Goal: Transaction & Acquisition: Purchase product/service

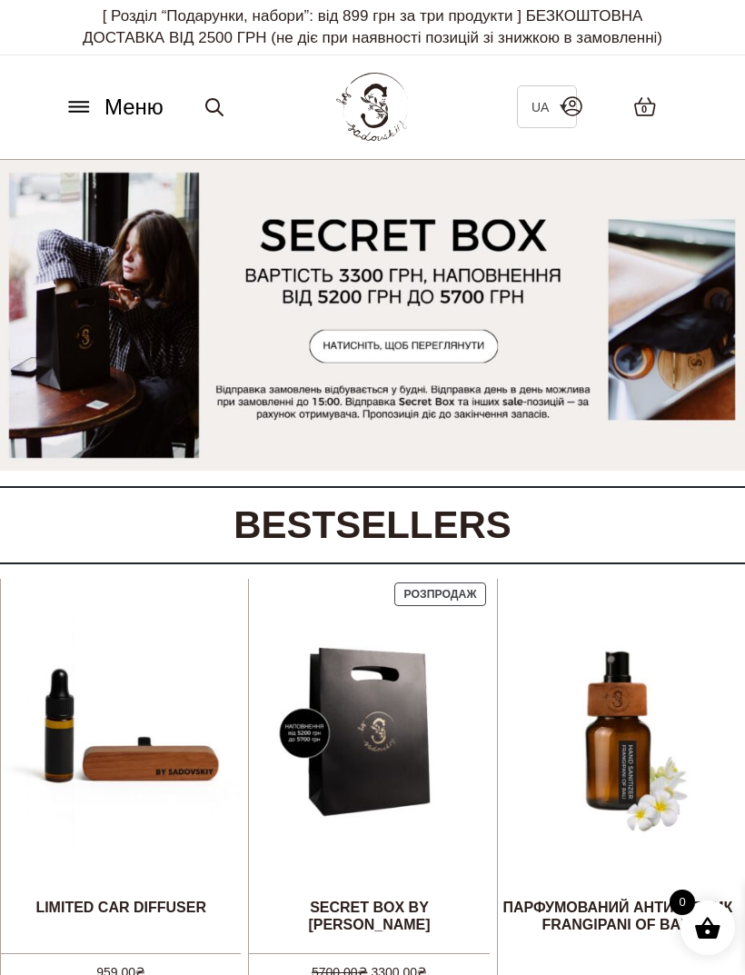
click at [570, 113] on icon at bounding box center [572, 106] width 18 height 18
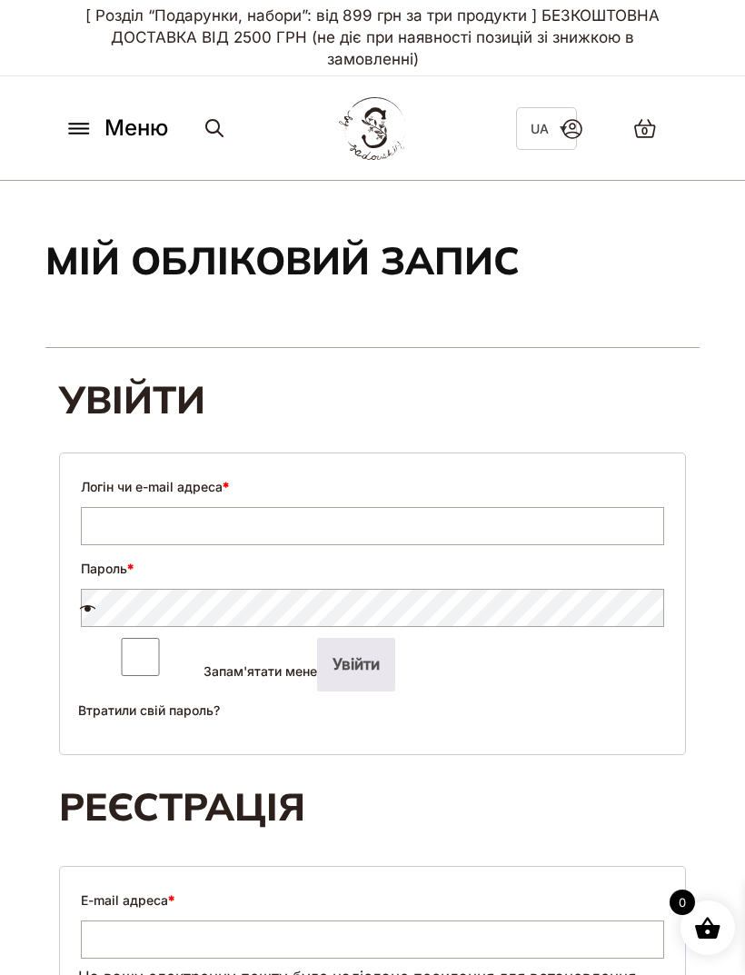
click at [582, 114] on link at bounding box center [572, 128] width 56 height 57
click at [134, 533] on input "Логін чи e-mail адреса *" at bounding box center [372, 526] width 583 height 38
type input "*"
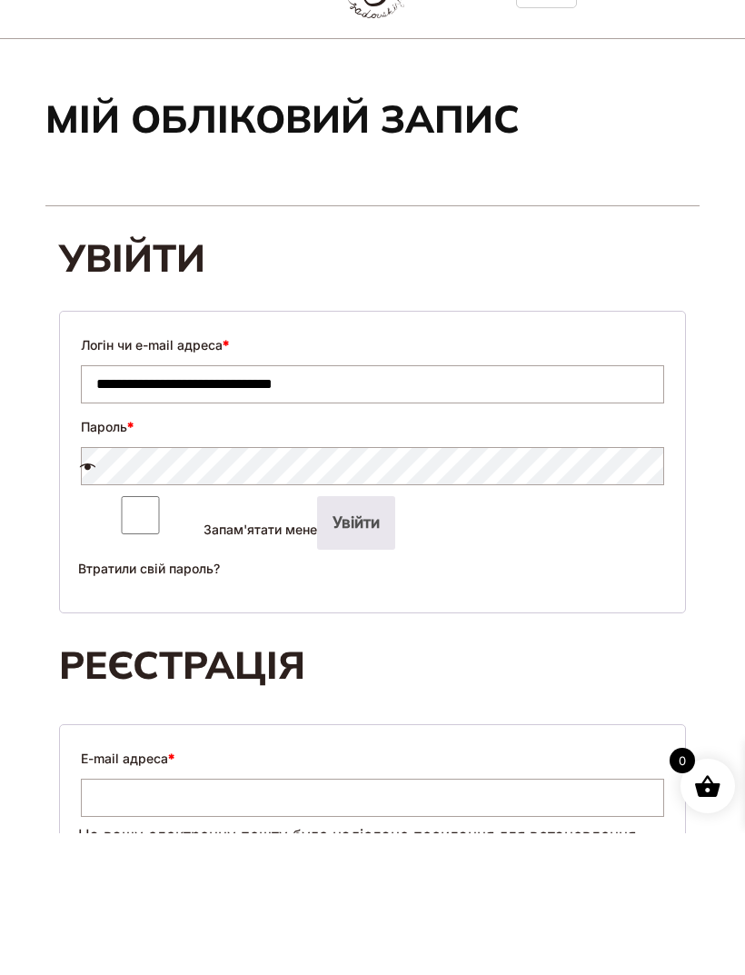
type input "**********"
click at [132, 600] on span at bounding box center [361, 611] width 583 height 22
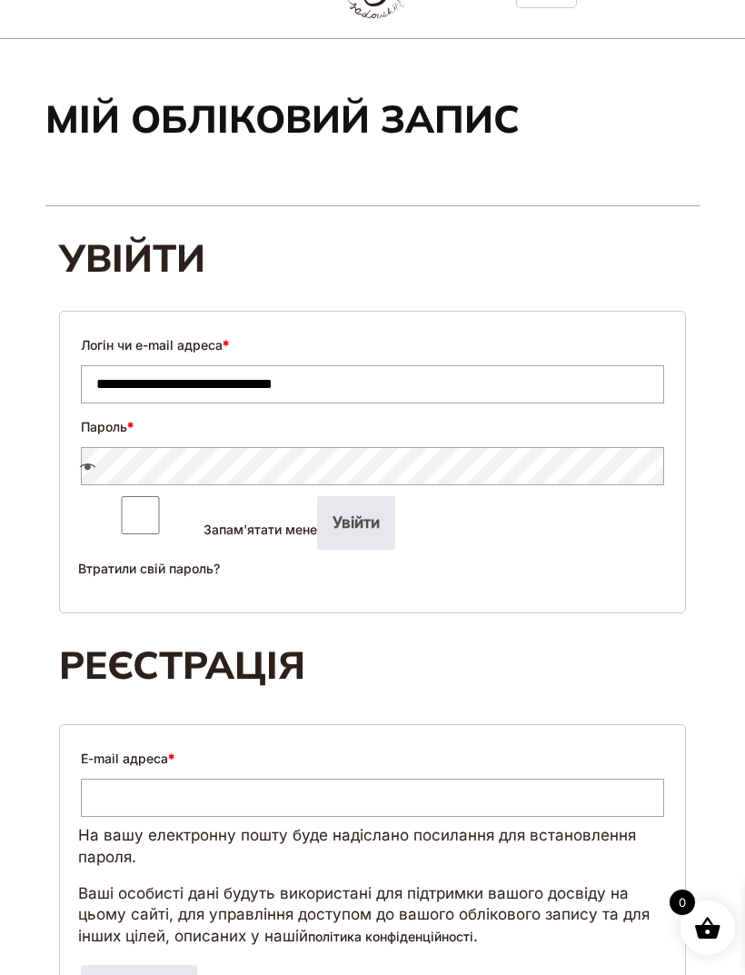
click at [123, 473] on span at bounding box center [361, 469] width 583 height 22
click at [116, 473] on span at bounding box center [361, 469] width 583 height 22
click at [150, 465] on span at bounding box center [361, 469] width 583 height 22
click at [631, 463] on span at bounding box center [361, 469] width 583 height 22
click at [85, 461] on span at bounding box center [361, 469] width 583 height 22
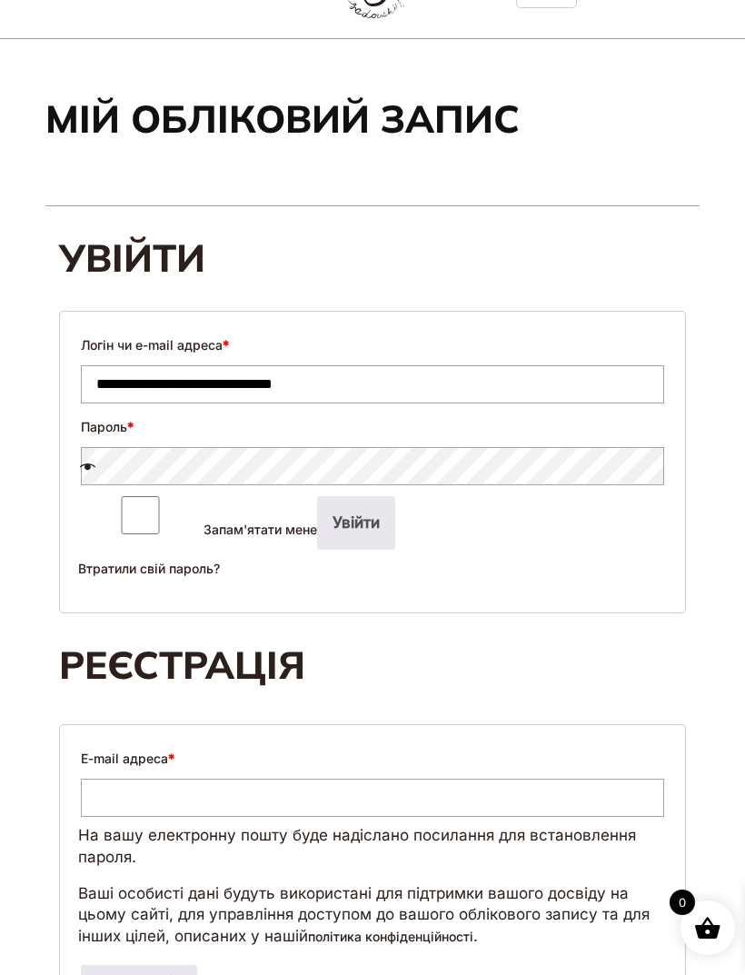
click at [373, 470] on span at bounding box center [361, 469] width 583 height 22
click at [363, 461] on span at bounding box center [361, 469] width 583 height 22
click at [365, 463] on span at bounding box center [361, 469] width 583 height 22
click at [264, 463] on span at bounding box center [361, 469] width 583 height 22
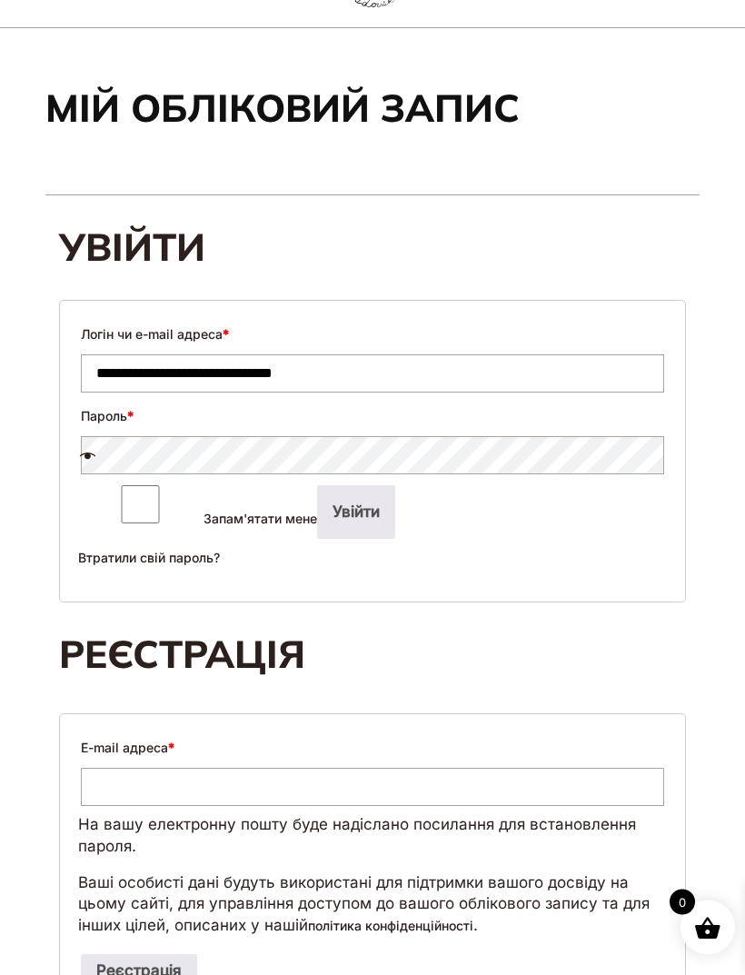
scroll to position [150, 0]
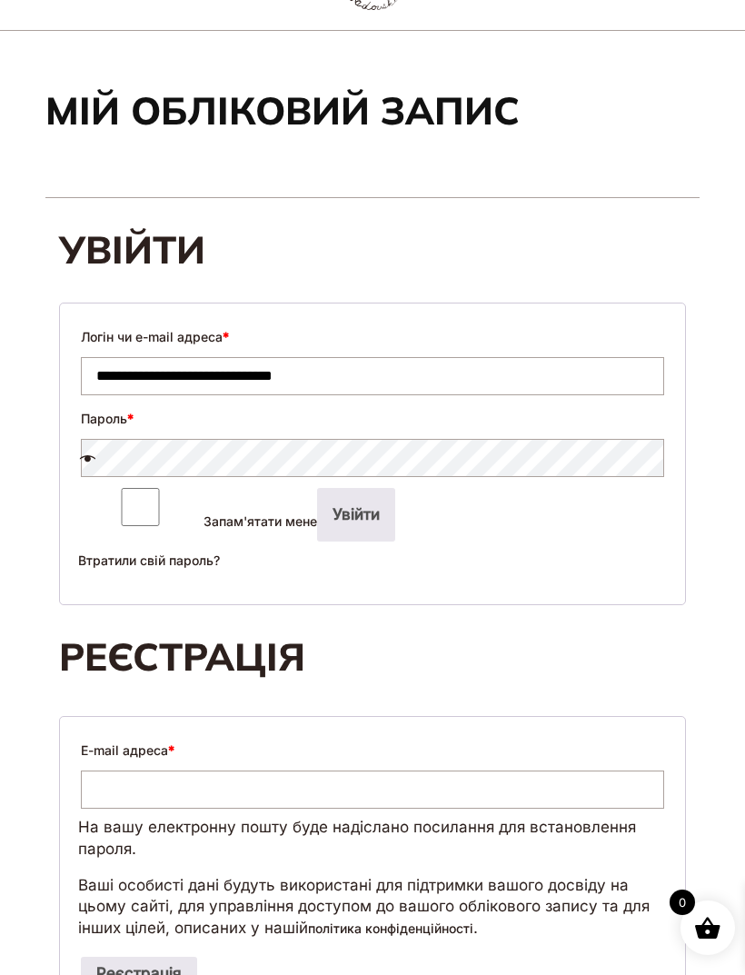
click at [194, 464] on span at bounding box center [361, 461] width 583 height 22
click at [191, 457] on span at bounding box center [361, 461] width 583 height 22
click at [194, 455] on span at bounding box center [361, 461] width 583 height 22
click at [131, 419] on span "*" at bounding box center [130, 418] width 6 height 15
click at [102, 458] on span at bounding box center [361, 461] width 583 height 22
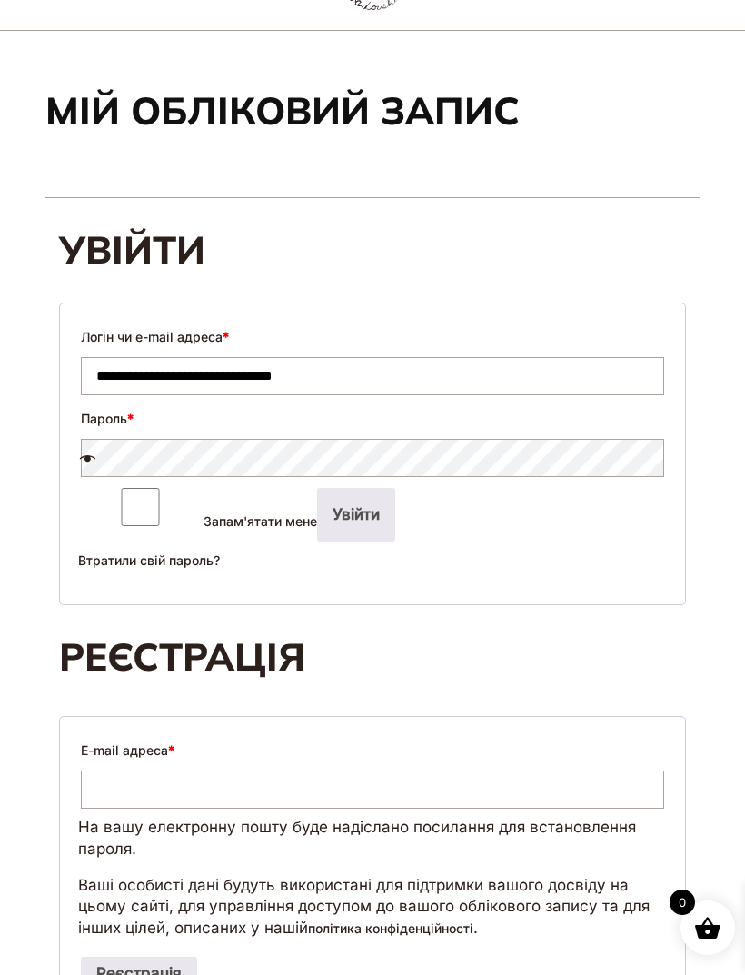
click at [141, 462] on span at bounding box center [361, 461] width 583 height 22
click at [236, 459] on span at bounding box center [361, 461] width 583 height 22
click at [127, 422] on label "Пароль *" at bounding box center [107, 418] width 53 height 25
click at [317, 522] on button "Увійти" at bounding box center [356, 515] width 78 height 54
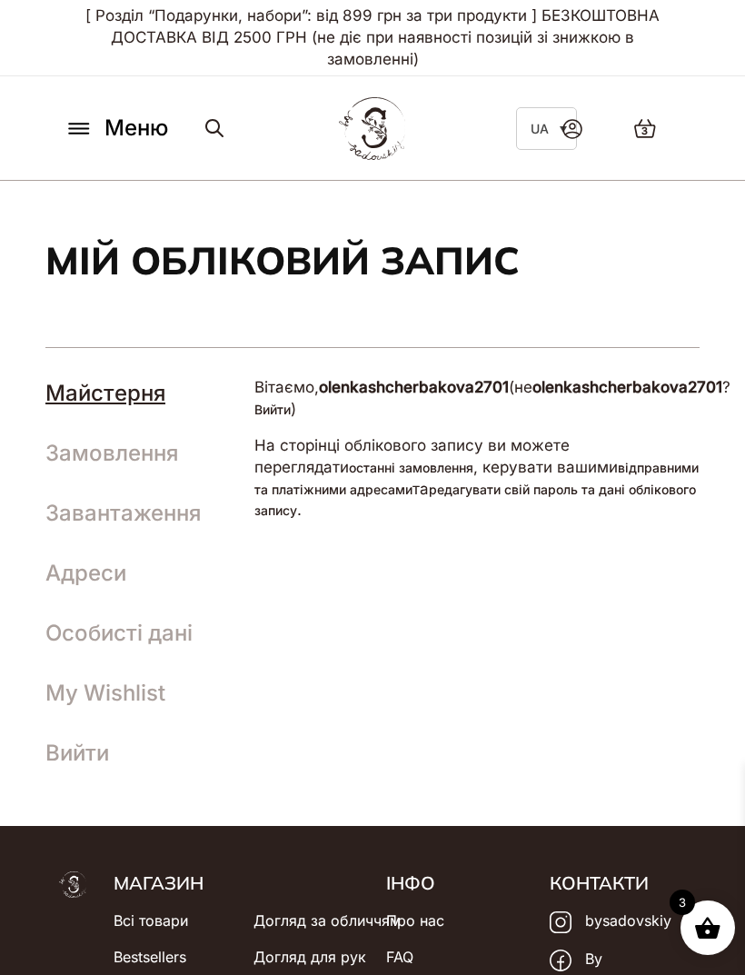
click at [81, 455] on link "Замовлення" at bounding box center [111, 453] width 133 height 26
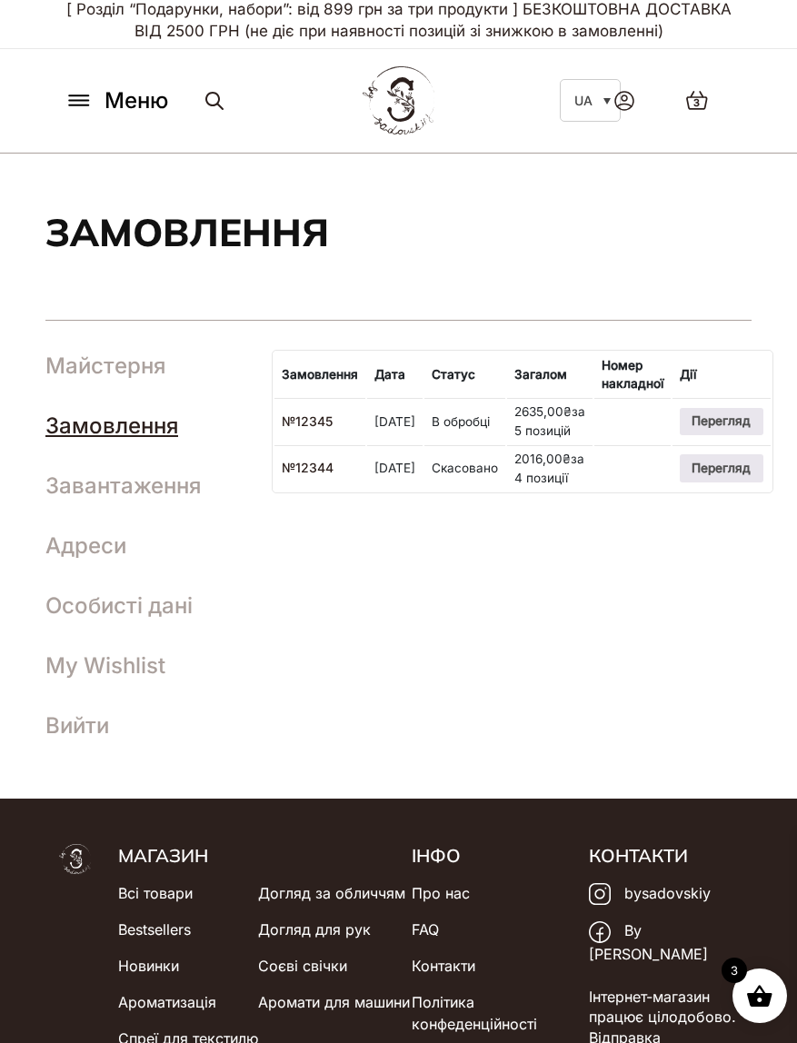
scroll to position [6, 6]
click at [684, 585] on div "Майстерня Замовлення Завантаження [GEOGRAPHIC_DATA] Особисті дані My Wishlist В…" at bounding box center [398, 560] width 706 height 420
click at [723, 373] on th "Дії" at bounding box center [721, 375] width 98 height 45
click at [720, 375] on th "Дії" at bounding box center [721, 375] width 98 height 45
click at [763, 433] on link "Перегляд" at bounding box center [722, 421] width 84 height 27
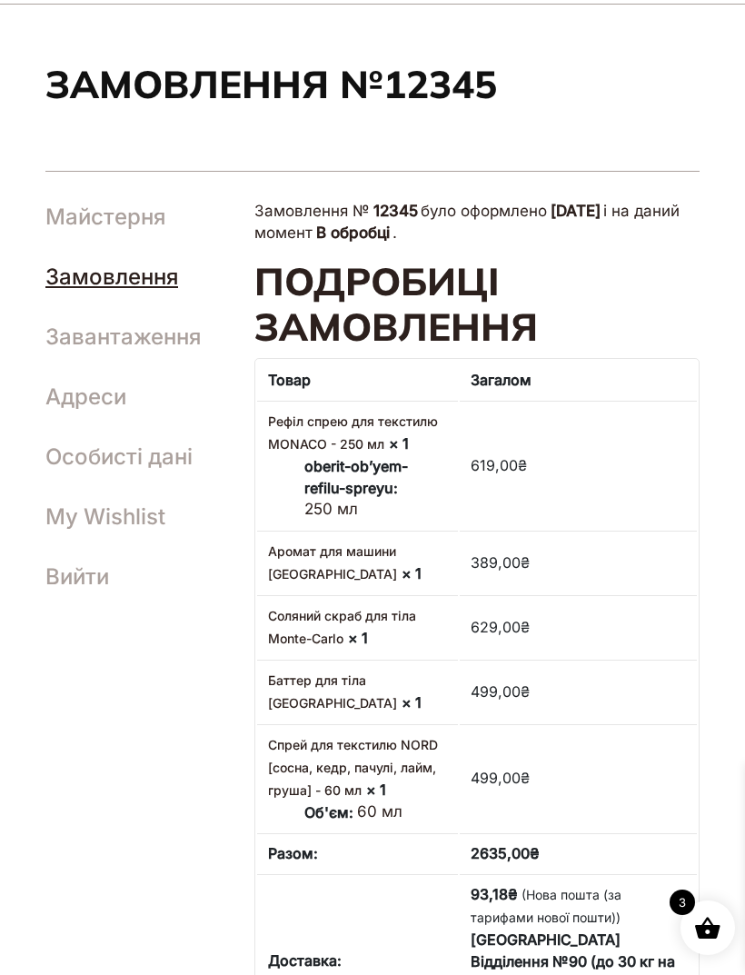
scroll to position [146, 0]
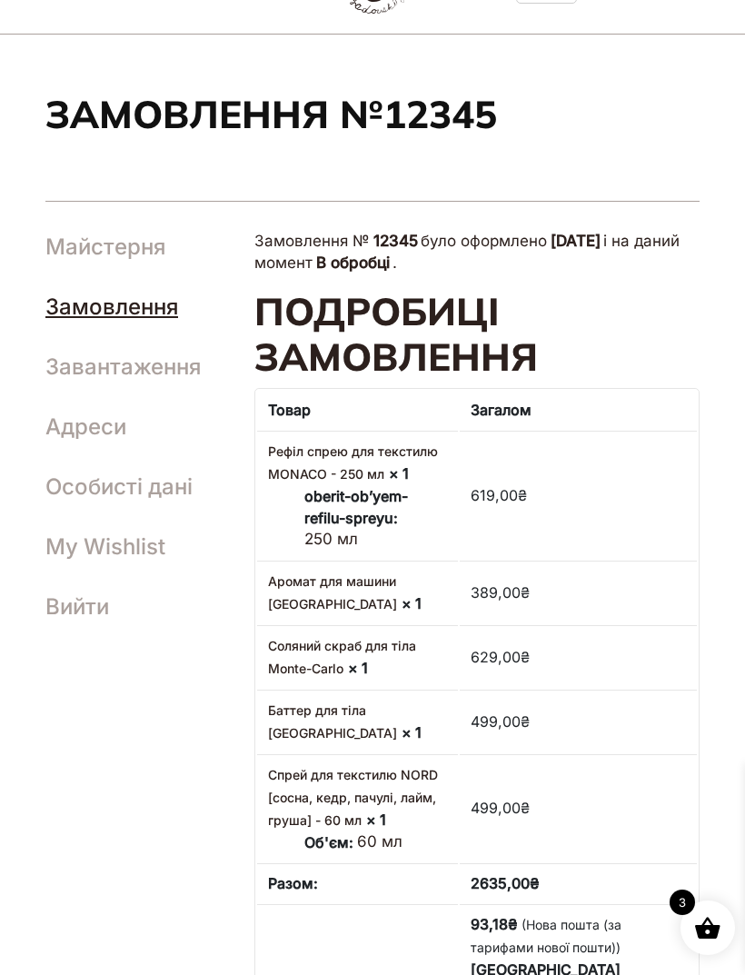
click at [393, 251] on mark "В обробці" at bounding box center [353, 263] width 80 height 25
click at [393, 270] on mark "В обробці" at bounding box center [353, 263] width 80 height 25
click at [78, 317] on link "Замовлення" at bounding box center [111, 307] width 133 height 26
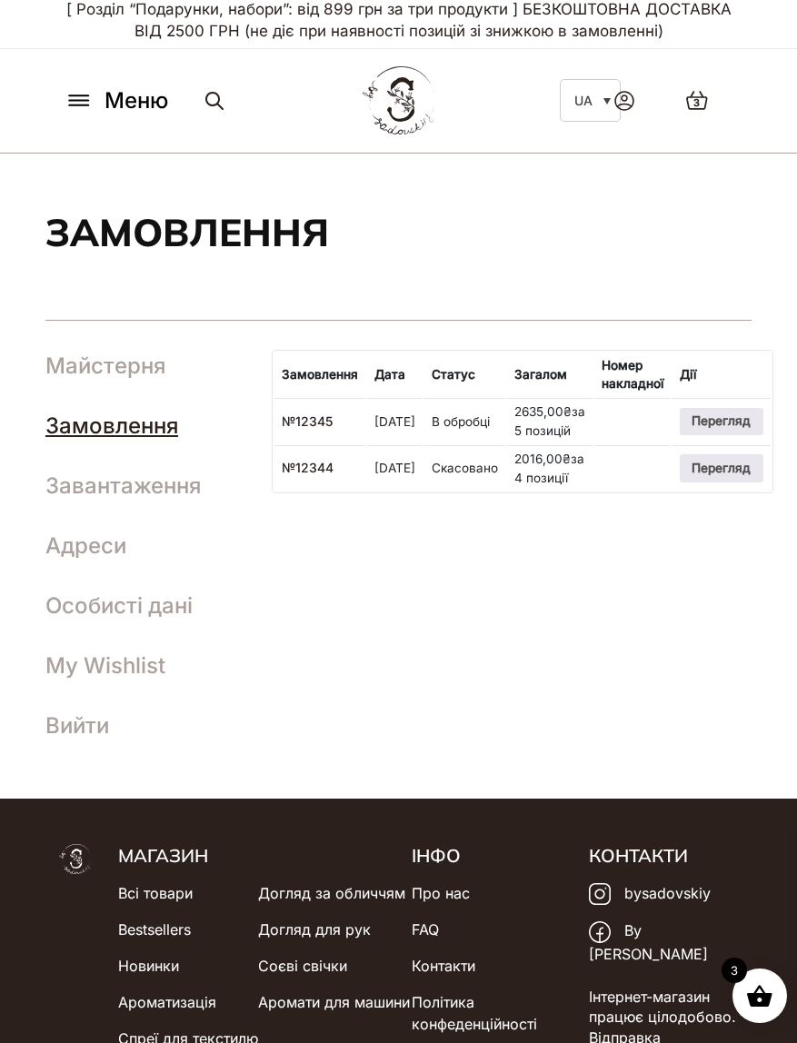
scroll to position [6, 0]
click at [698, 107] on span "3" at bounding box center [696, 102] width 6 height 15
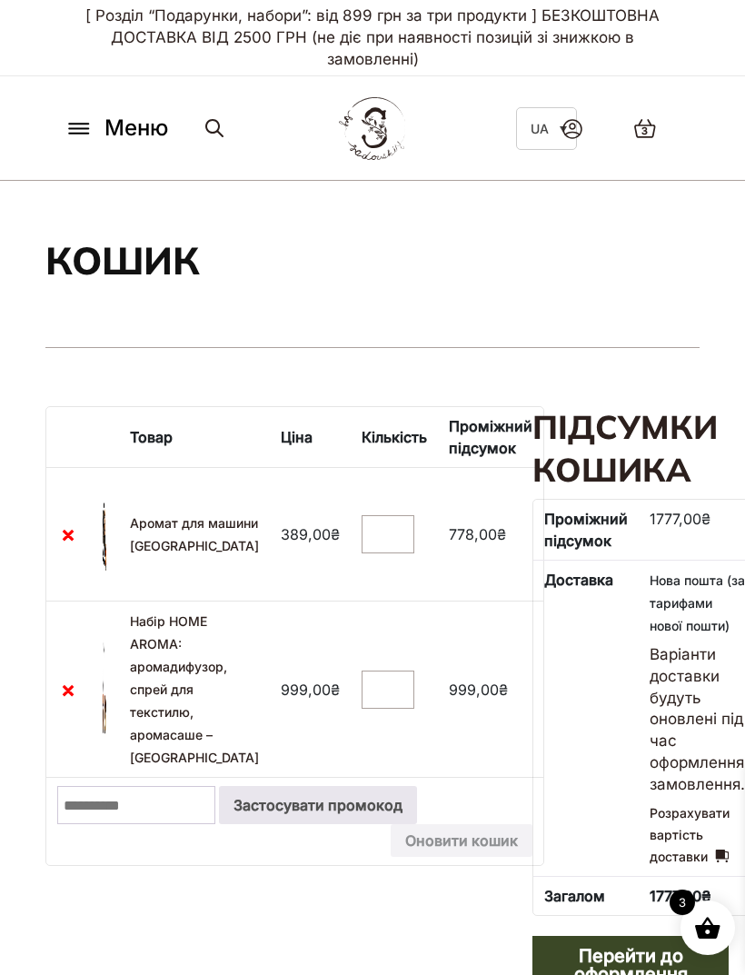
click at [69, 535] on link "×" at bounding box center [68, 534] width 22 height 22
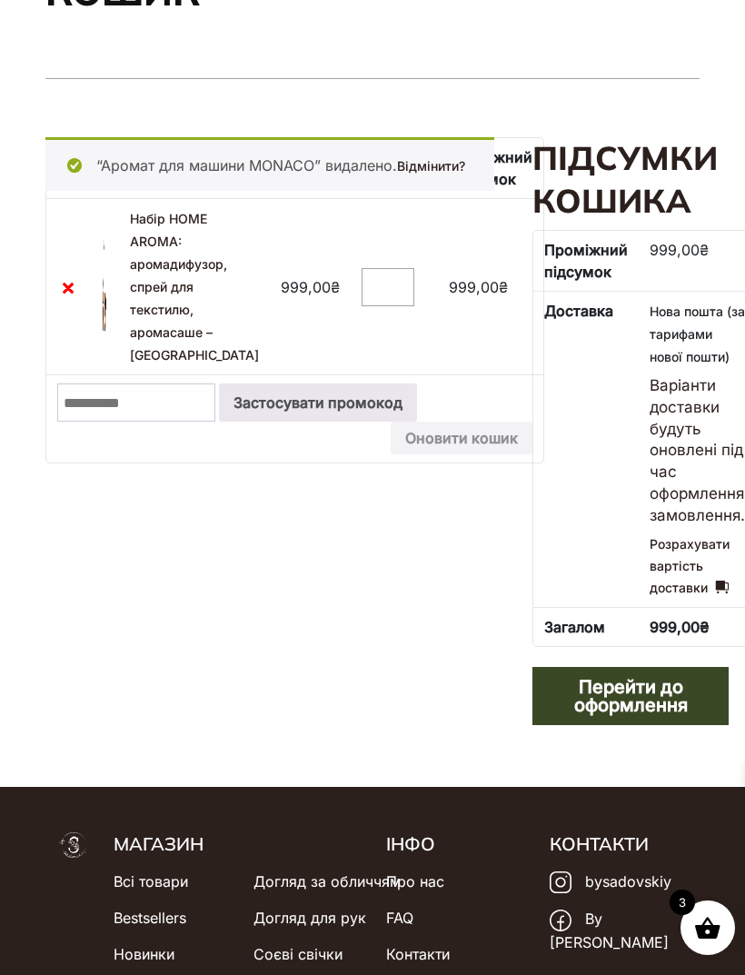
click at [124, 406] on input "Промокод:" at bounding box center [136, 402] width 158 height 38
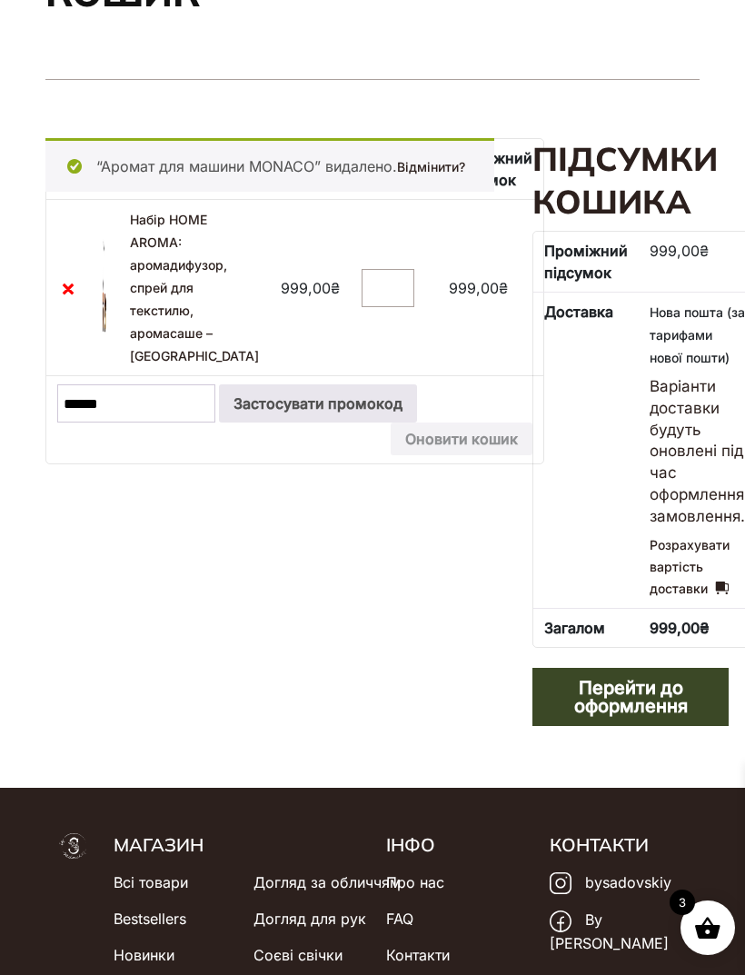
type input "******"
click at [417, 386] on button "Застосувати промокод" at bounding box center [318, 403] width 198 height 38
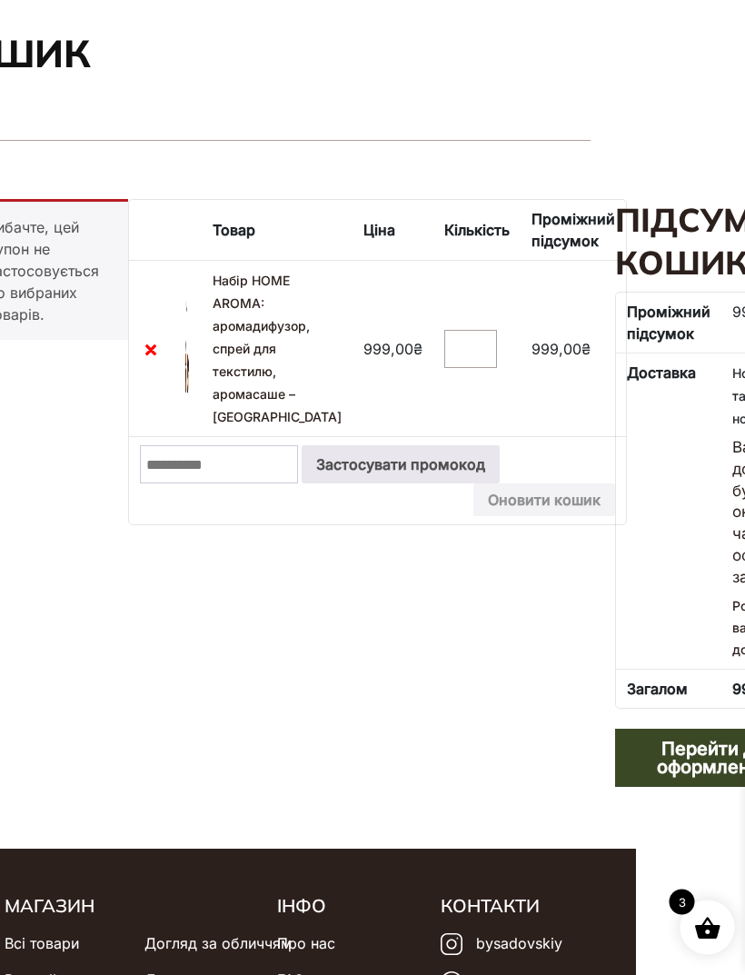
scroll to position [206, 110]
click at [155, 352] on link "×" at bounding box center [150, 350] width 22 height 22
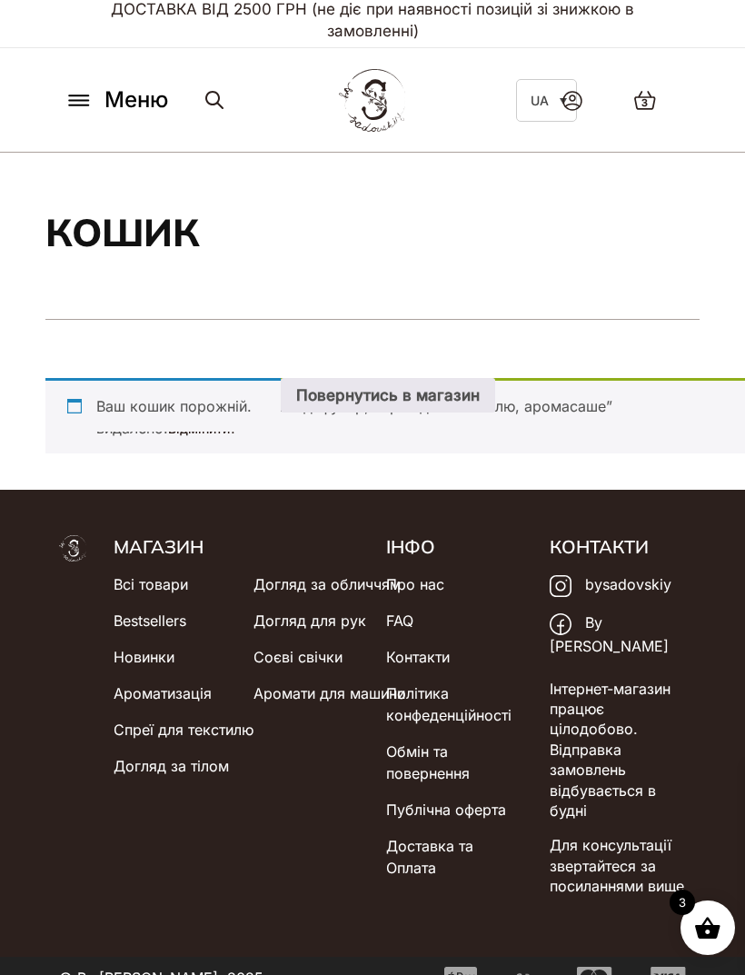
scroll to position [44, 0]
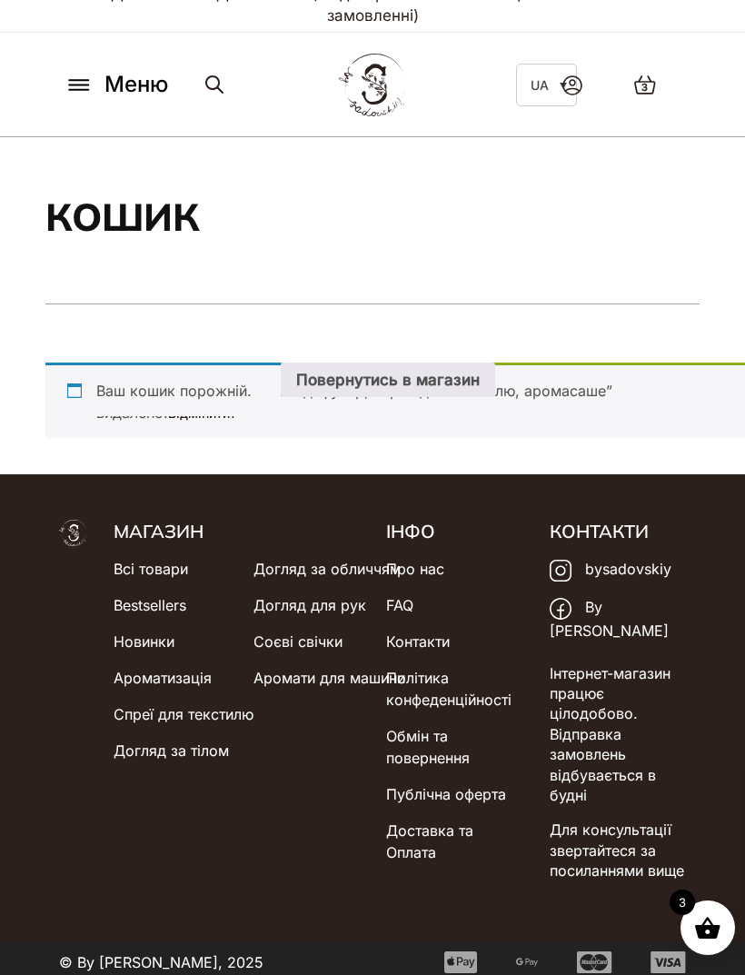
click at [576, 96] on link at bounding box center [572, 84] width 56 height 57
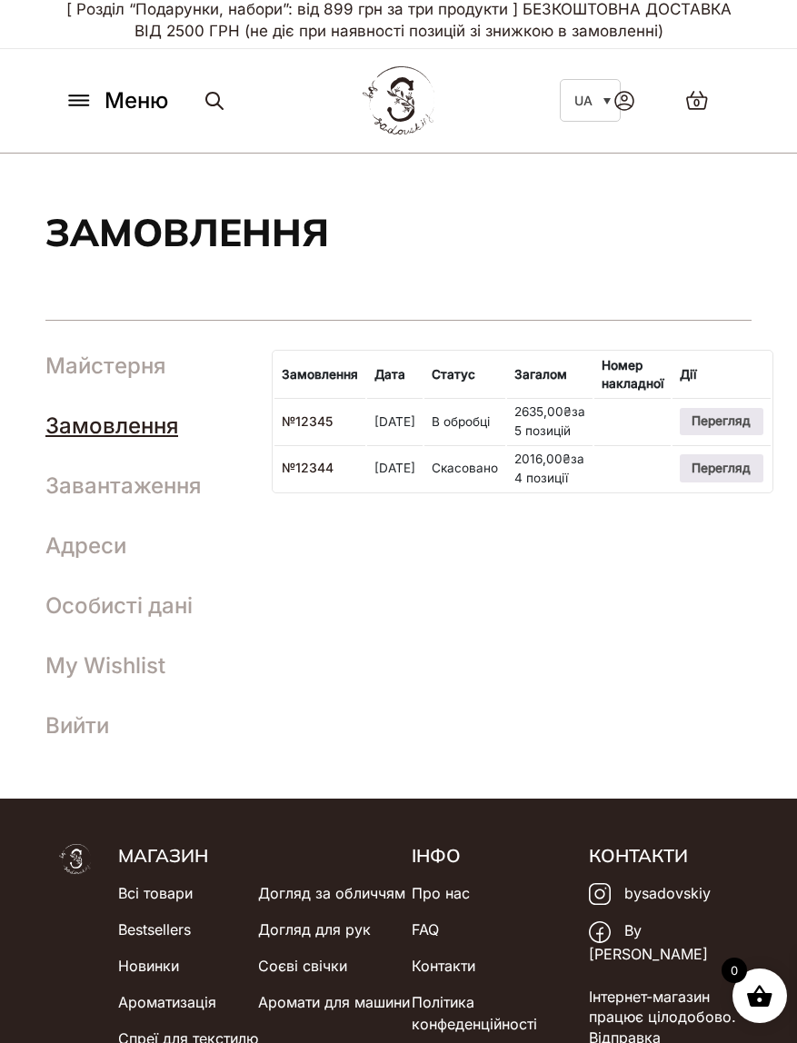
click at [633, 441] on td at bounding box center [632, 420] width 76 height 45
click at [763, 426] on link "Перегляд" at bounding box center [722, 421] width 84 height 27
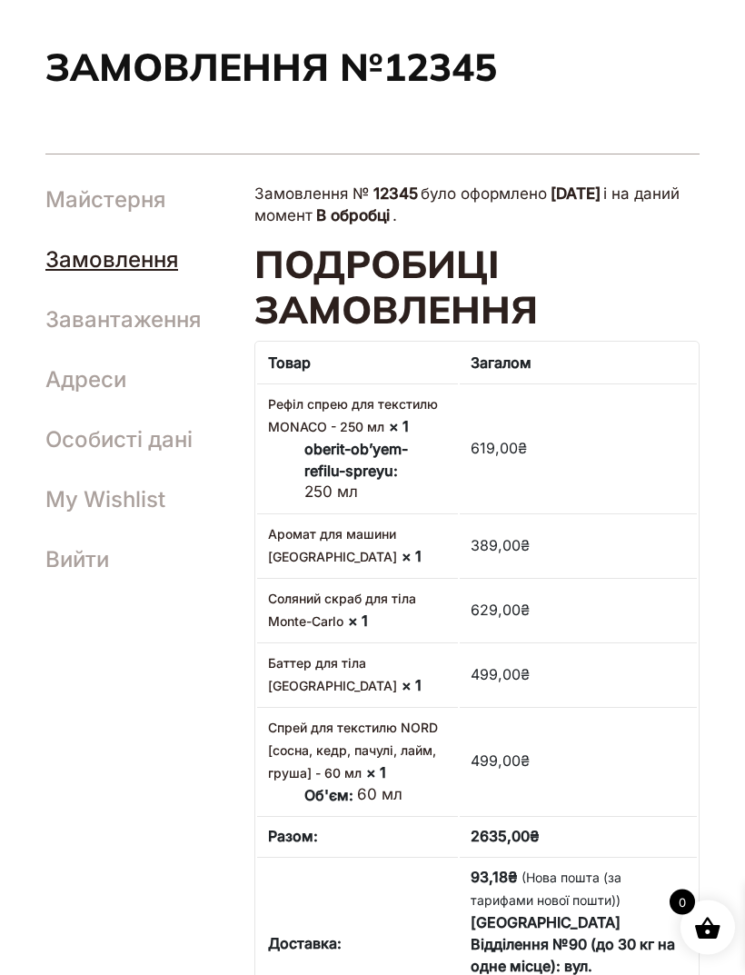
scroll to position [274, 0]
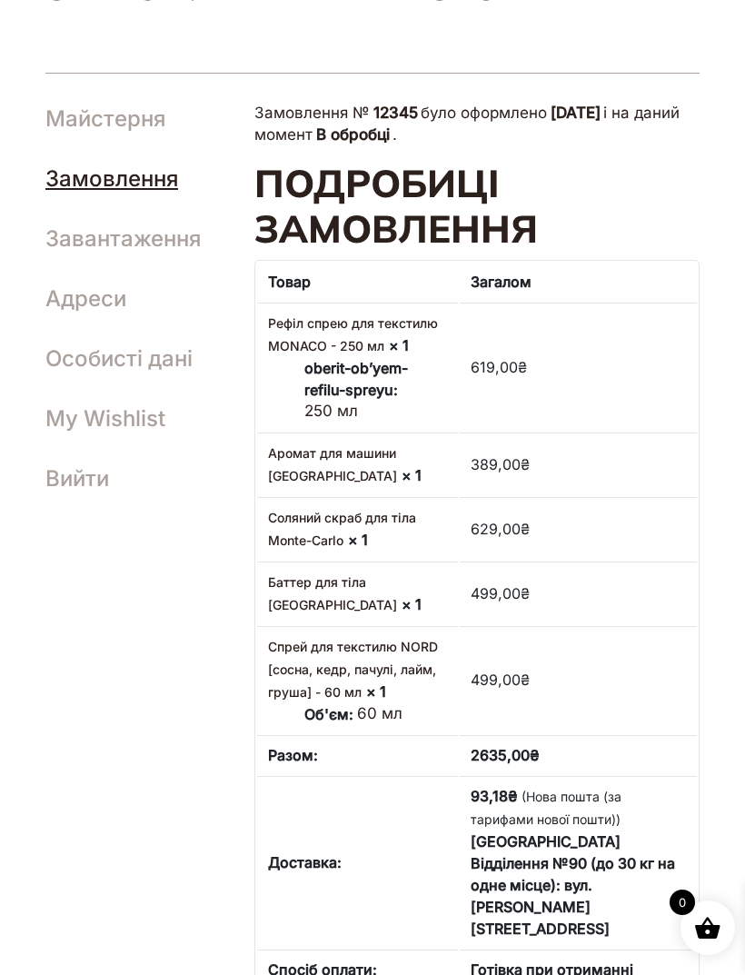
click at [291, 363] on ul "oberit-obʼyem-refilu-spreyu: 250 мл" at bounding box center [357, 389] width 178 height 65
click at [284, 339] on link "Рефіл спрею для текстилю MONACO - 250 мл" at bounding box center [353, 334] width 170 height 38
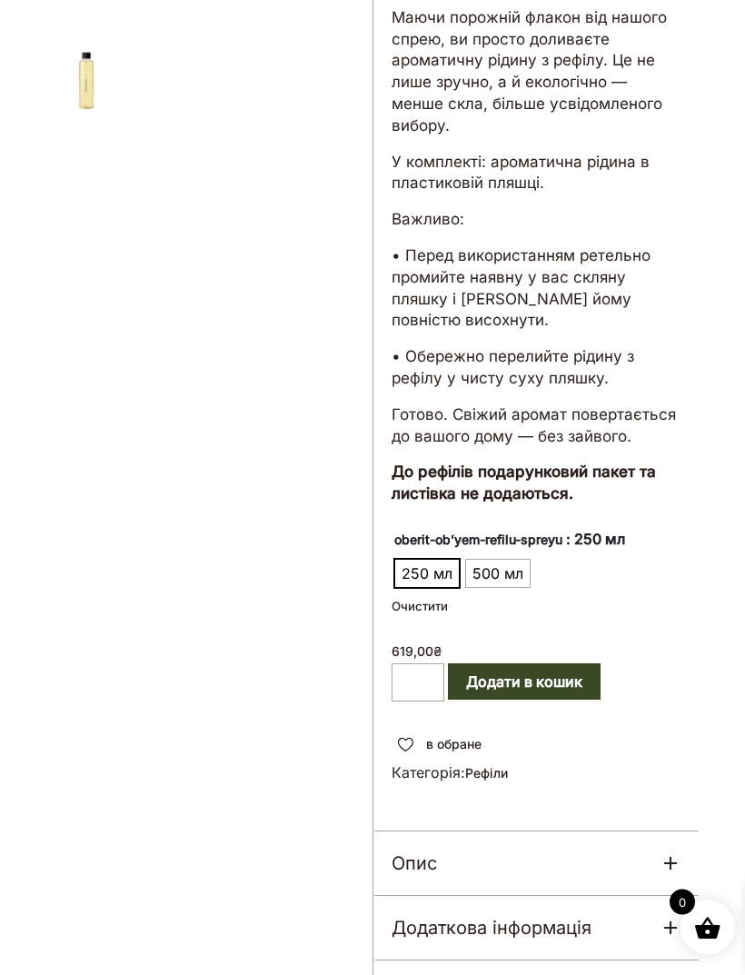
scroll to position [481, 0]
click at [587, 663] on button "Додати в кошик" at bounding box center [524, 681] width 153 height 36
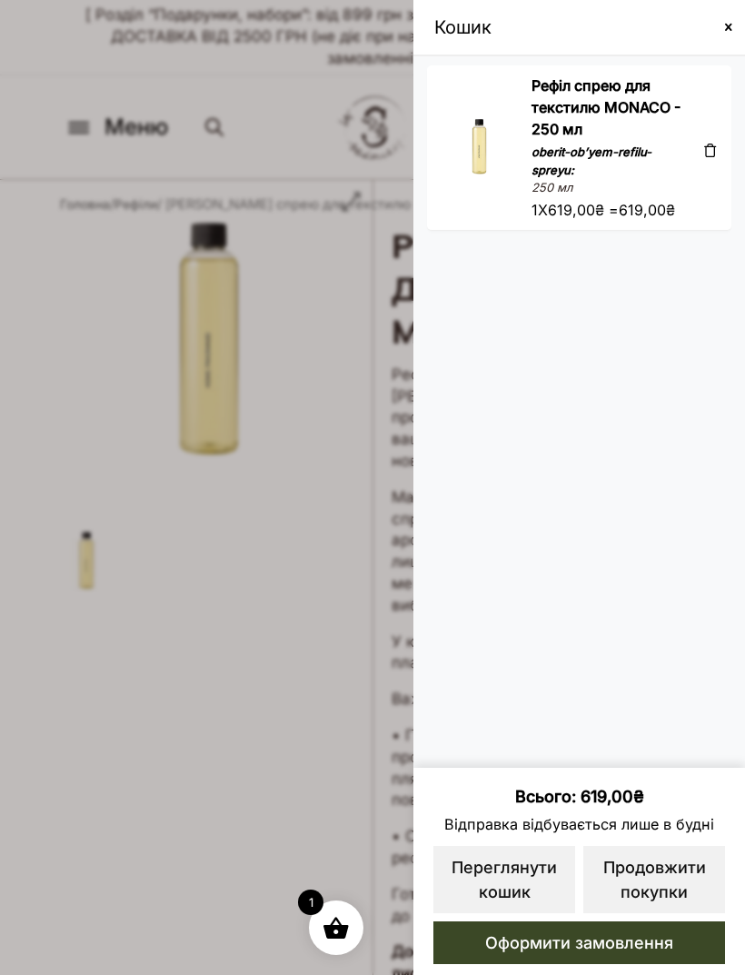
scroll to position [0, 0]
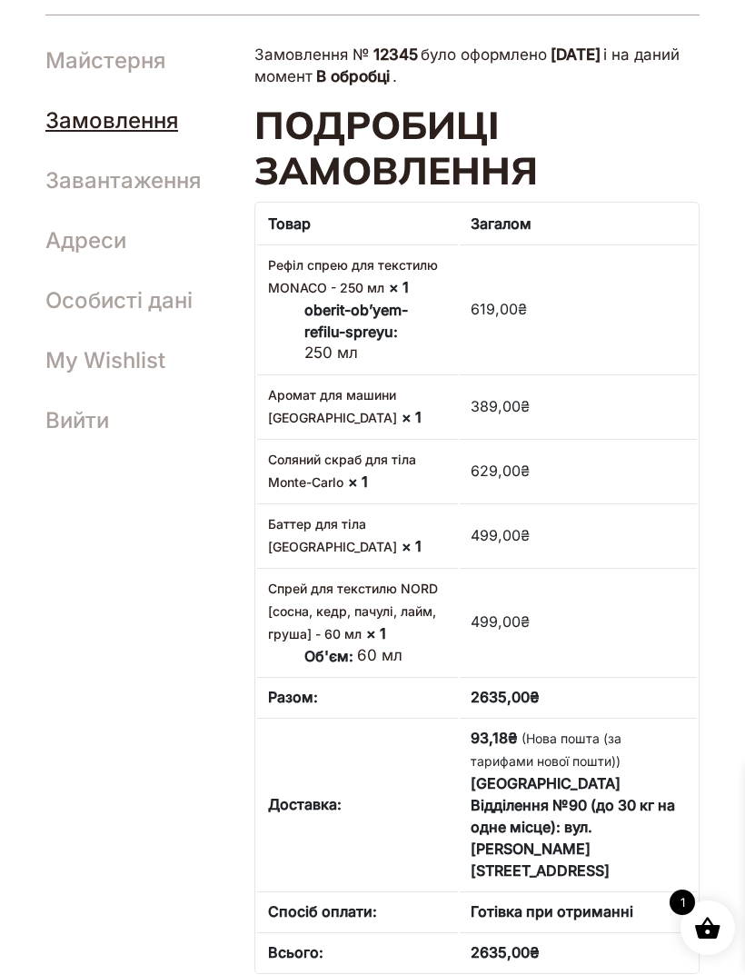
click at [281, 395] on link "Аромат для машини [GEOGRAPHIC_DATA]" at bounding box center [332, 406] width 129 height 38
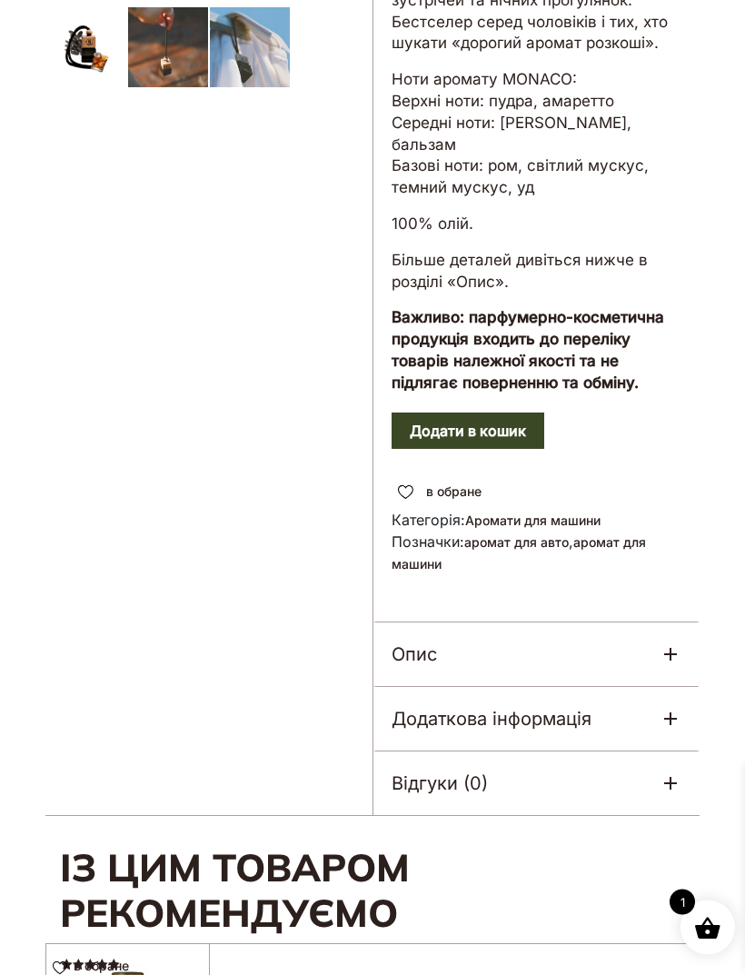
scroll to position [661, 0]
click at [531, 413] on button "Додати в кошик" at bounding box center [468, 431] width 153 height 36
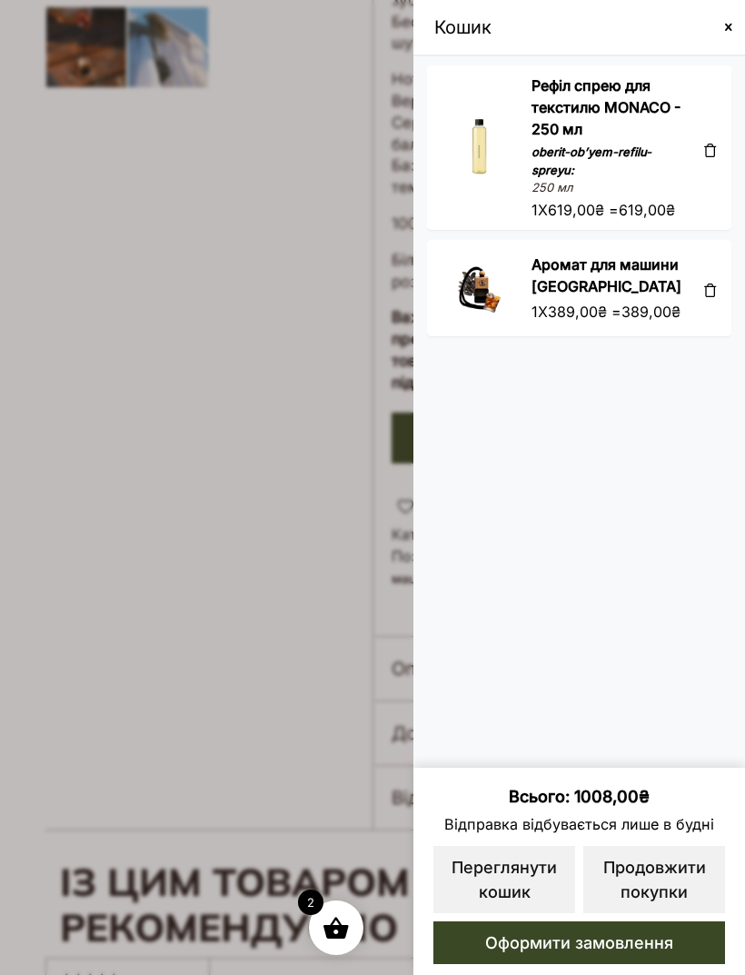
click at [53, 364] on span at bounding box center [372, 487] width 745 height 975
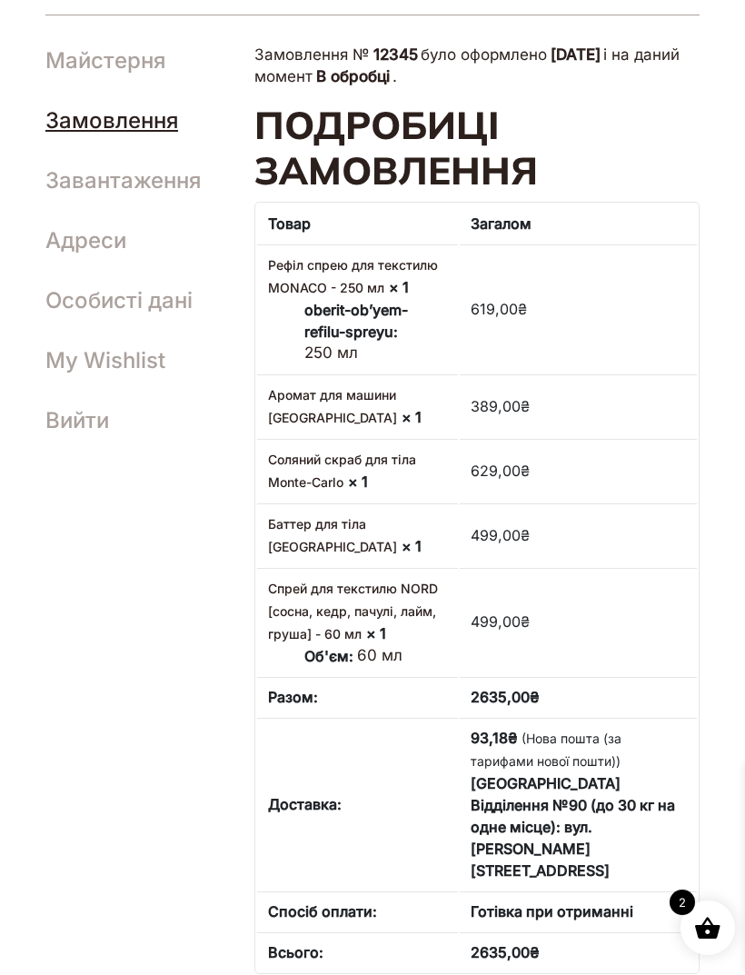
click at [290, 459] on link "Соляний скраб для тіла Monte-Carlo" at bounding box center [342, 471] width 148 height 38
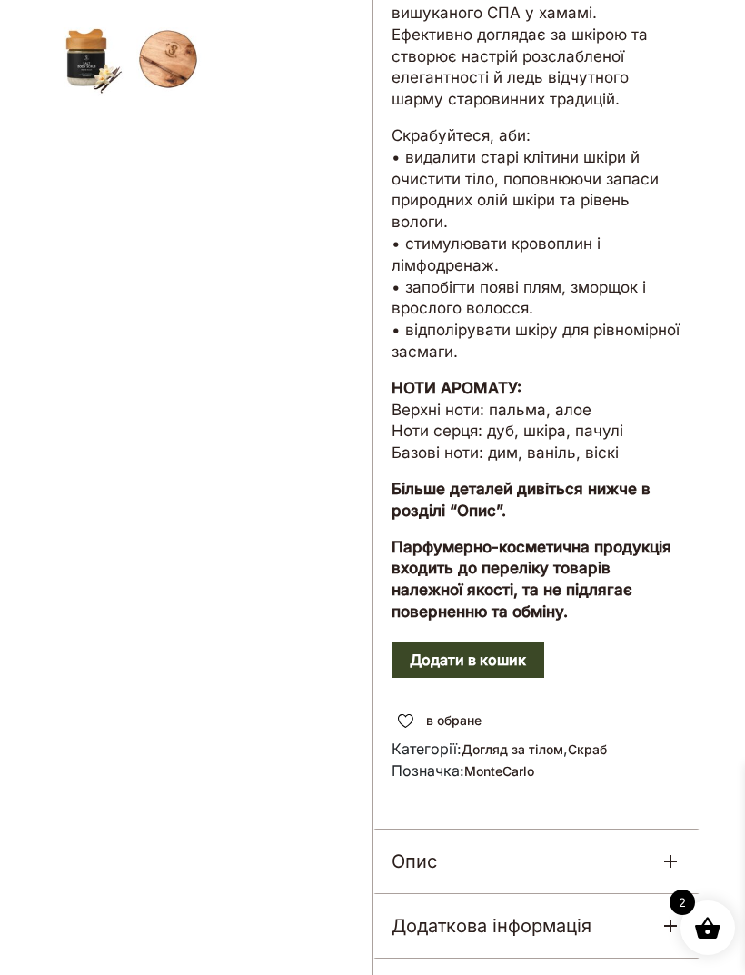
scroll to position [537, 0]
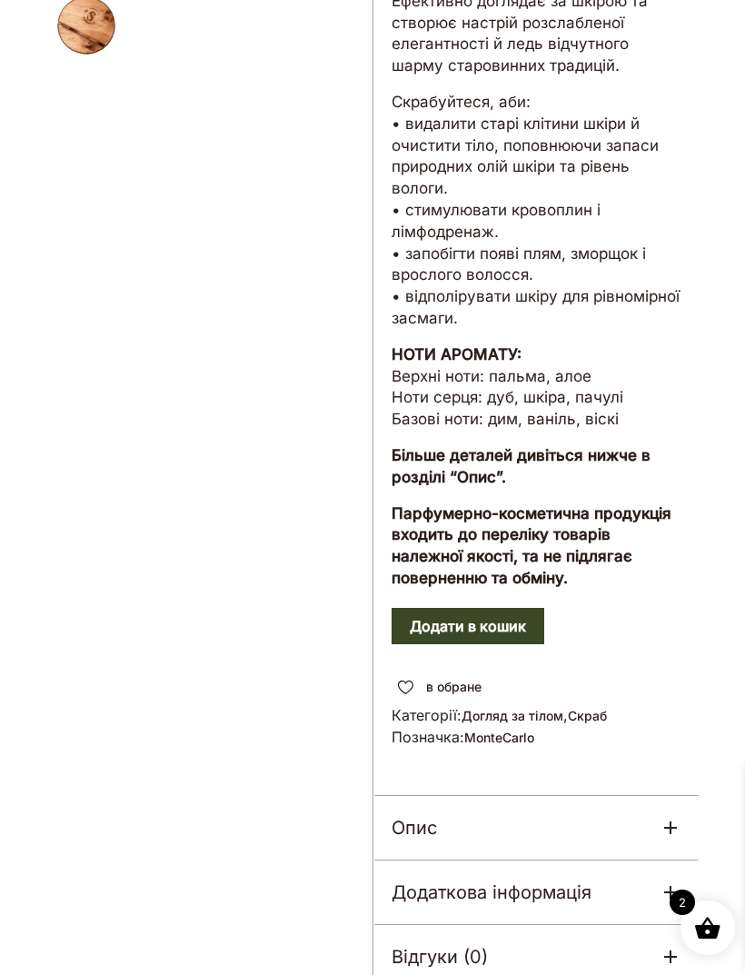
click at [542, 608] on button "Додати в кошик" at bounding box center [468, 626] width 153 height 36
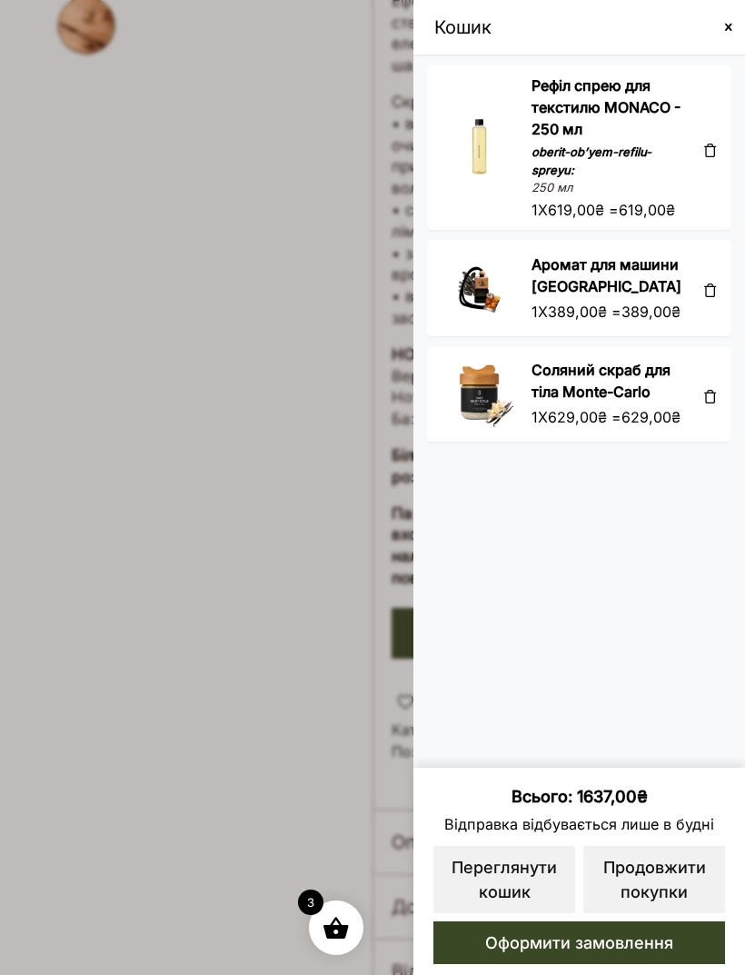
click at [49, 377] on span at bounding box center [372, 487] width 745 height 975
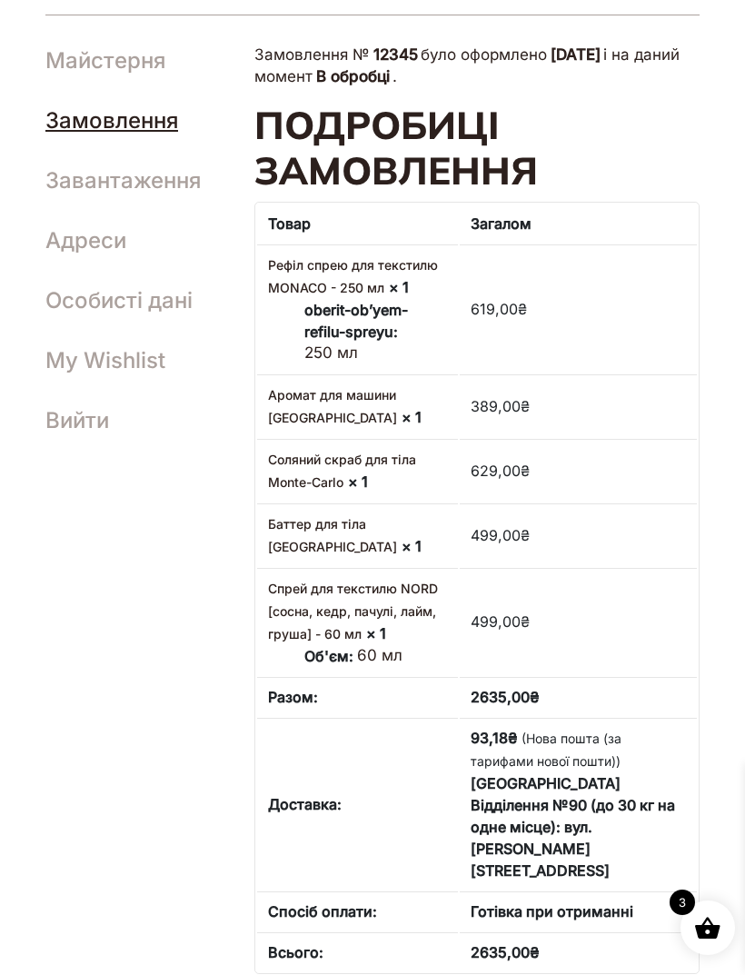
click at [289, 581] on link "Спрей для текстилю NORD [сосна, кедр, пачулі, лайм, груша] - 60 мл" at bounding box center [353, 611] width 170 height 61
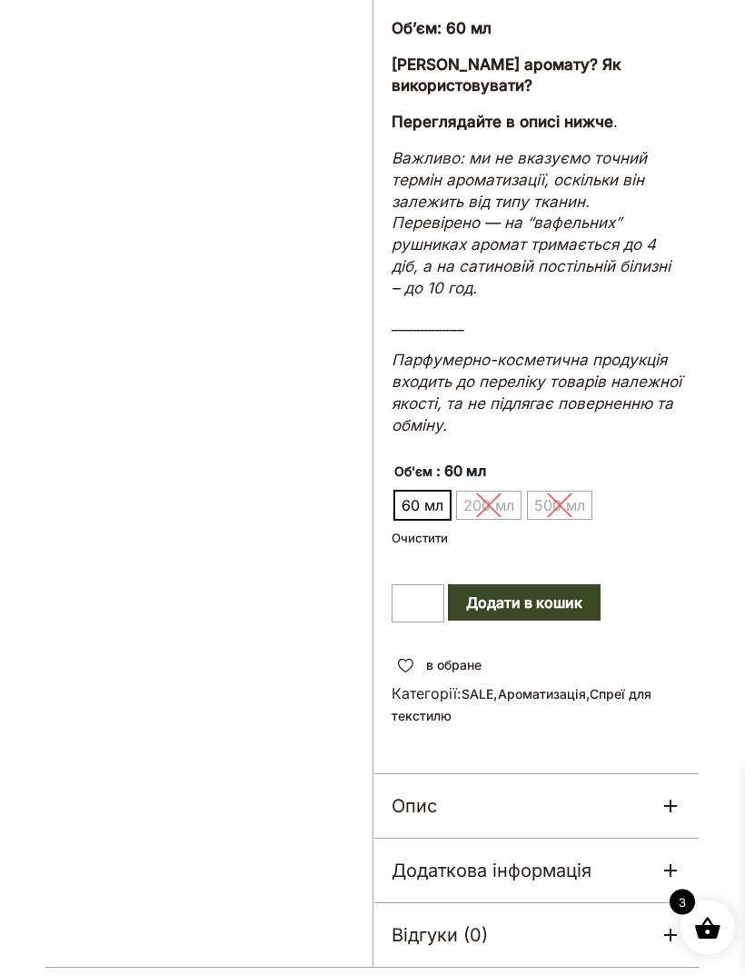
scroll to position [1457, 0]
click at [594, 584] on button "Додати в кошик" at bounding box center [524, 602] width 153 height 36
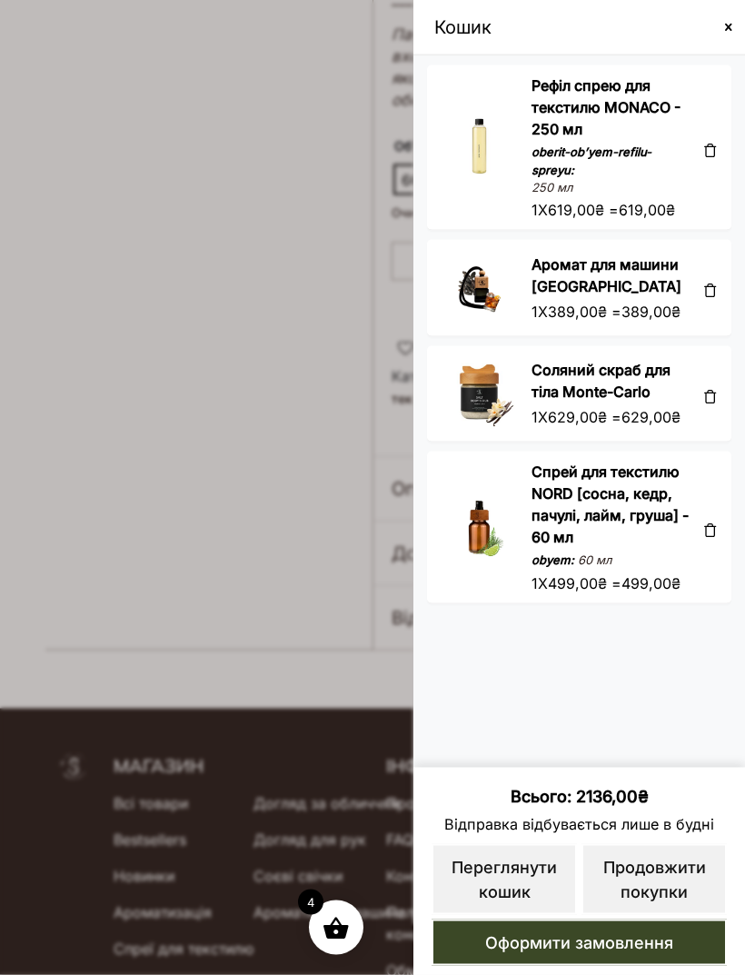
scroll to position [1785, 0]
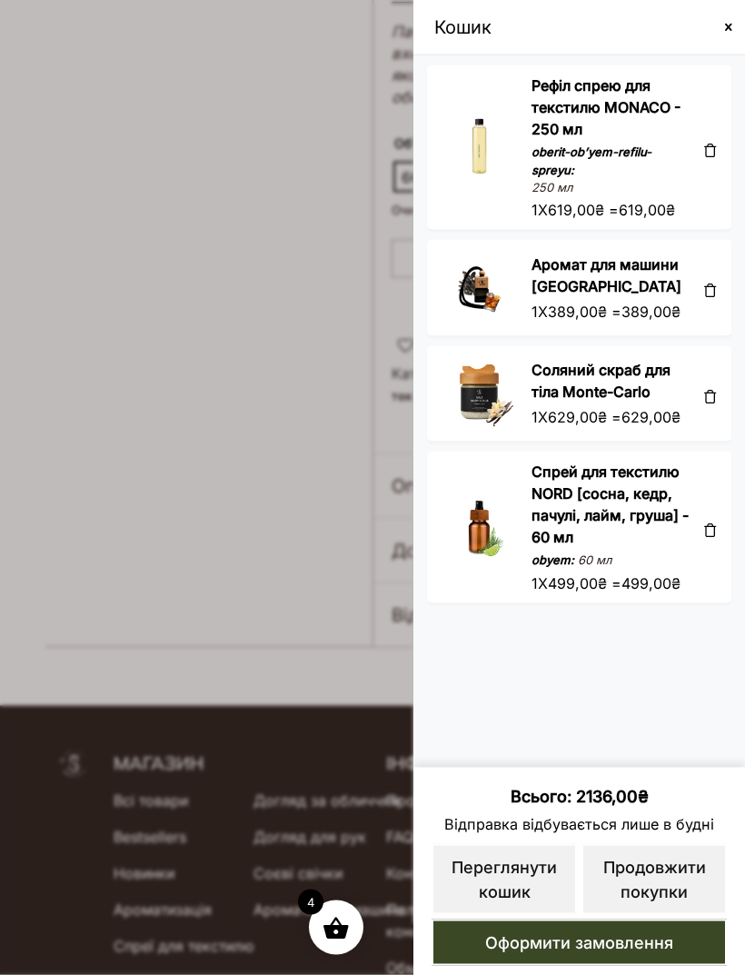
click at [674, 966] on link "Оформити замовлення" at bounding box center [579, 943] width 295 height 46
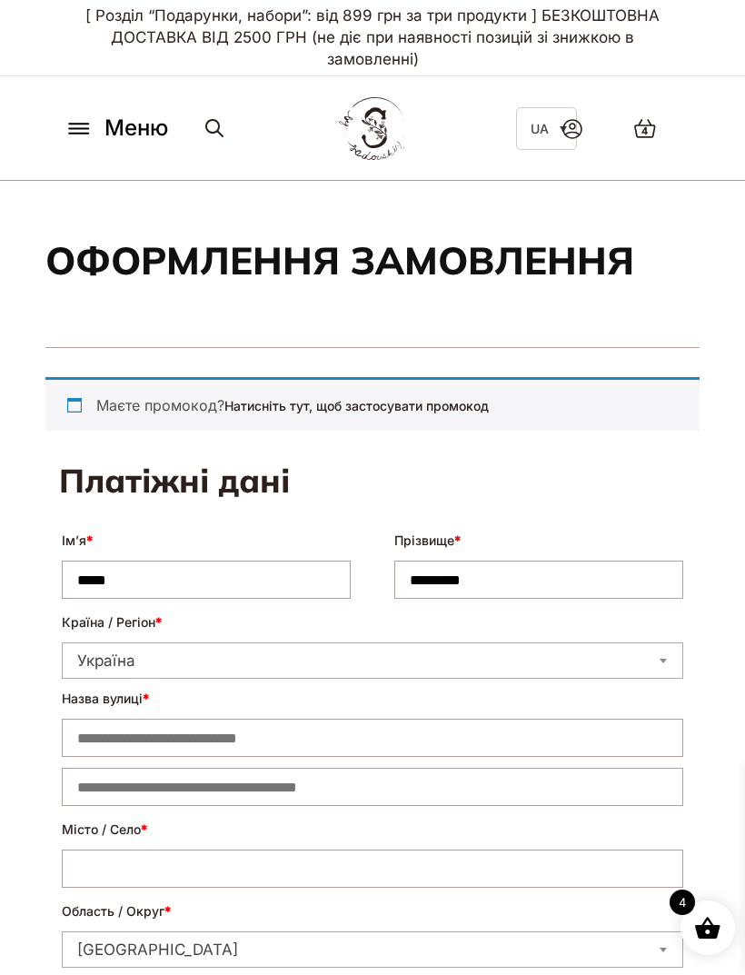
select select "****"
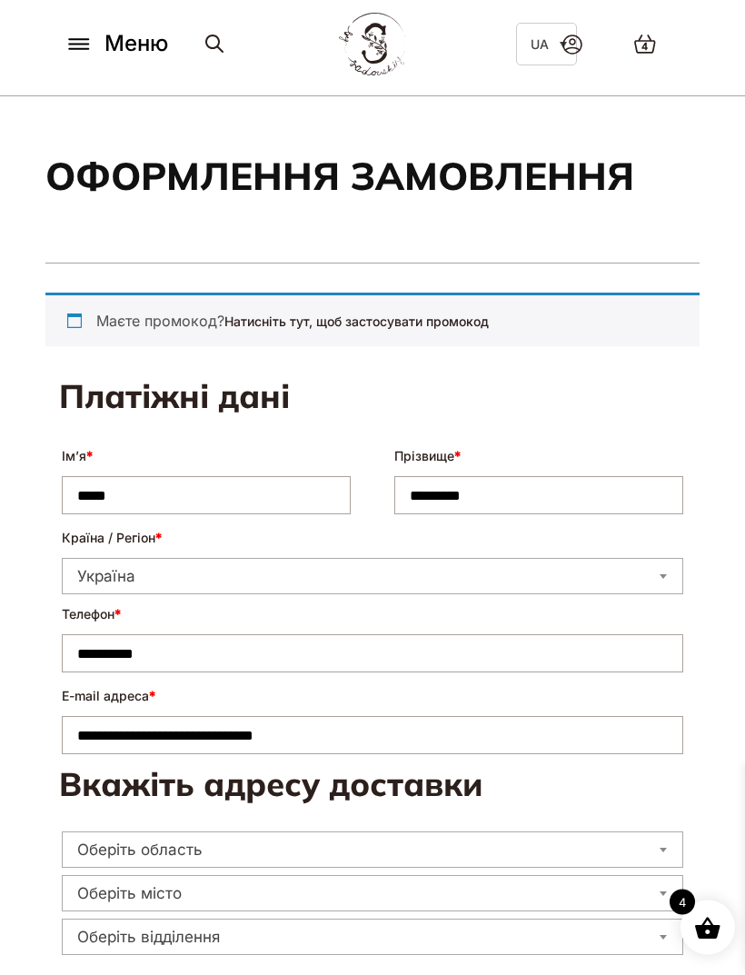
scroll to position [89, 0]
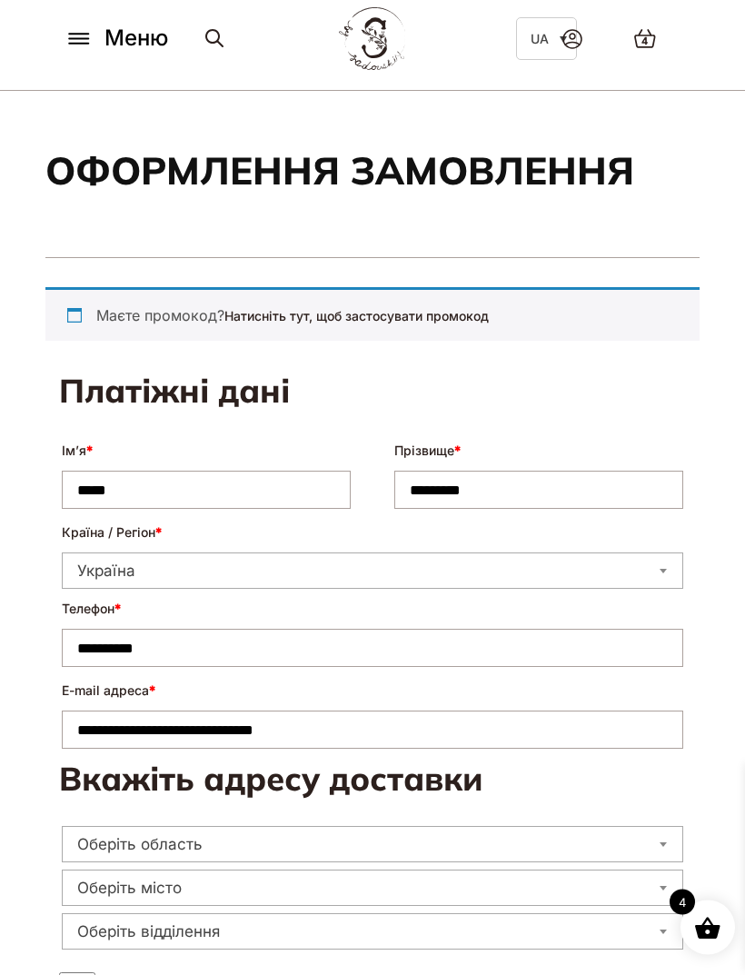
click at [648, 39] on span "4" at bounding box center [645, 42] width 6 height 15
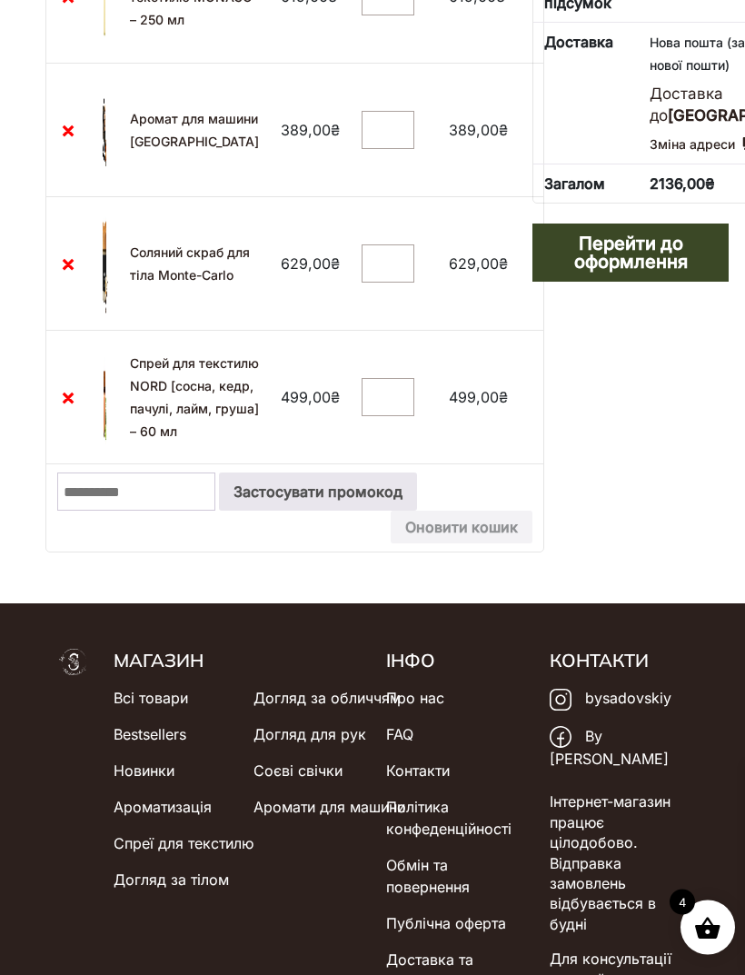
scroll to position [538, 0]
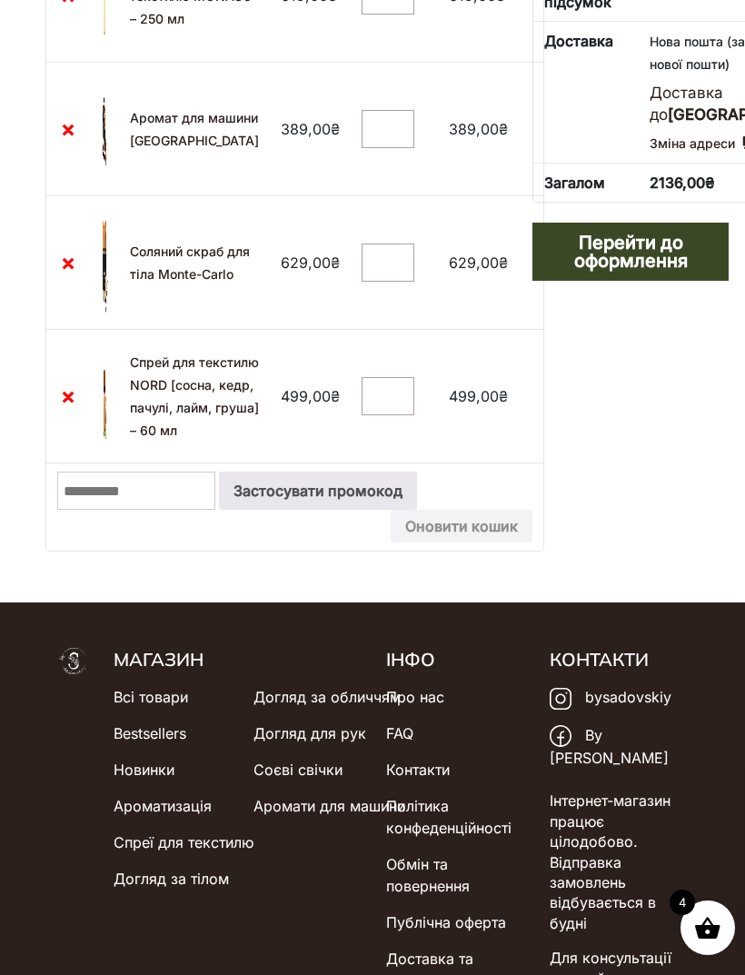
click at [110, 510] on input "Промокод:" at bounding box center [136, 491] width 158 height 38
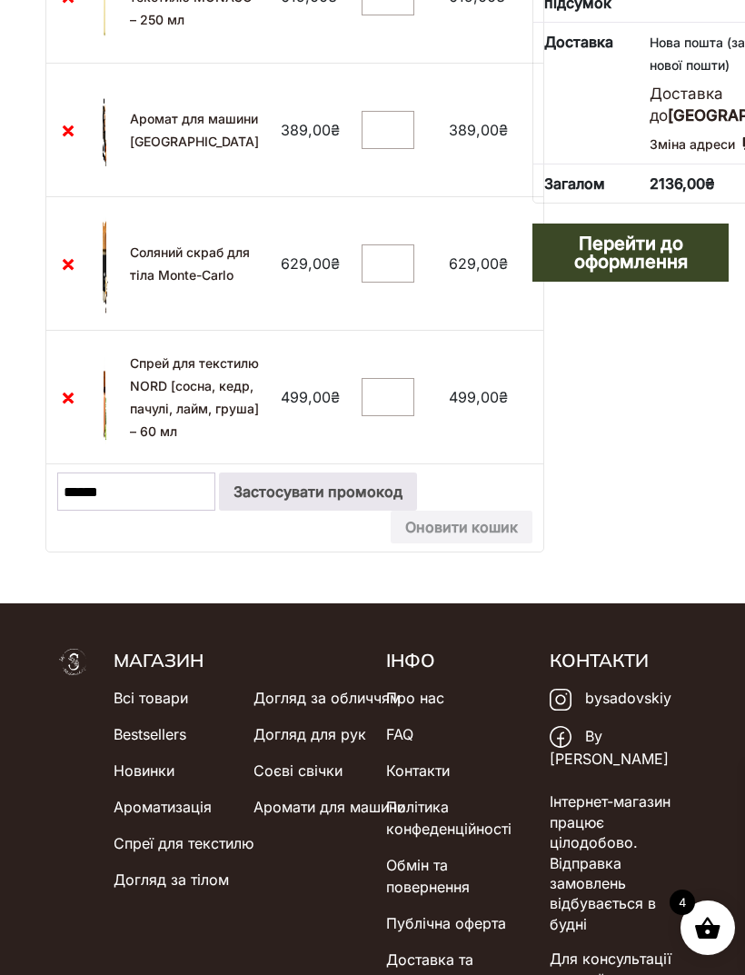
type input "******"
click at [417, 511] on button "Застосувати промокод" at bounding box center [318, 492] width 198 height 38
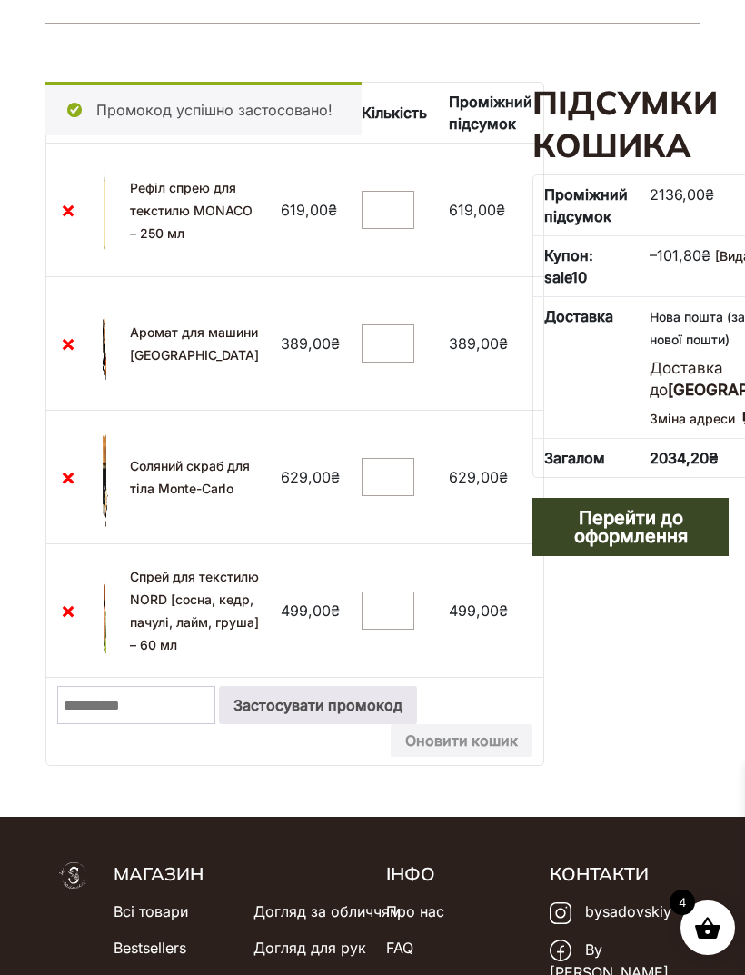
scroll to position [314, 0]
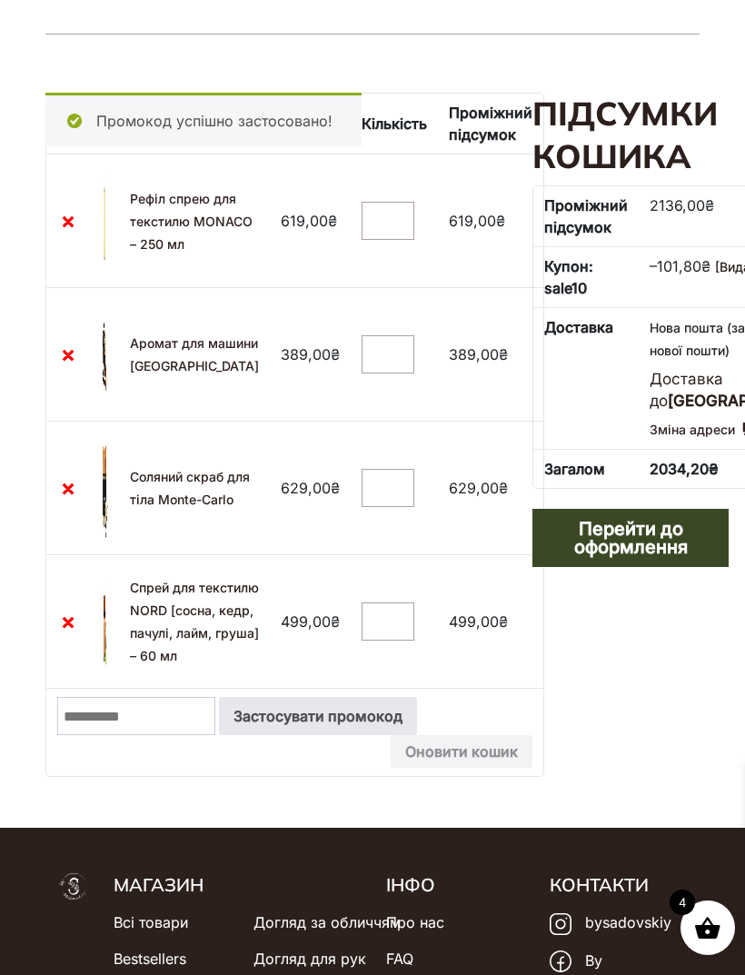
click at [150, 617] on link "Спрей для текстилю NORD [сосна, кедр, пачулі, лайм, груша] – 60 мл" at bounding box center [194, 622] width 129 height 84
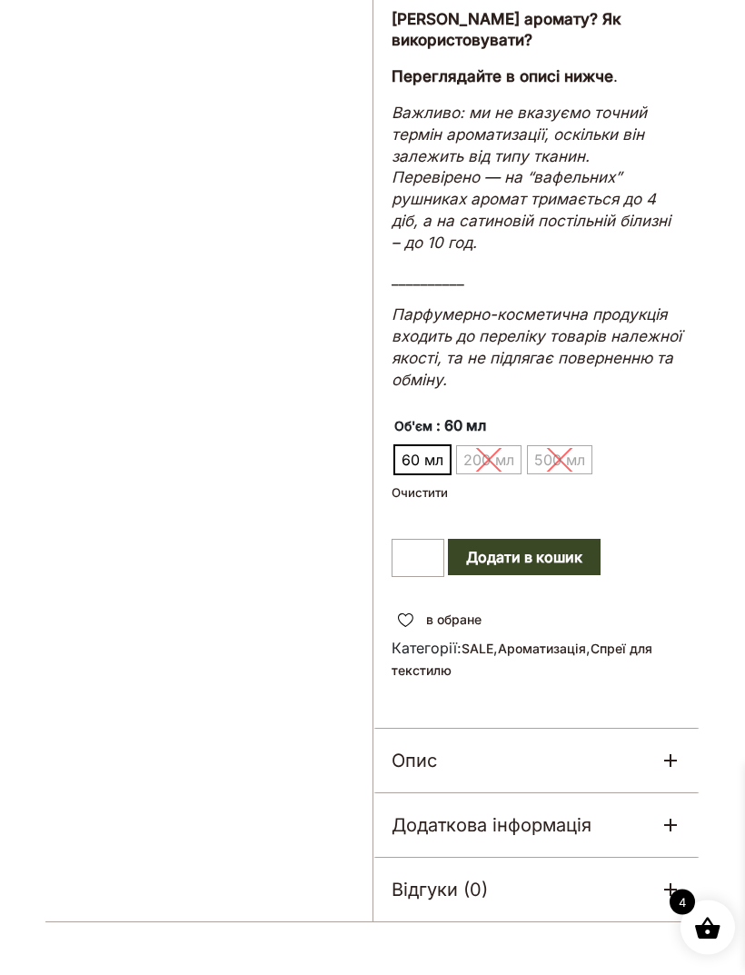
scroll to position [1502, 0]
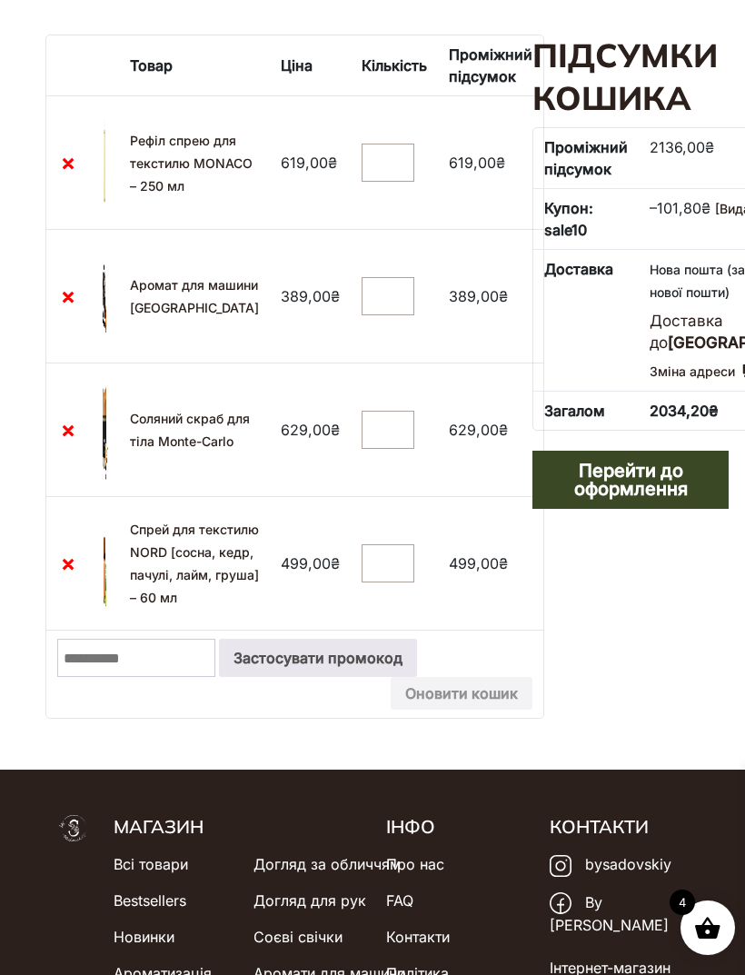
click at [672, 509] on link "Перейти до оформлення" at bounding box center [631, 480] width 196 height 58
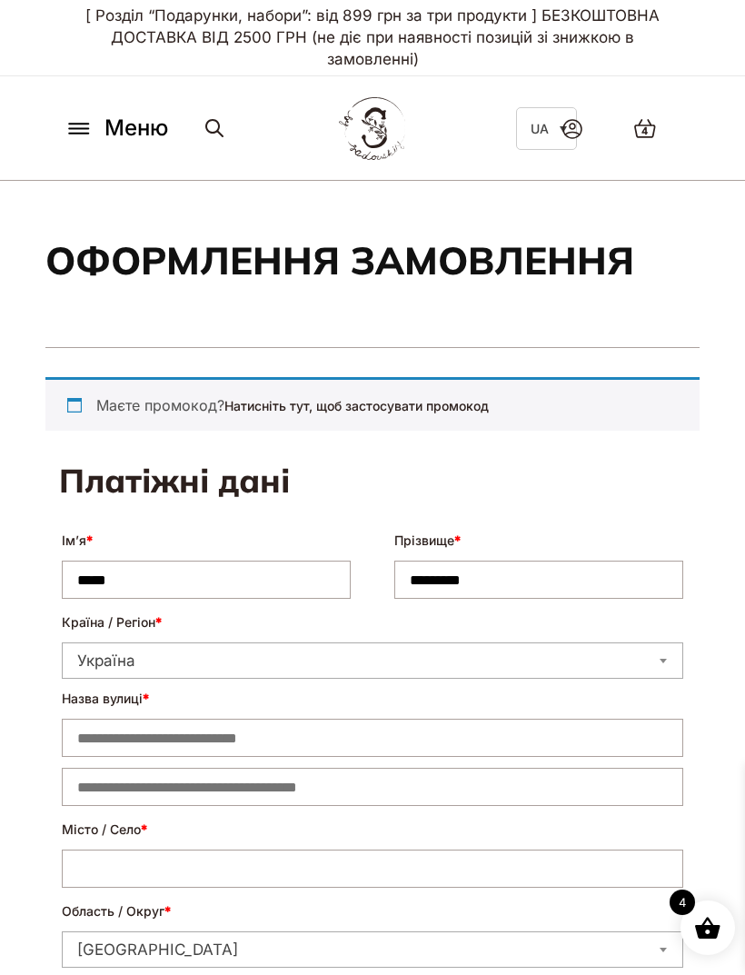
select select "****"
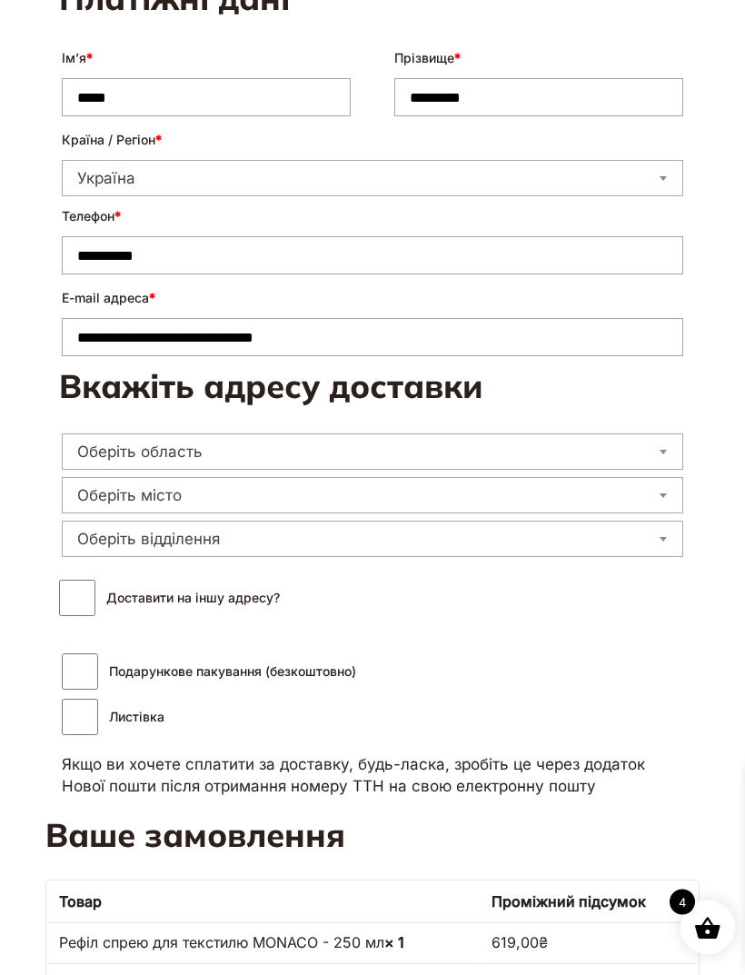
scroll to position [474, 0]
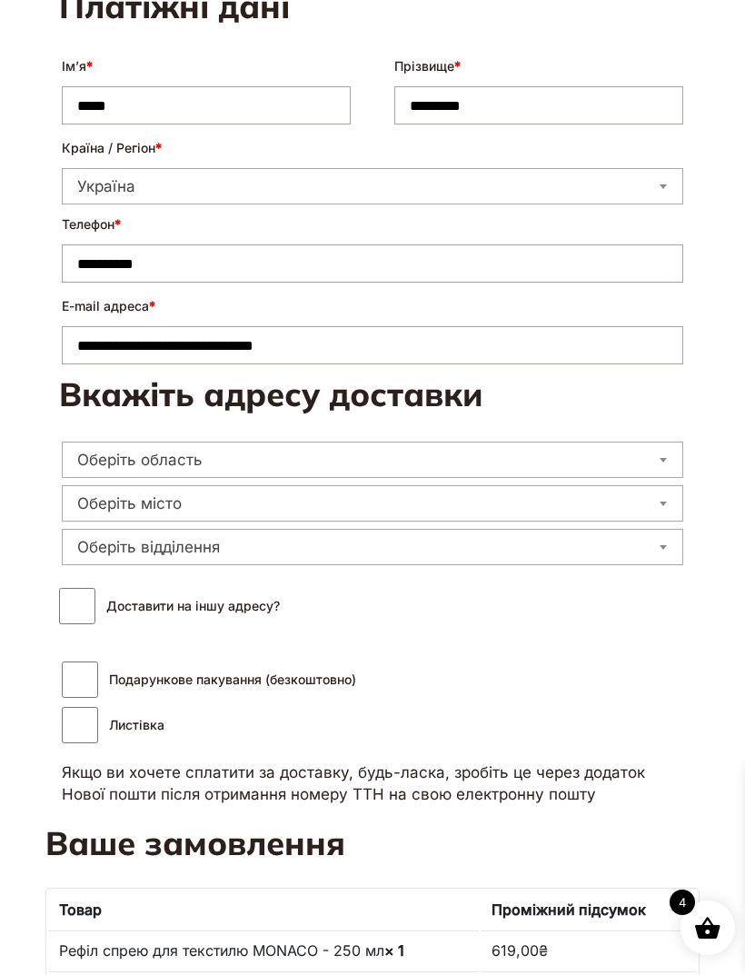
click at [91, 443] on span "Оберіть область" at bounding box center [373, 460] width 622 height 36
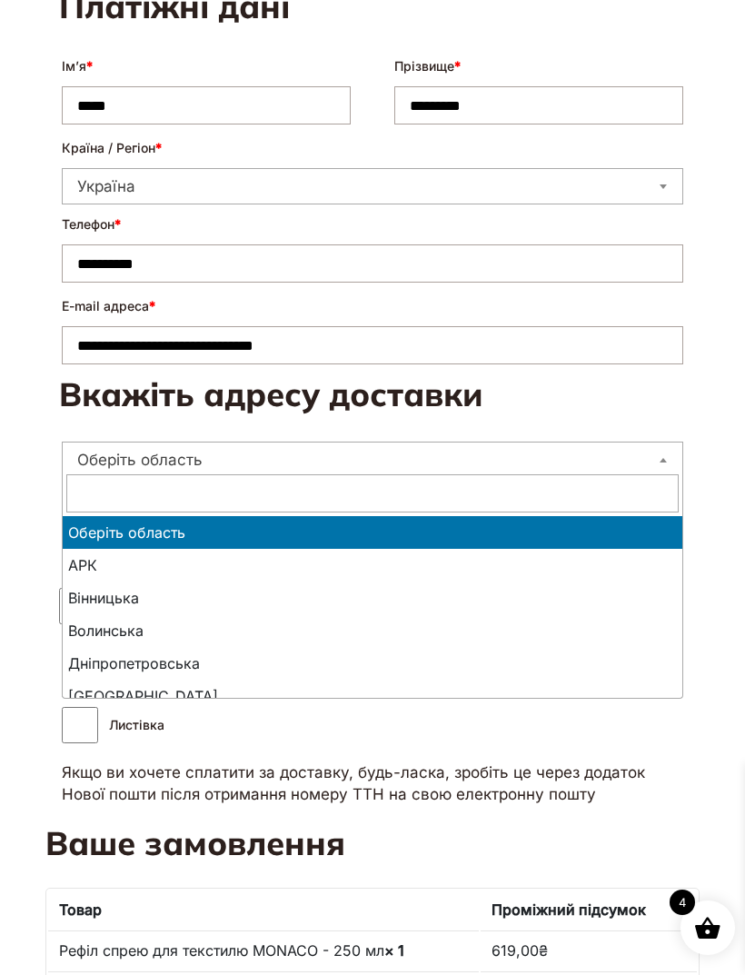
click at [100, 503] on input "text" at bounding box center [372, 493] width 612 height 38
type input "*"
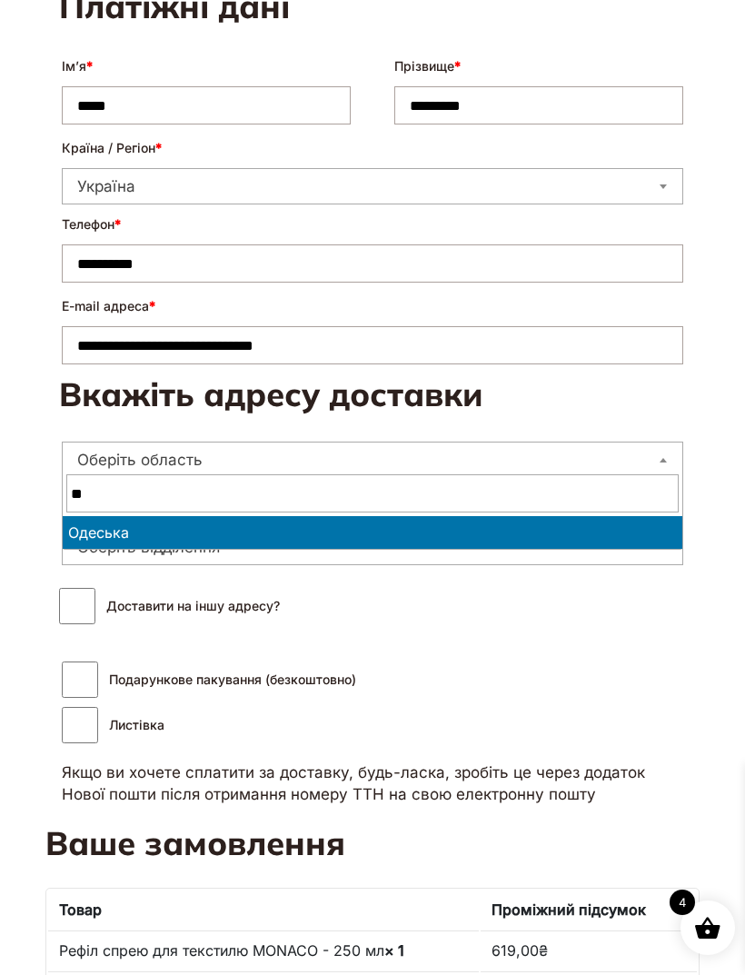
type input "***"
select select "**********"
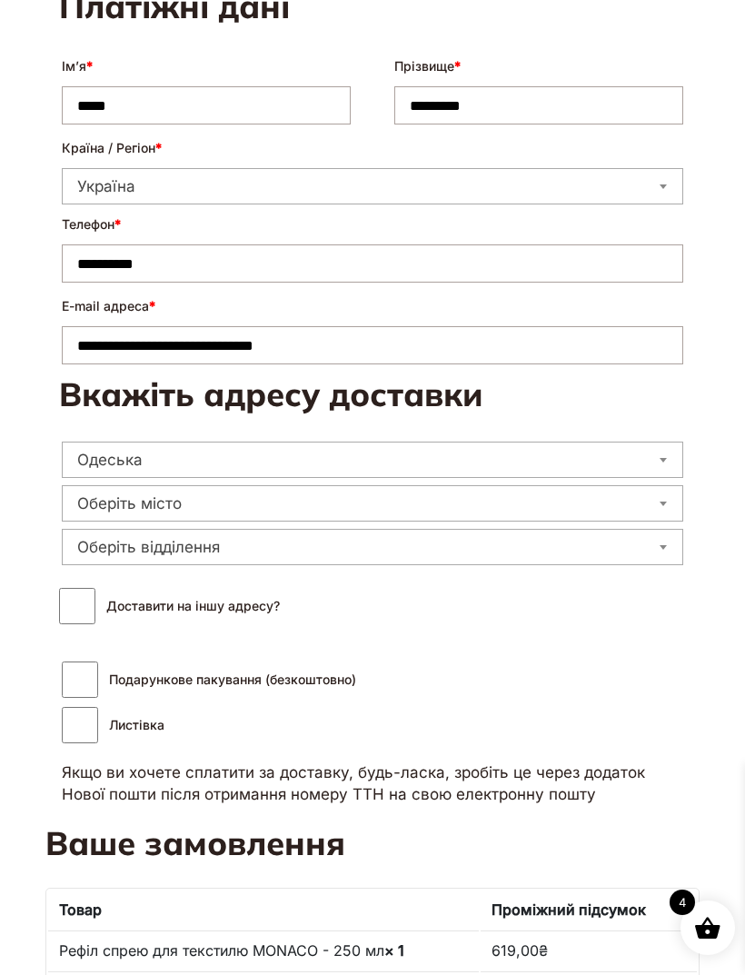
click at [85, 517] on body "Skip to content [ Розділ “Подарунки, набори”: від 899 грн за три продукти ] БЕЗ…" at bounding box center [372, 869] width 745 height 2687
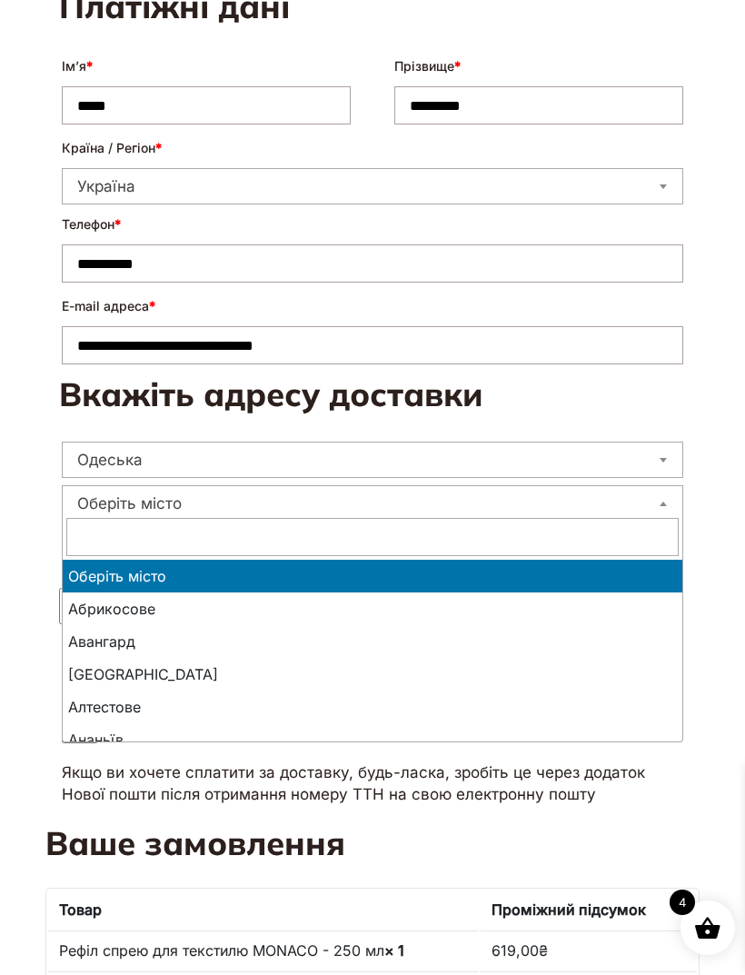
click at [107, 546] on input "text" at bounding box center [372, 537] width 612 height 38
type input "**"
select select "**********"
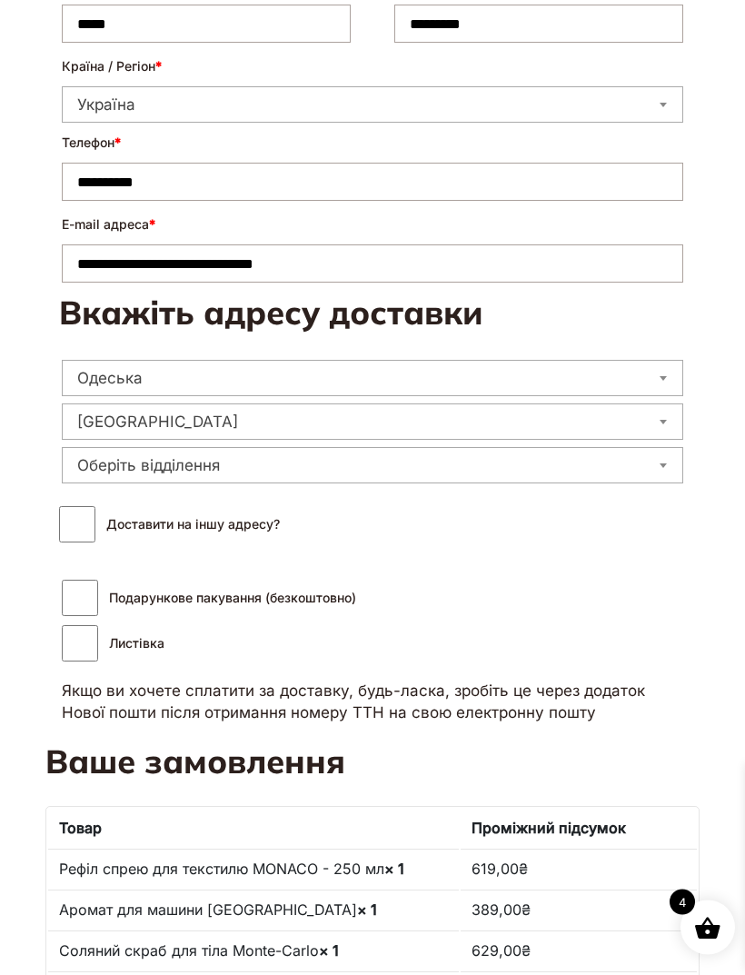
scroll to position [558, 0]
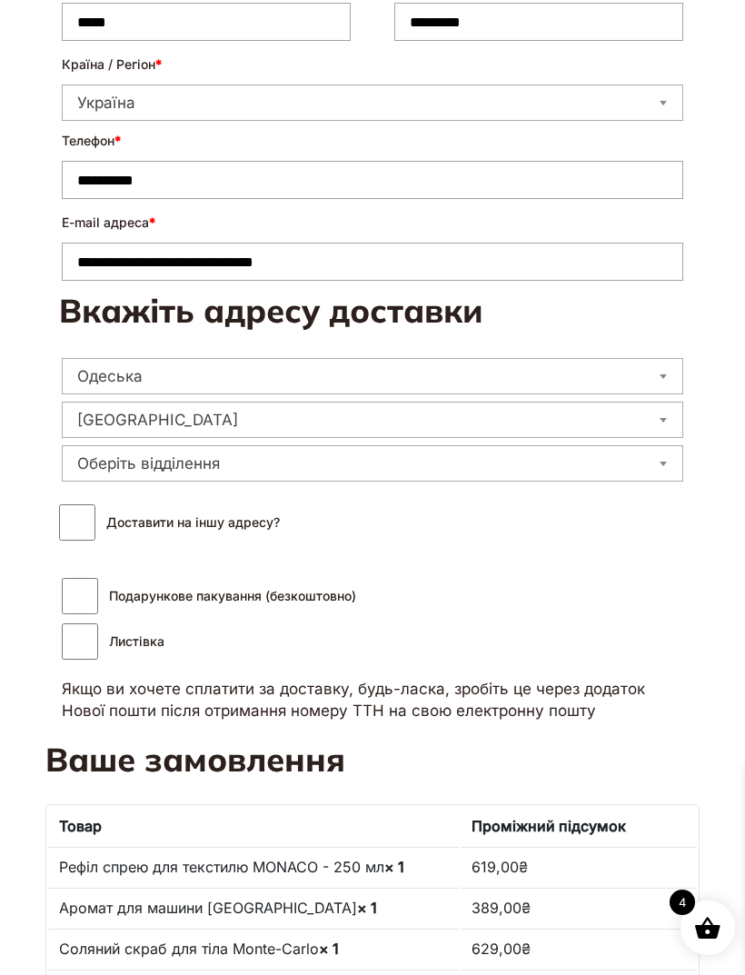
click at [98, 461] on span "Оберіть відділення" at bounding box center [373, 463] width 620 height 25
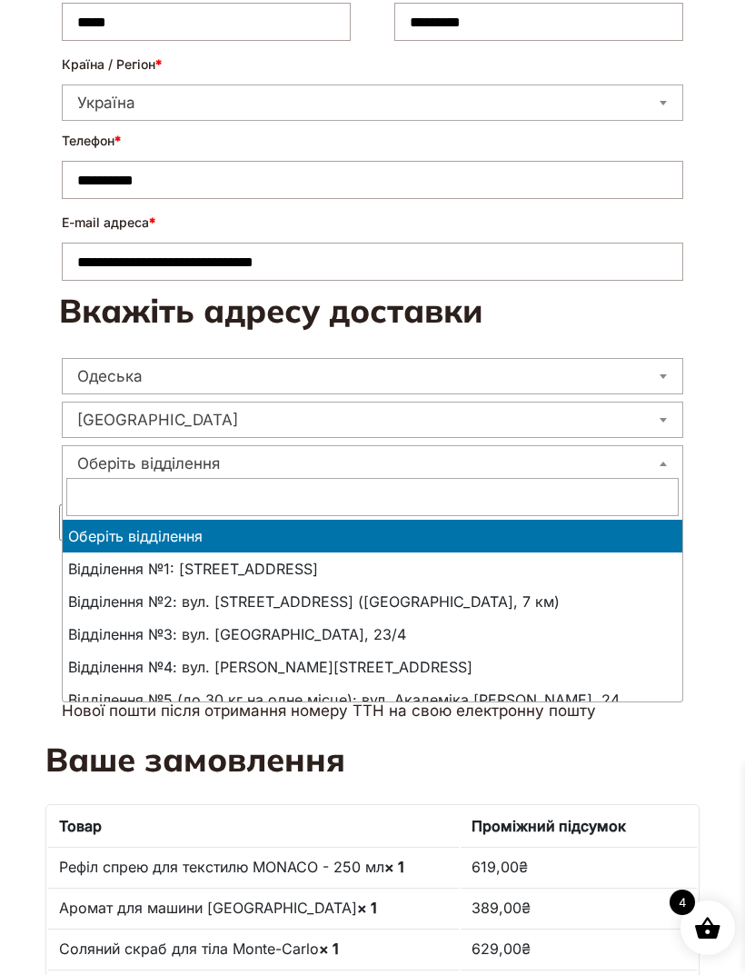
click at [97, 498] on input "text" at bounding box center [372, 497] width 612 height 38
type input "**"
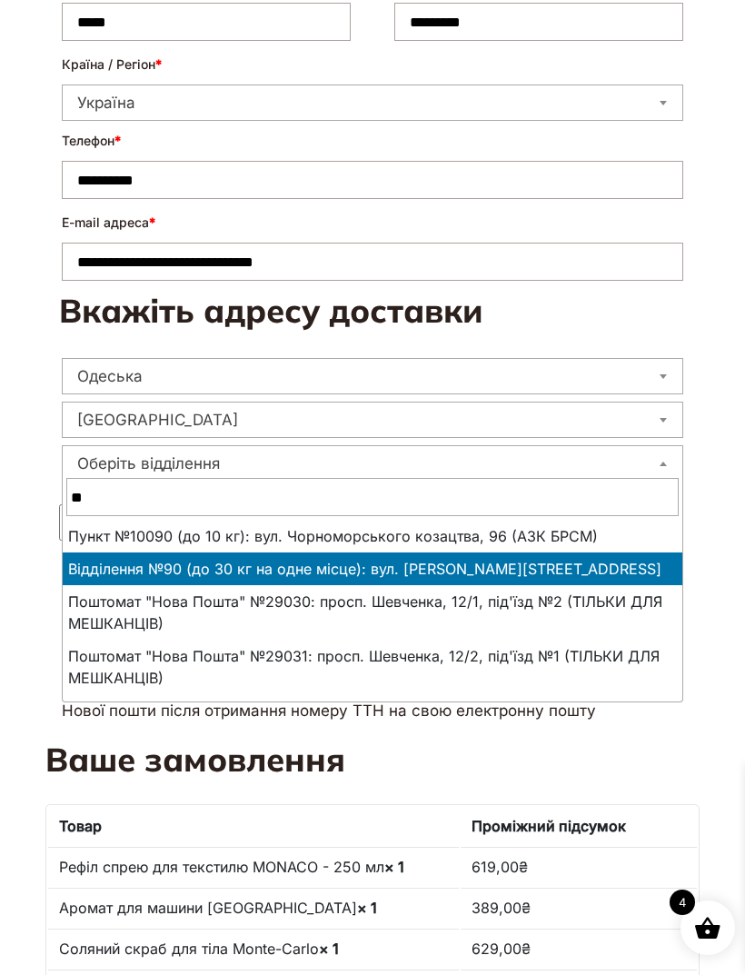
select select "**********"
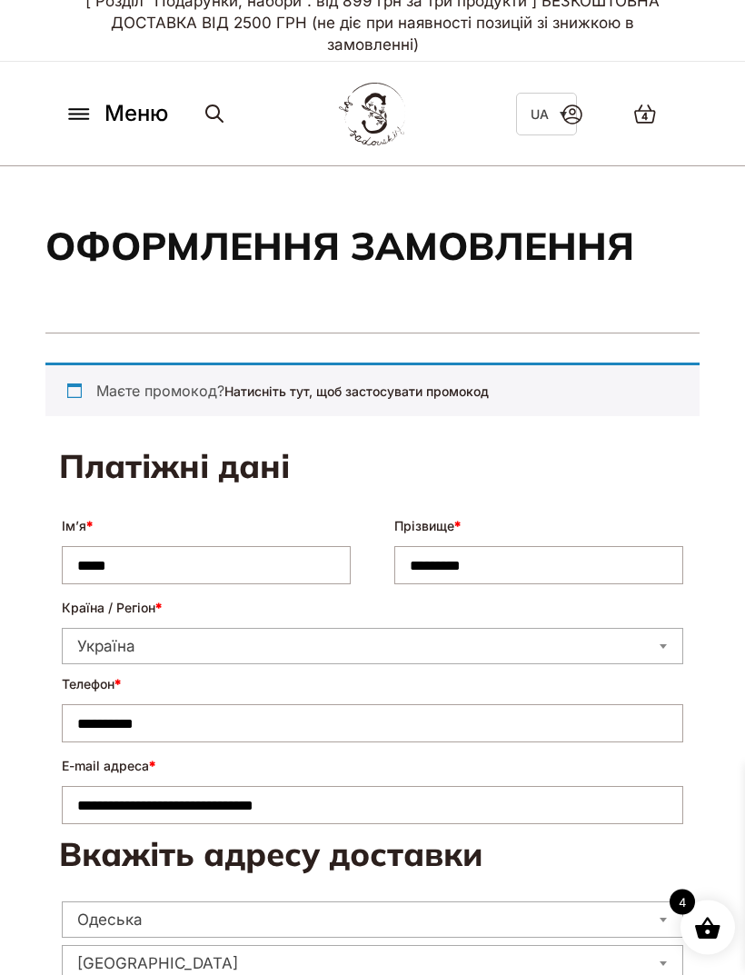
scroll to position [0, 0]
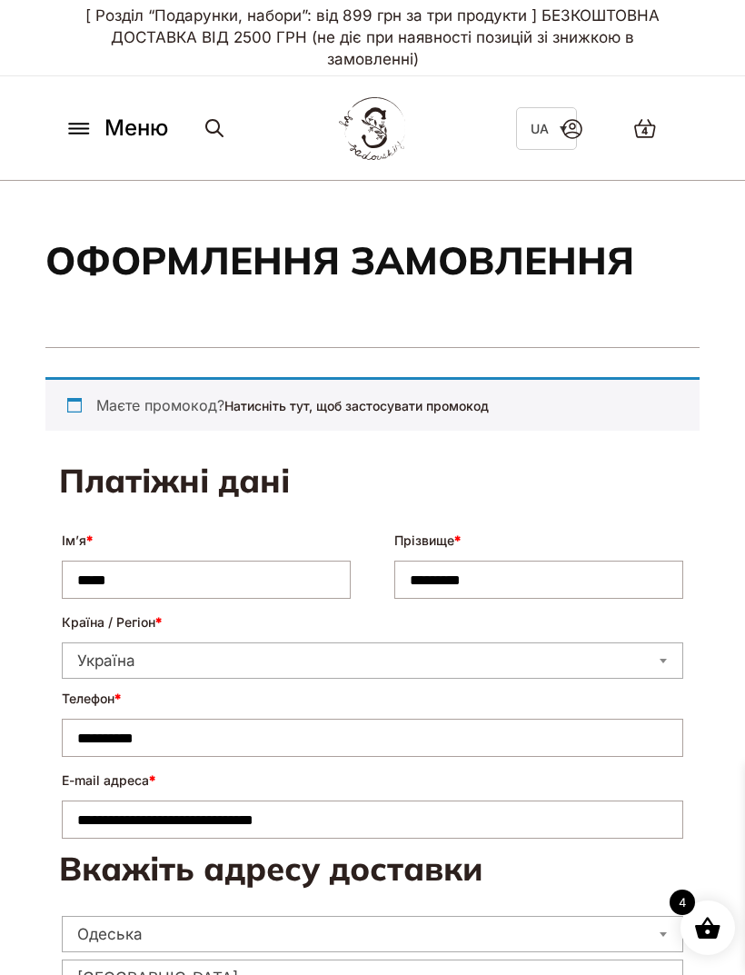
click at [86, 127] on icon at bounding box center [79, 128] width 29 height 19
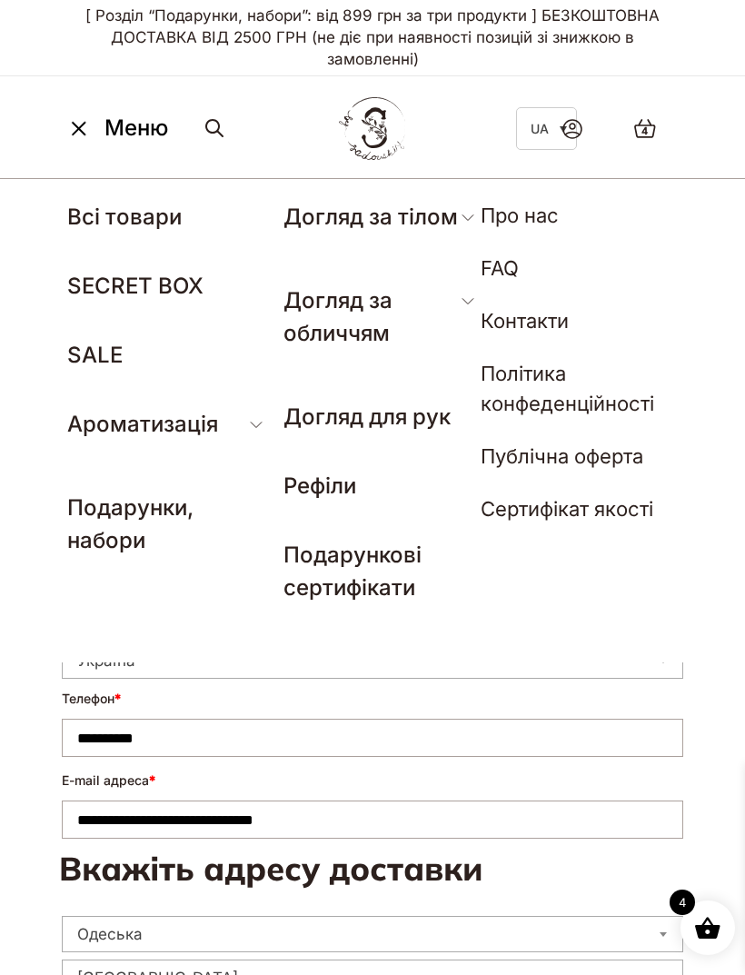
click at [77, 127] on icon at bounding box center [79, 129] width 13 height 13
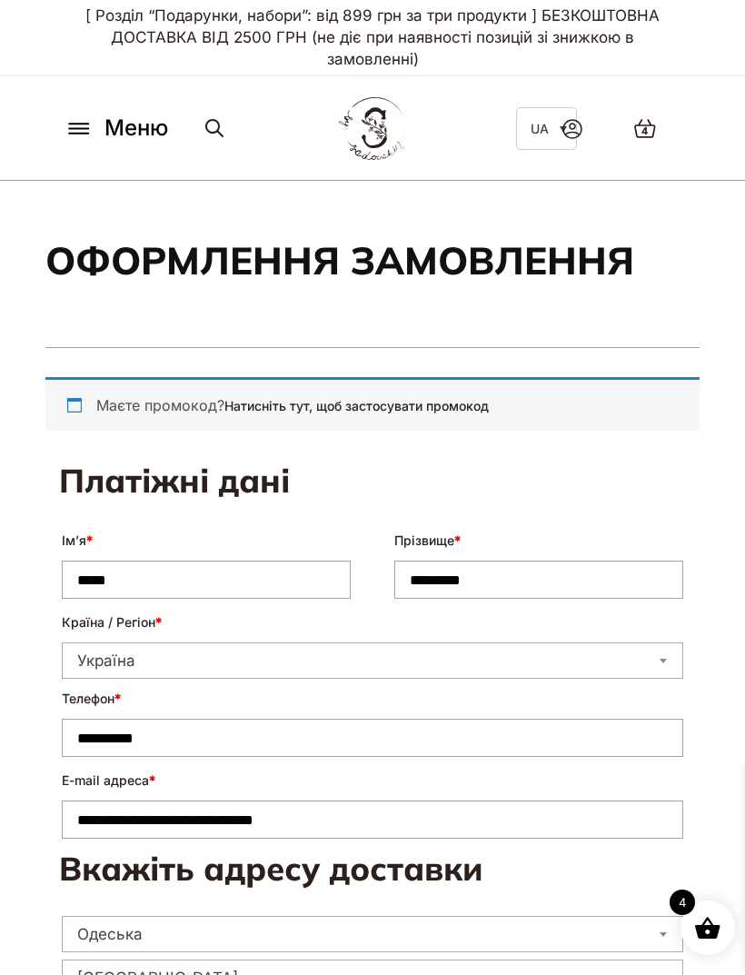
click at [137, 133] on span "Меню" at bounding box center [137, 128] width 64 height 33
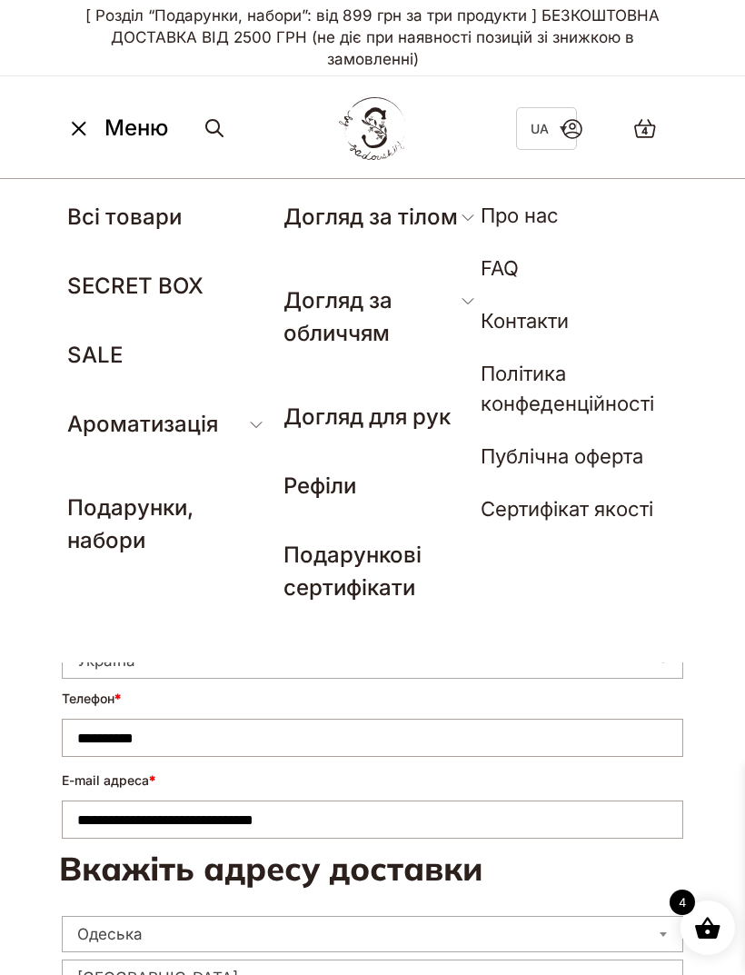
click at [69, 123] on icon at bounding box center [79, 128] width 29 height 19
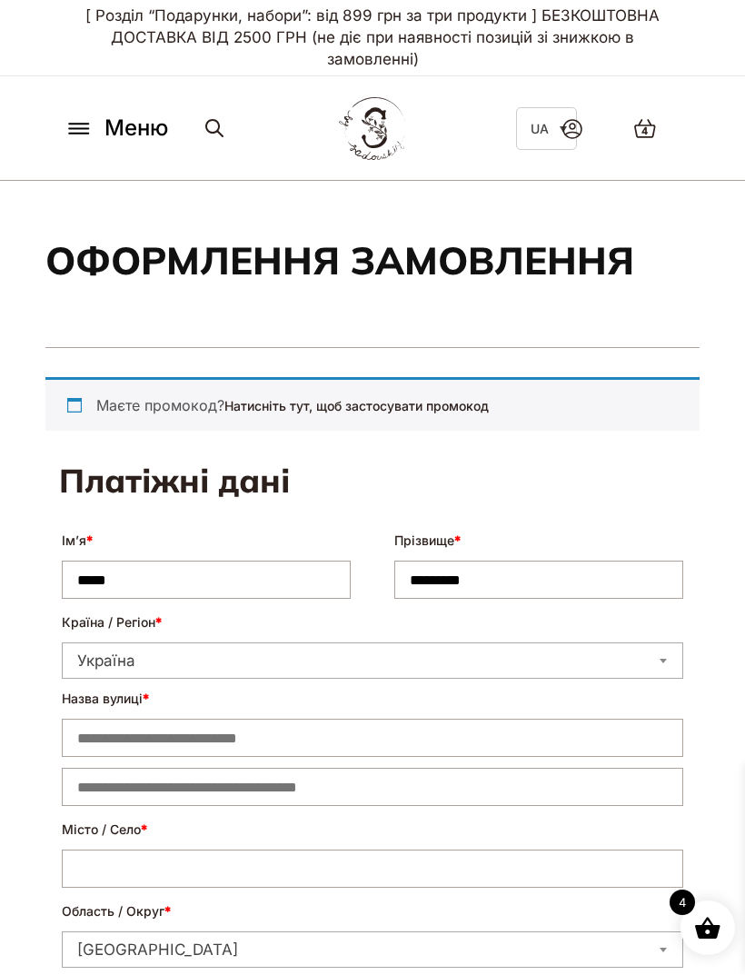
select select "****"
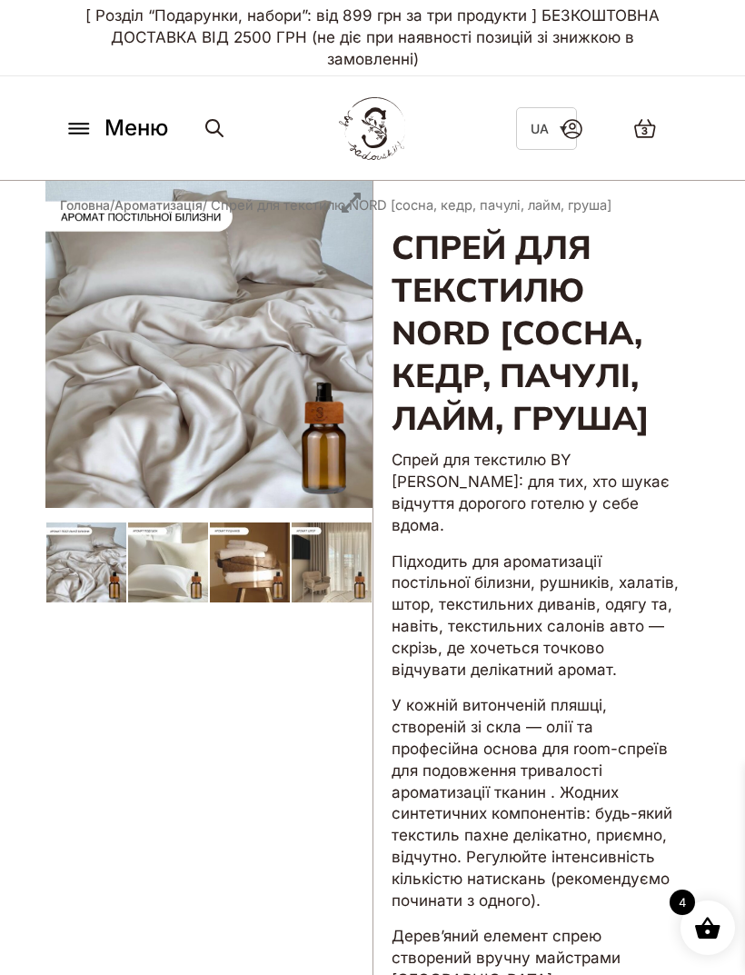
click at [652, 128] on icon at bounding box center [645, 128] width 20 height 17
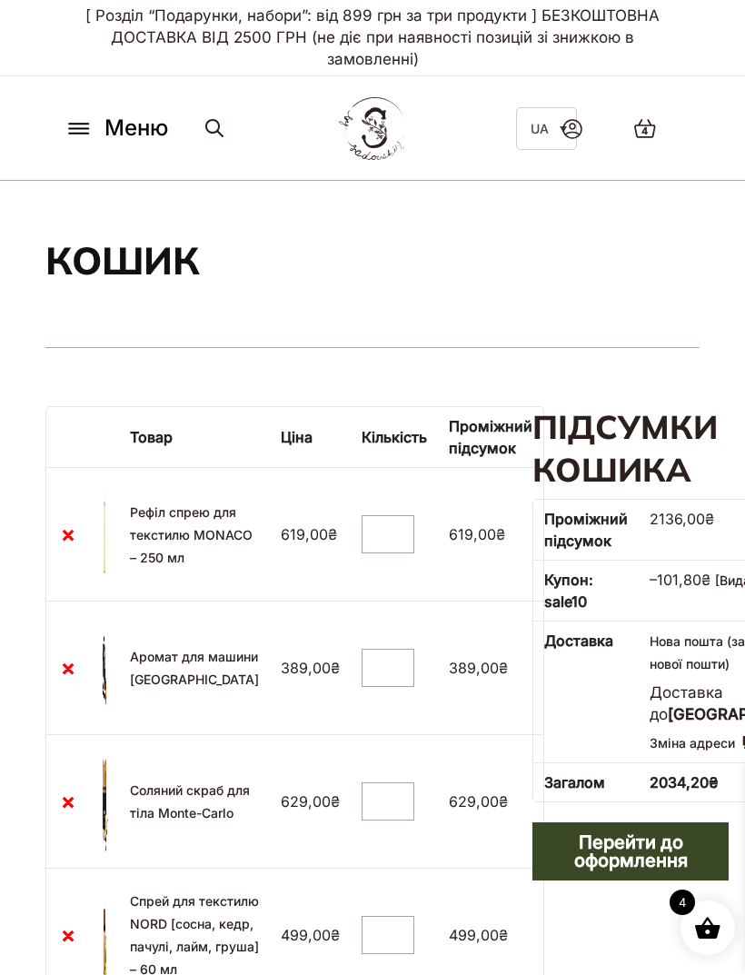
click at [82, 133] on icon at bounding box center [79, 128] width 29 height 19
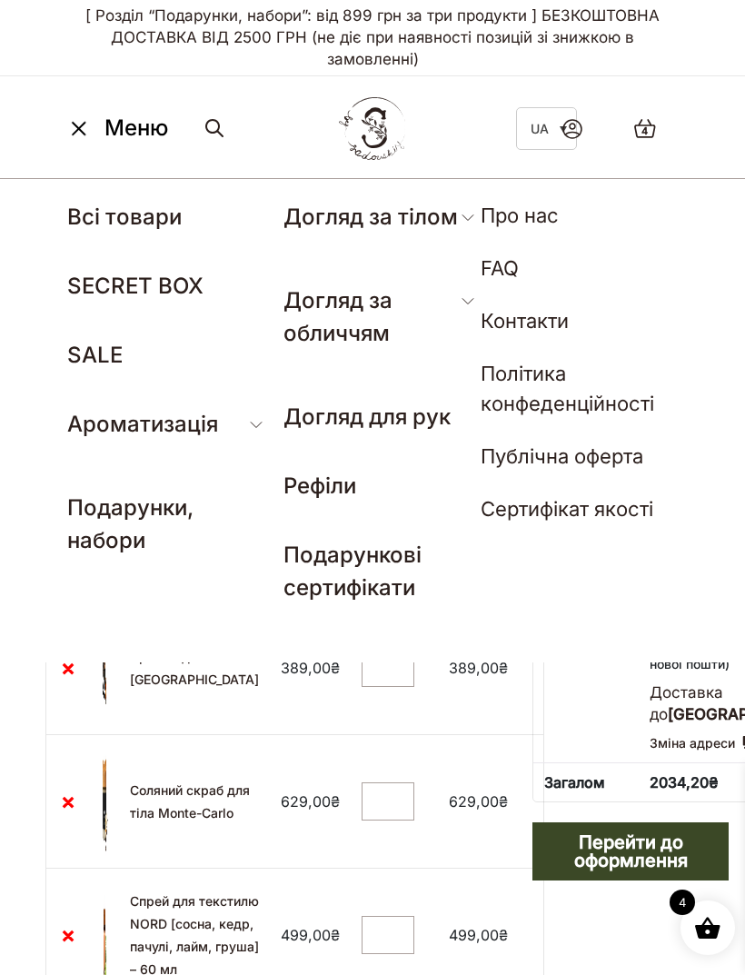
click at [343, 477] on link "Рефіли" at bounding box center [320, 486] width 73 height 26
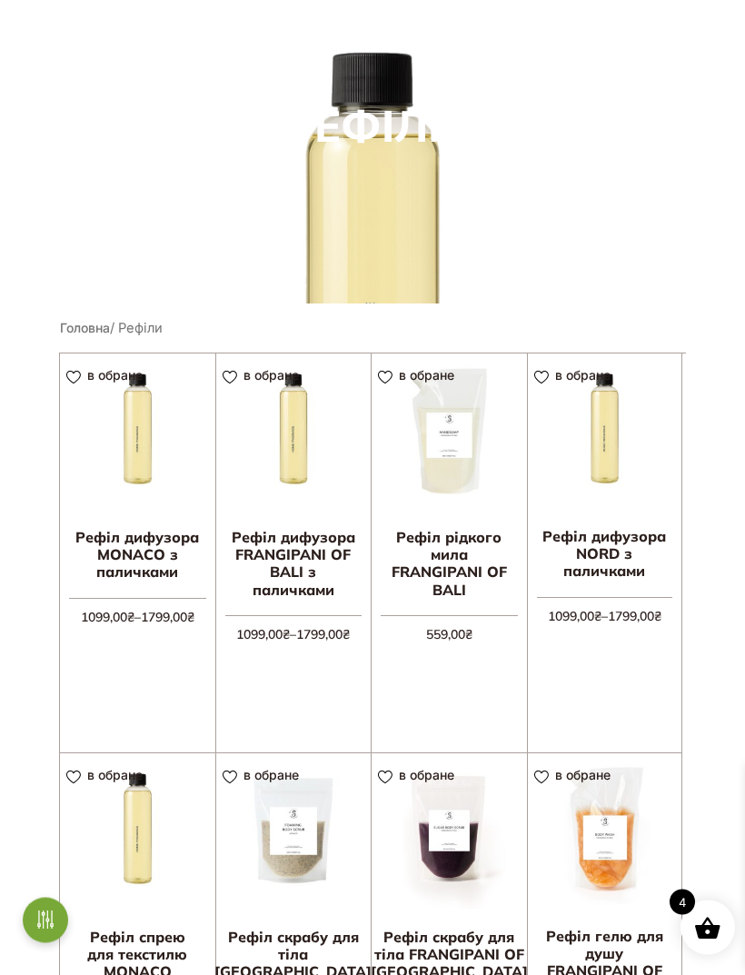
scroll to position [226, 0]
click at [642, 475] on img at bounding box center [605, 430] width 154 height 154
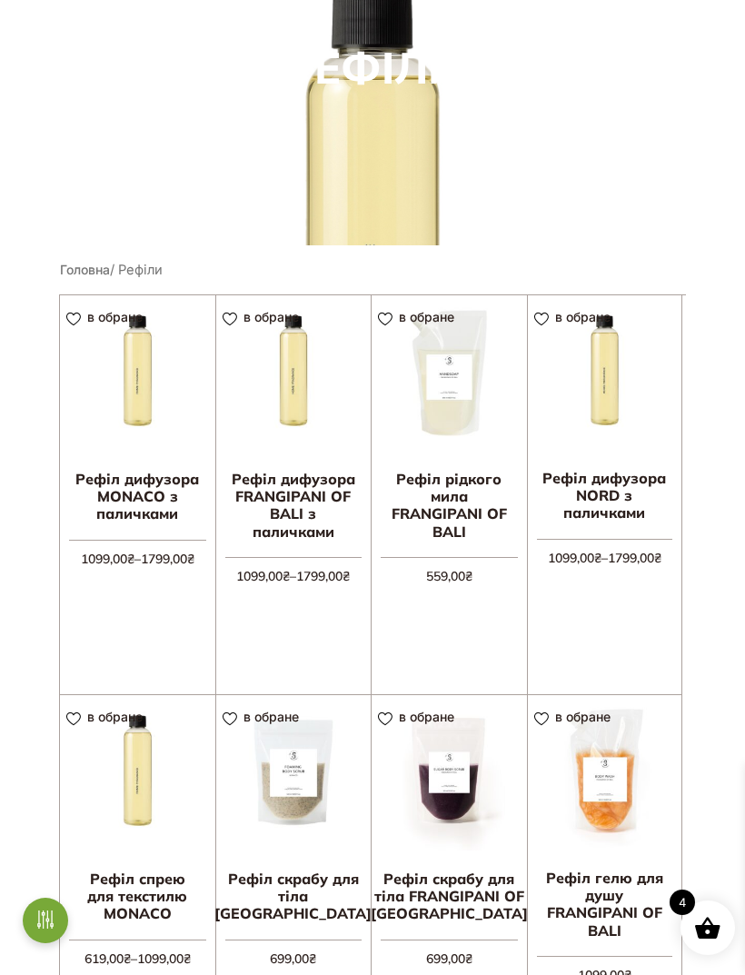
click at [109, 385] on img at bounding box center [137, 372] width 155 height 155
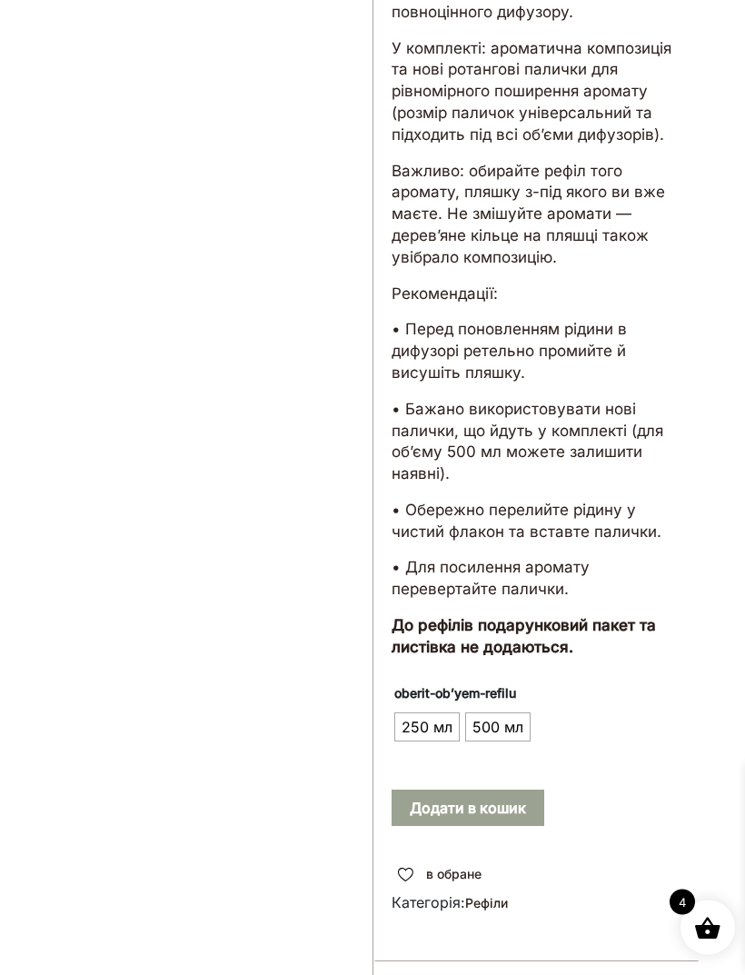
scroll to position [601, 0]
click at [435, 712] on span "250 мл" at bounding box center [427, 726] width 60 height 29
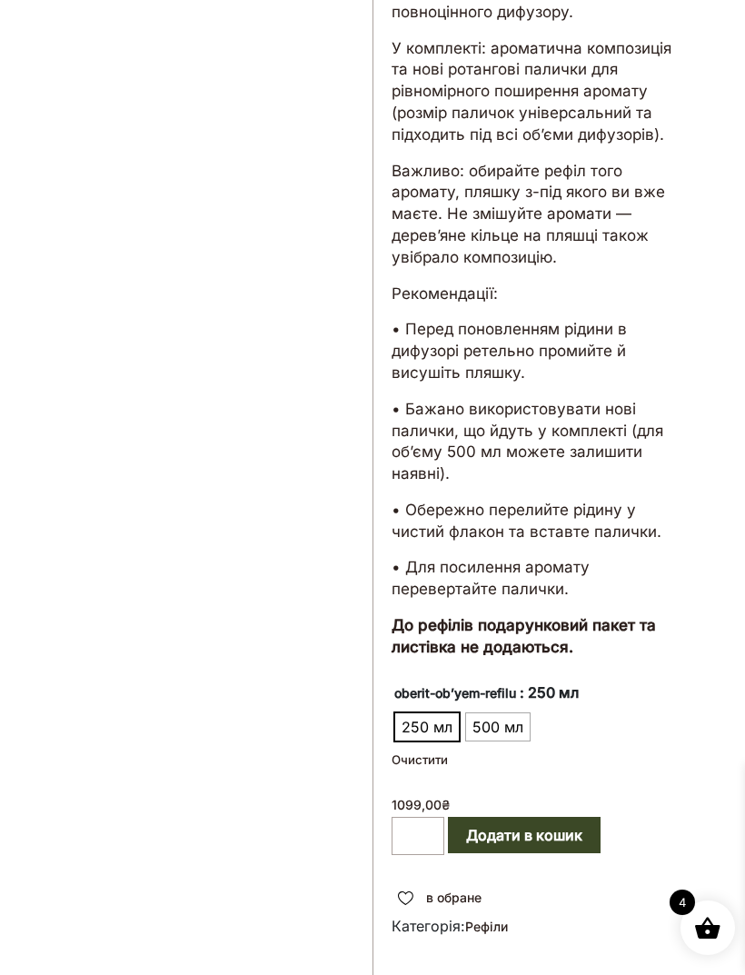
click at [577, 817] on button "Додати в кошик" at bounding box center [524, 835] width 153 height 36
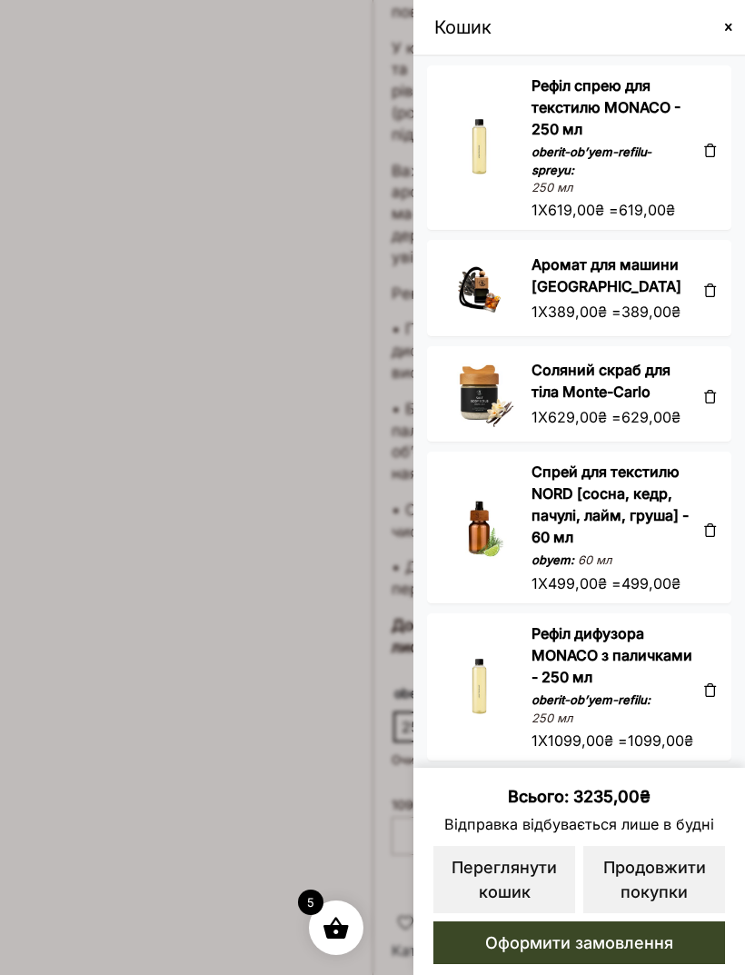
click at [722, 744] on div "Рефіл дифузора MONACO з паличками - 250 мл oberit-obʼyem-refilu: 250 мл 1 X 109…" at bounding box center [579, 687] width 304 height 148
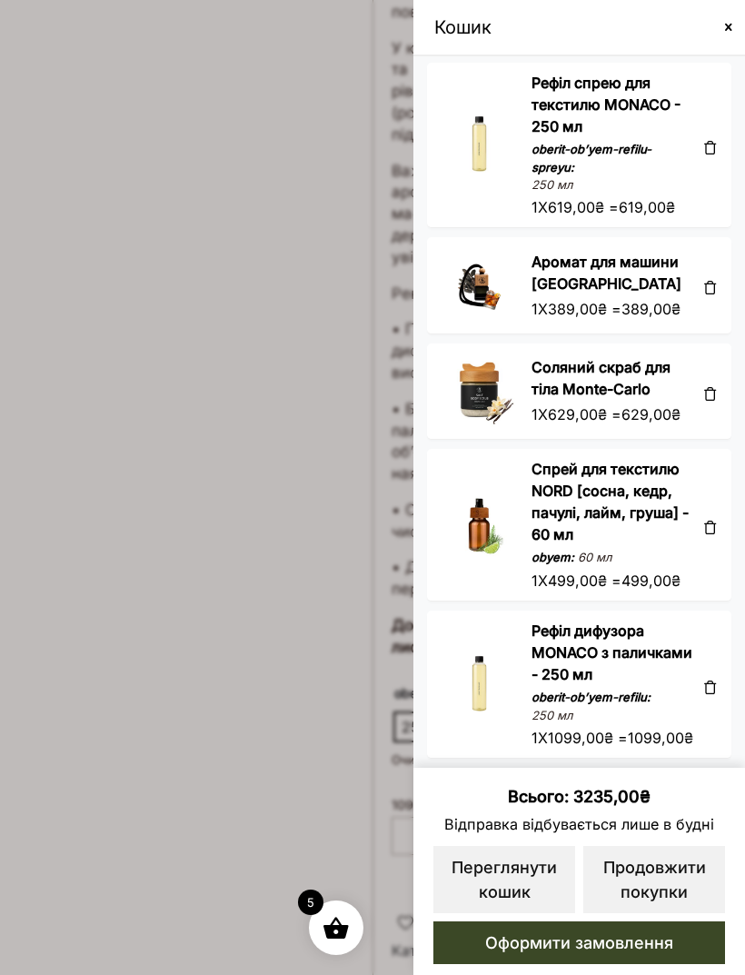
scroll to position [13, 0]
click at [356, 775] on span at bounding box center [372, 487] width 745 height 975
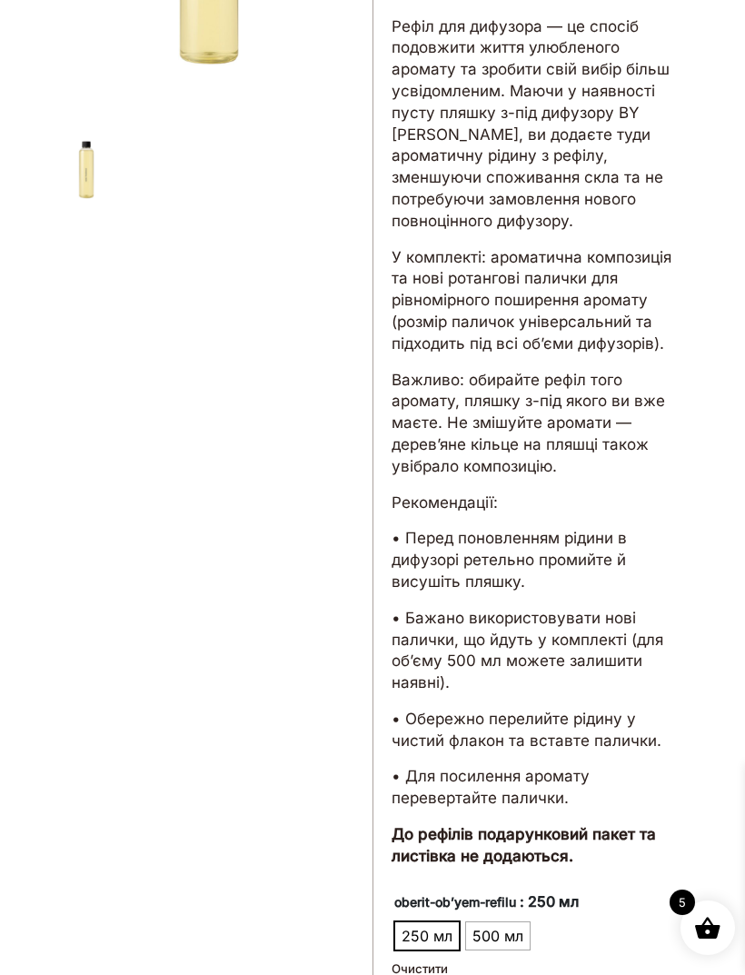
scroll to position [0, 0]
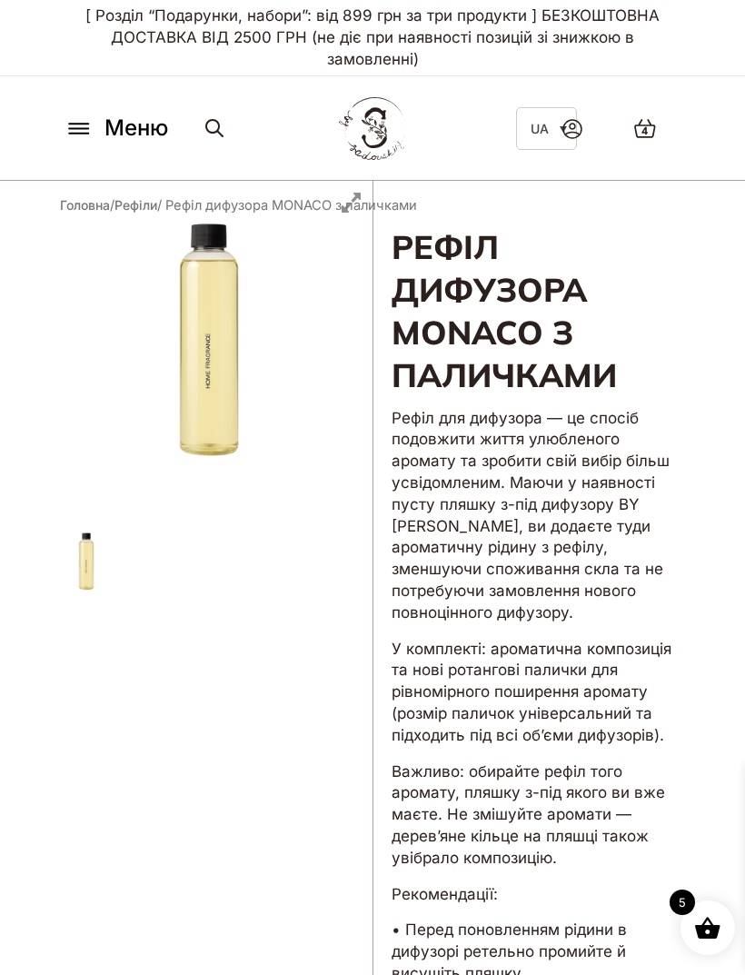
click at [654, 132] on icon at bounding box center [645, 128] width 24 height 21
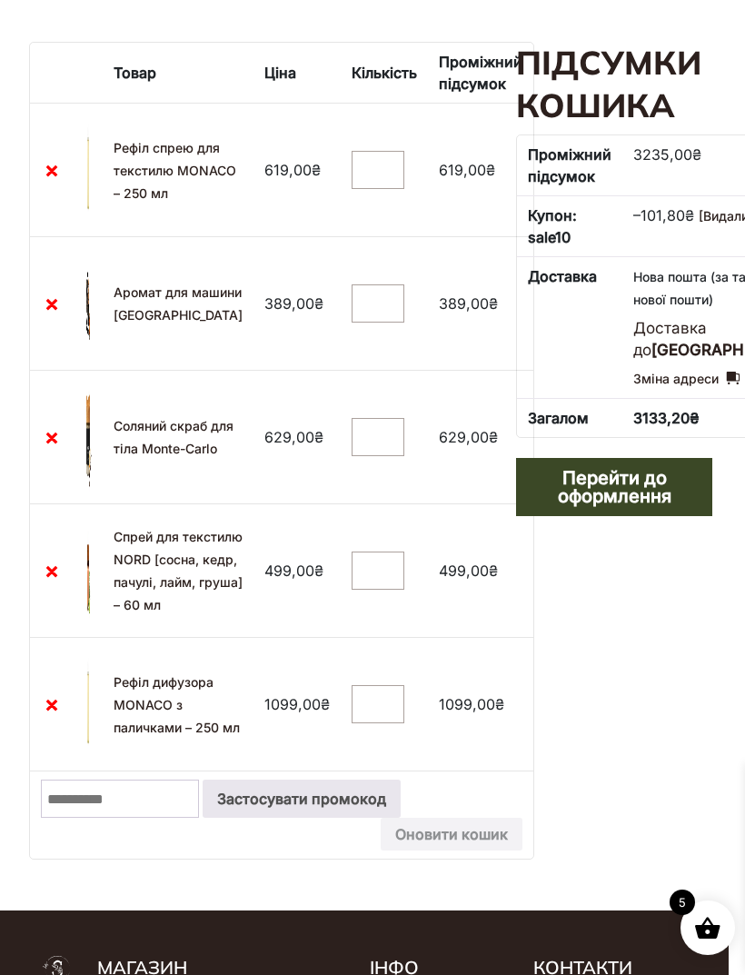
scroll to position [363, 16]
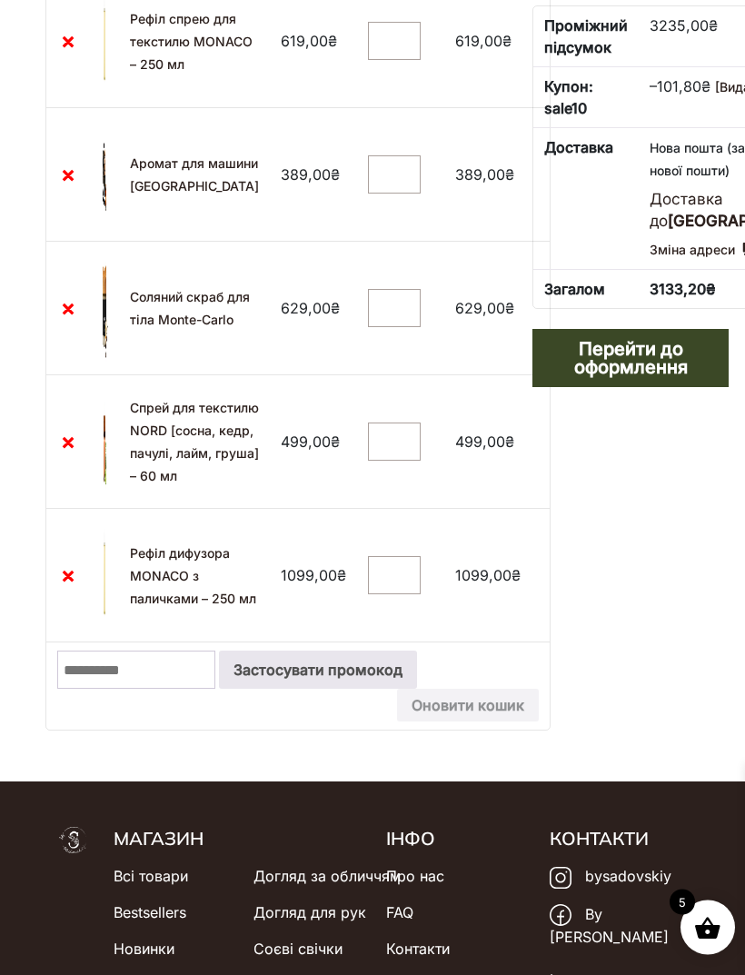
click at [168, 690] on input "Промокод:" at bounding box center [136, 671] width 158 height 38
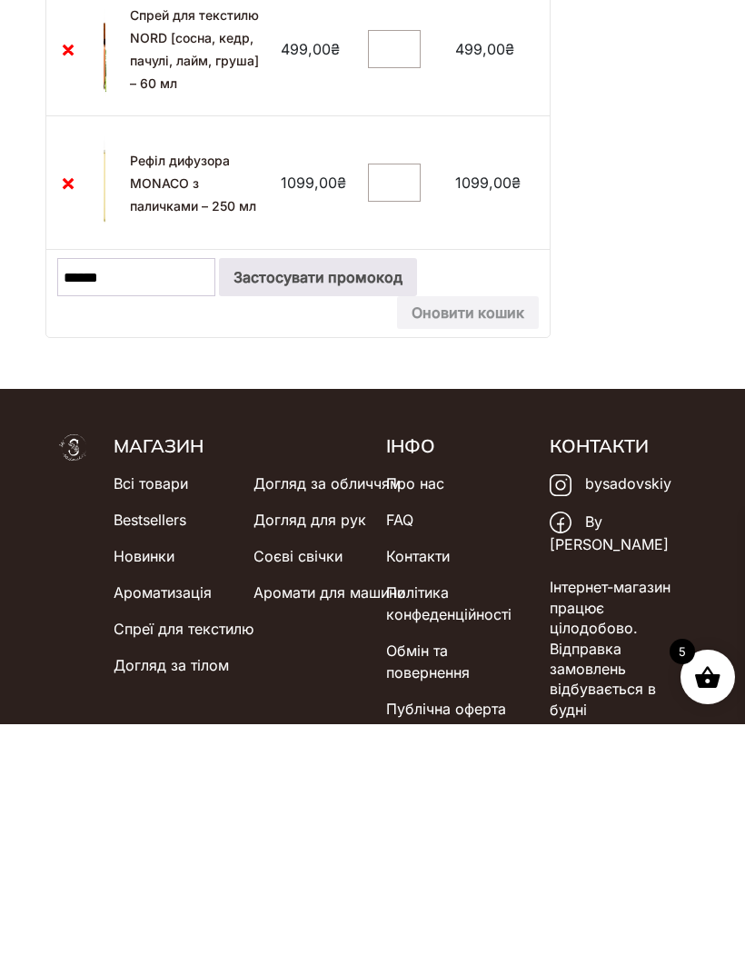
type input "******"
click at [292, 509] on button "Застосувати промокод" at bounding box center [318, 528] width 198 height 38
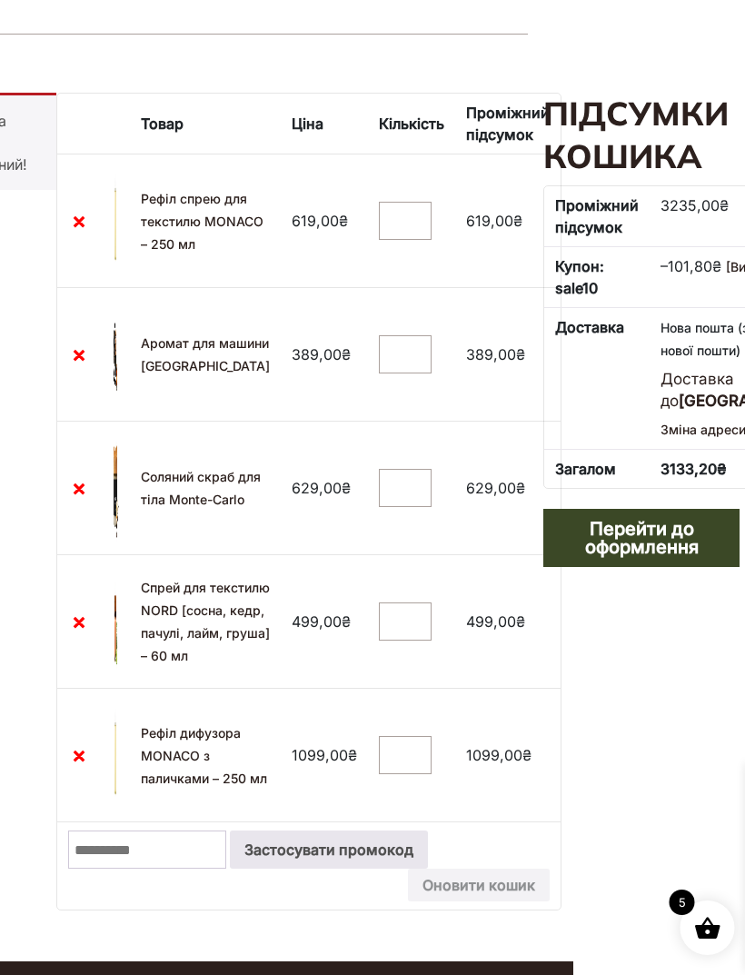
scroll to position [314, 200]
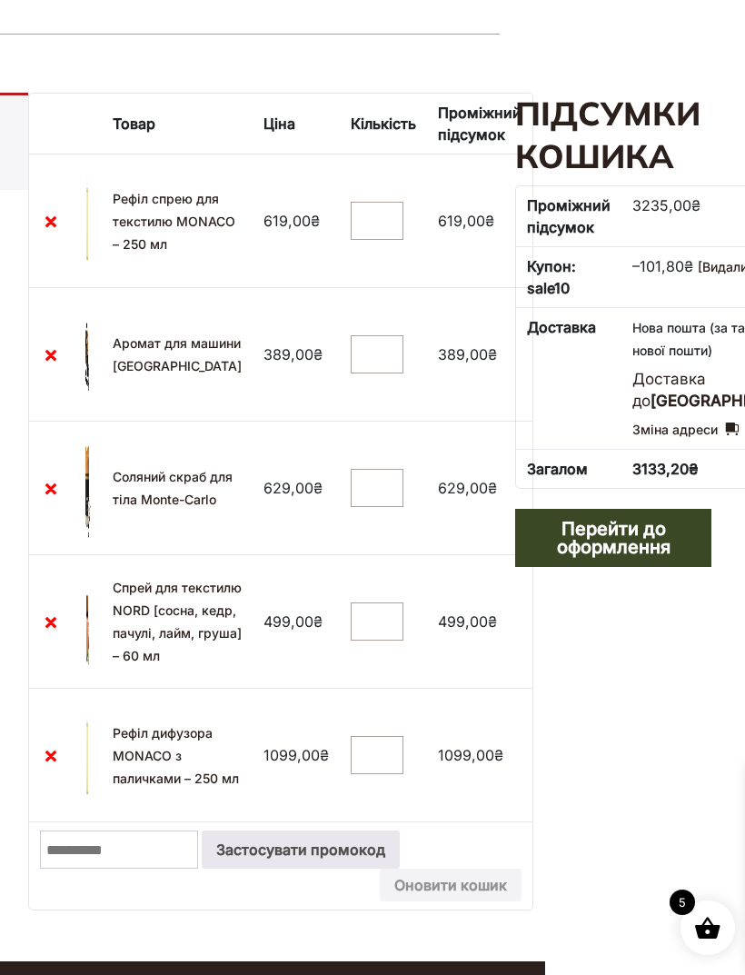
click at [60, 766] on link "×" at bounding box center [51, 755] width 22 height 22
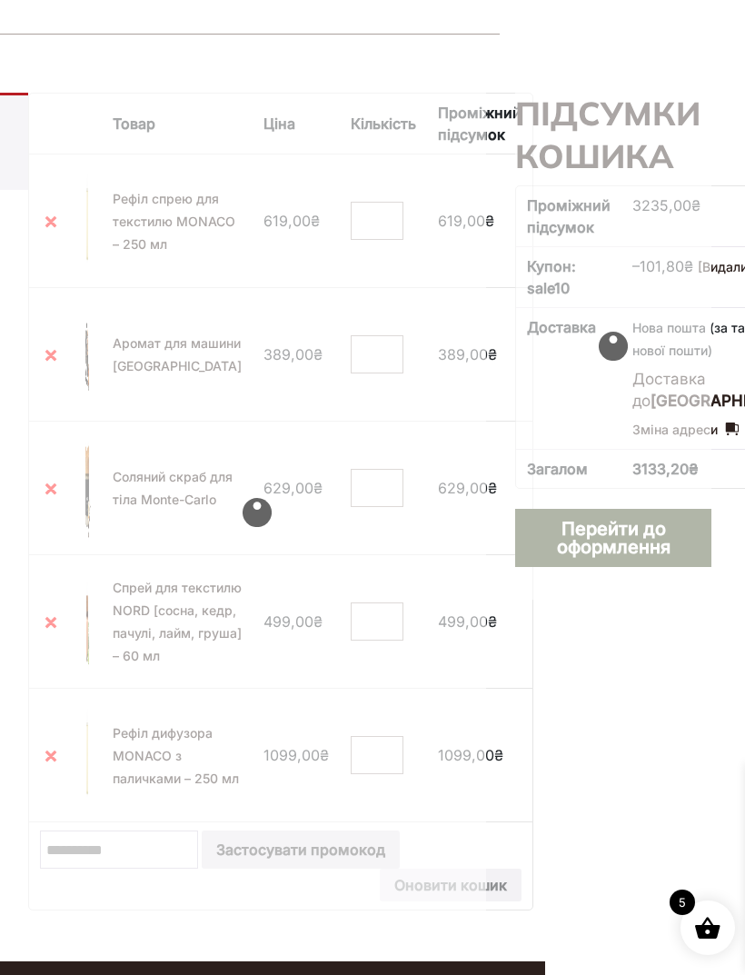
scroll to position [314, 1]
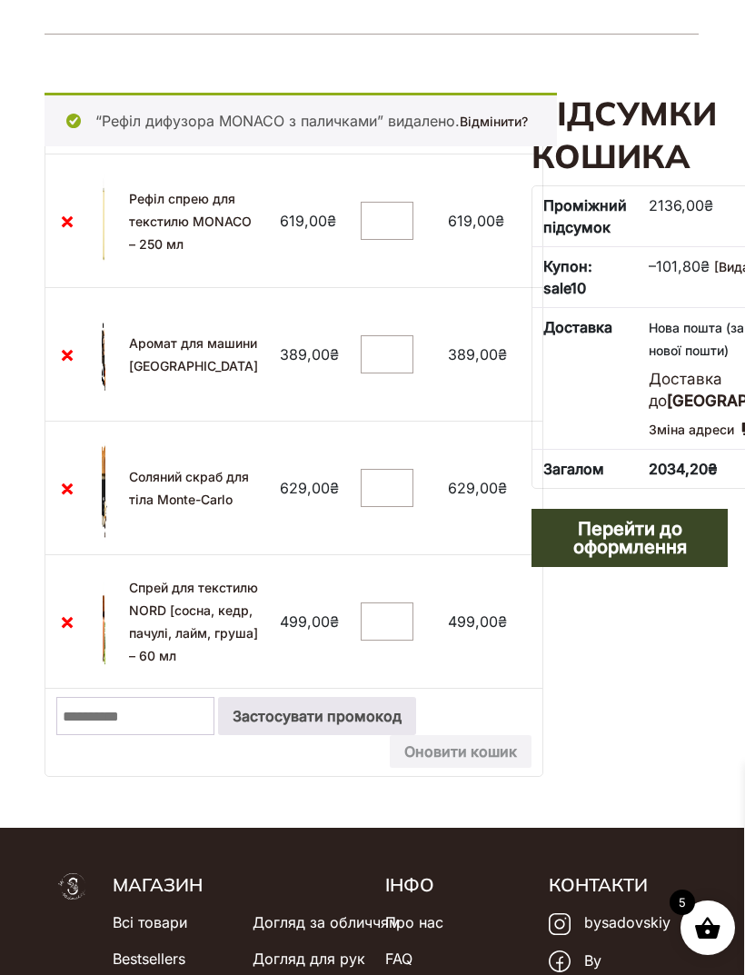
click at [676, 567] on link "Перейти до оформлення" at bounding box center [630, 538] width 196 height 58
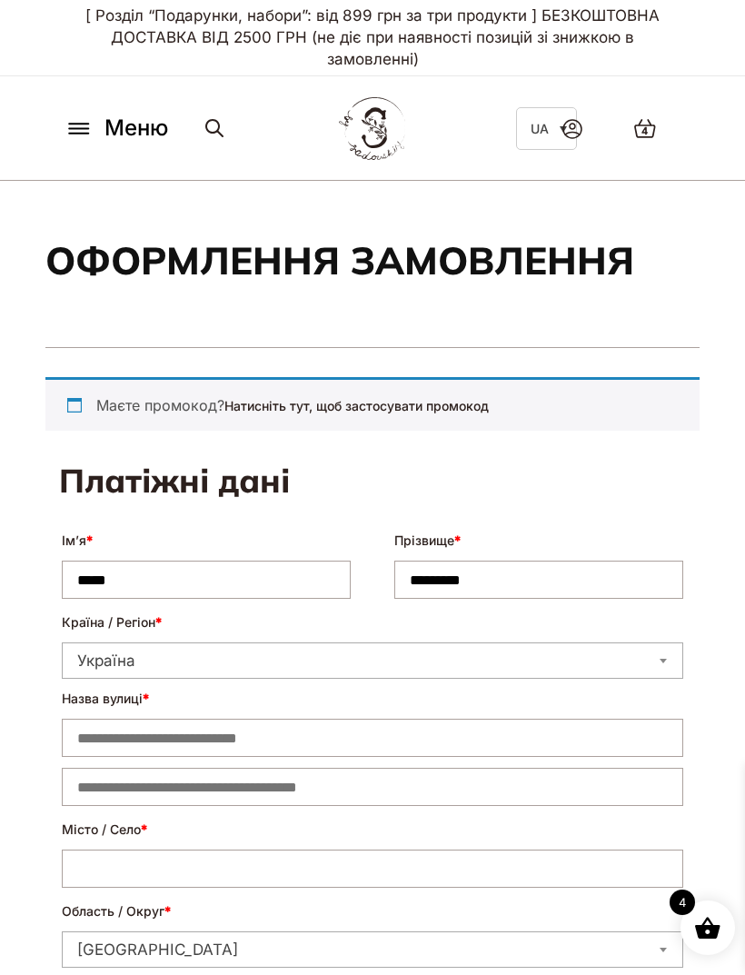
select select "****"
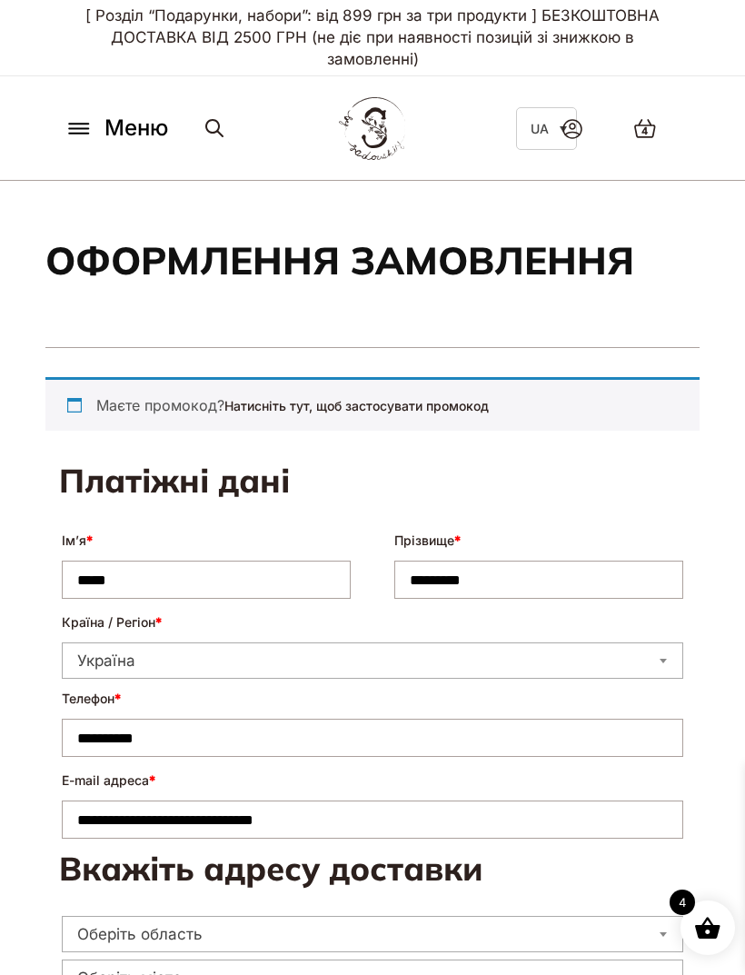
click at [85, 413] on div "Маєте промокод? Натисніть тут, щоб застосувати промокод" at bounding box center [372, 404] width 654 height 54
click at [70, 411] on div "Маєте промокод? Натисніть тут, щоб застосувати промокод" at bounding box center [372, 404] width 654 height 54
click at [134, 423] on div "Маєте промокод? Натисніть тут, щоб застосувати промокод" at bounding box center [372, 404] width 654 height 54
click at [135, 407] on div "Маєте промокод? Натисніть тут, щоб застосувати промокод" at bounding box center [372, 404] width 654 height 54
click at [472, 409] on link "Натисніть тут, щоб застосувати промокод" at bounding box center [356, 405] width 264 height 15
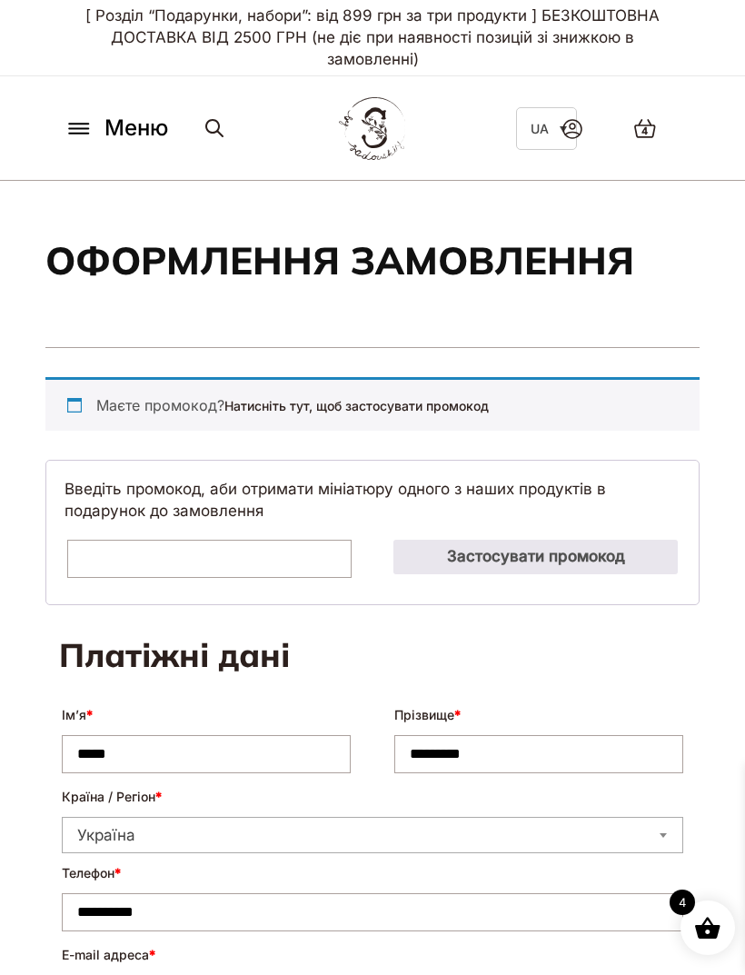
click at [267, 559] on input "Промокод:" at bounding box center [209, 559] width 284 height 38
type input "******"
click at [626, 561] on button "Застосувати промокод" at bounding box center [535, 557] width 284 height 35
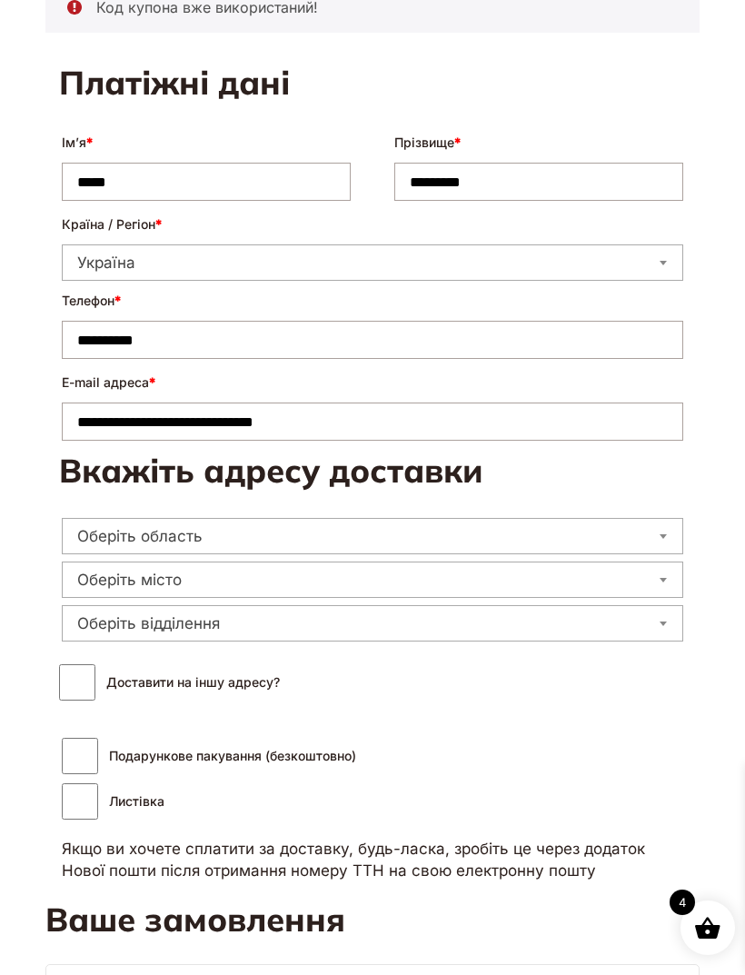
scroll to position [510, 0]
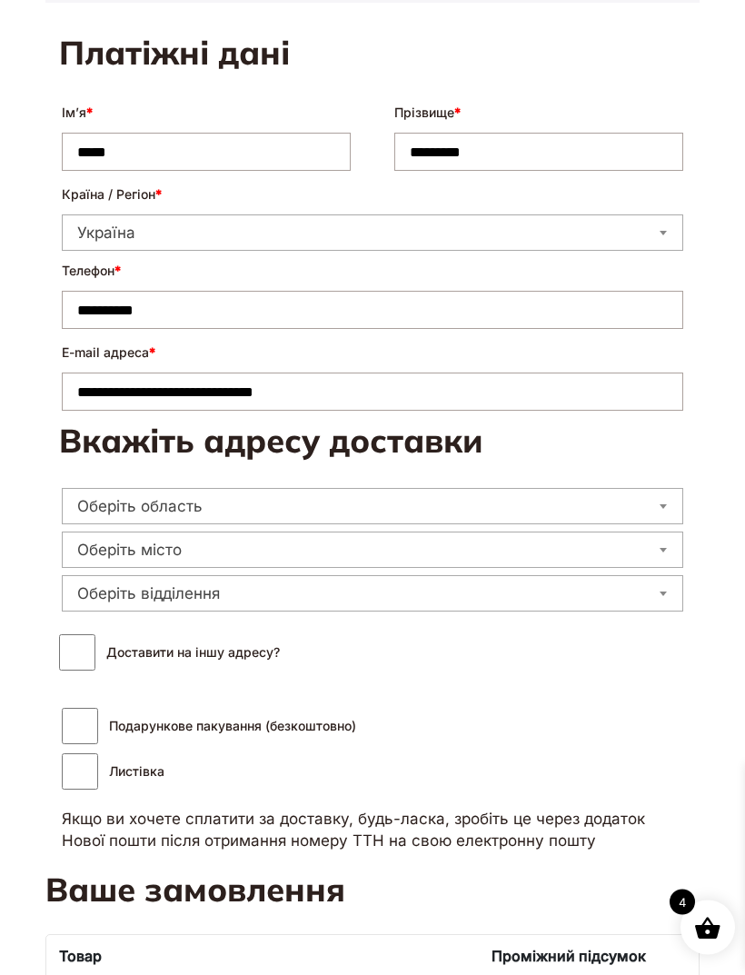
click at [659, 515] on span "Оберіть область" at bounding box center [373, 507] width 622 height 36
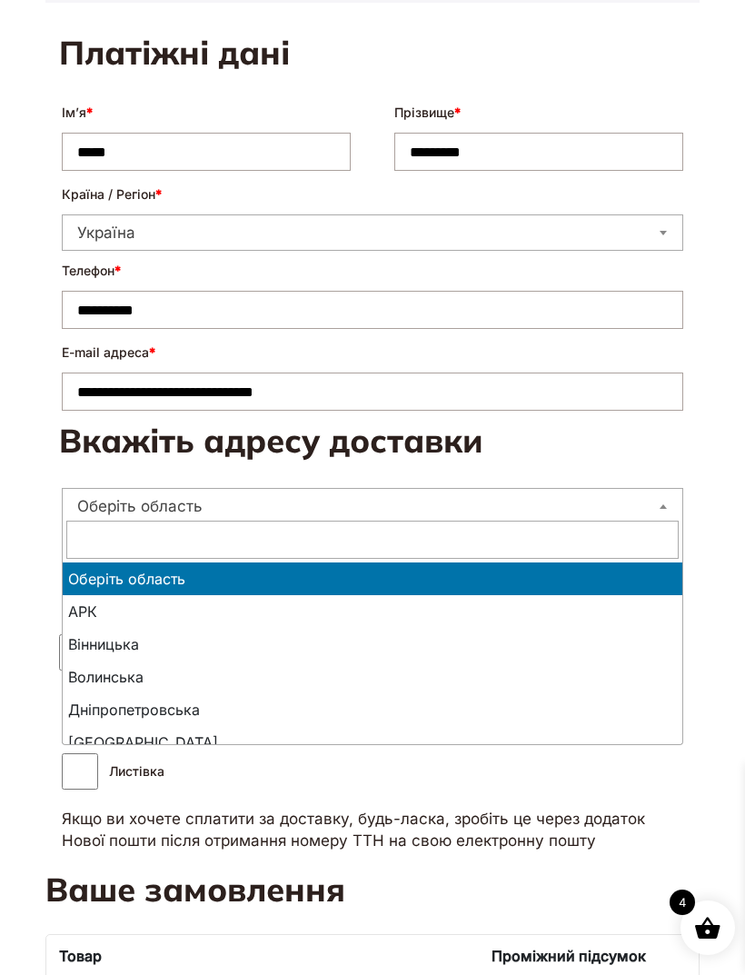
click at [632, 541] on input "text" at bounding box center [372, 540] width 612 height 38
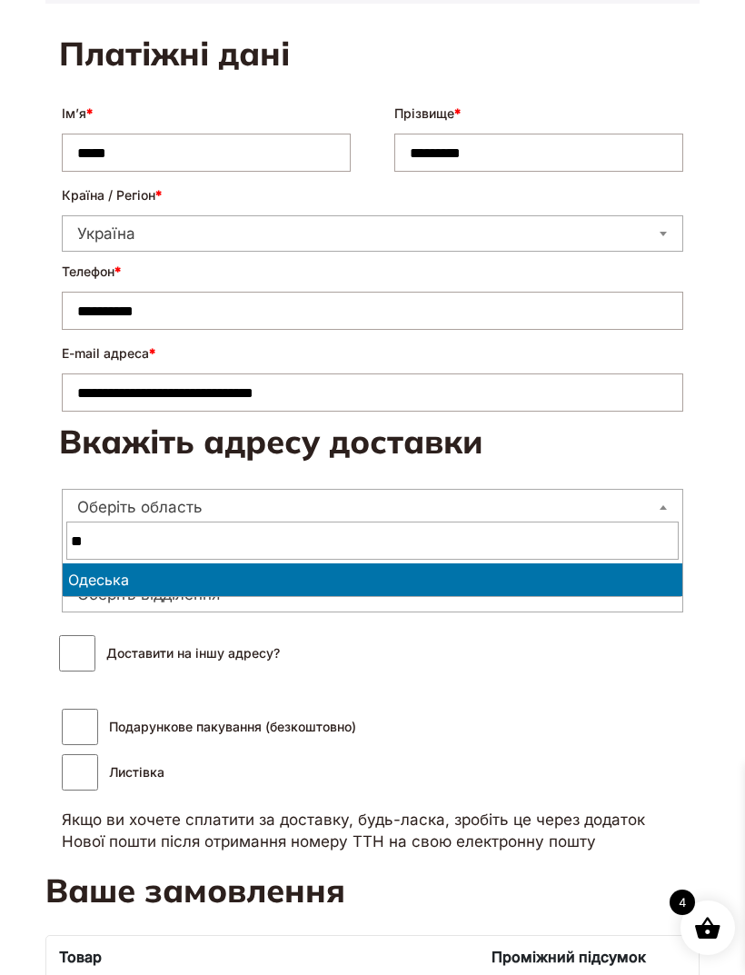
type input "***"
select select "**********"
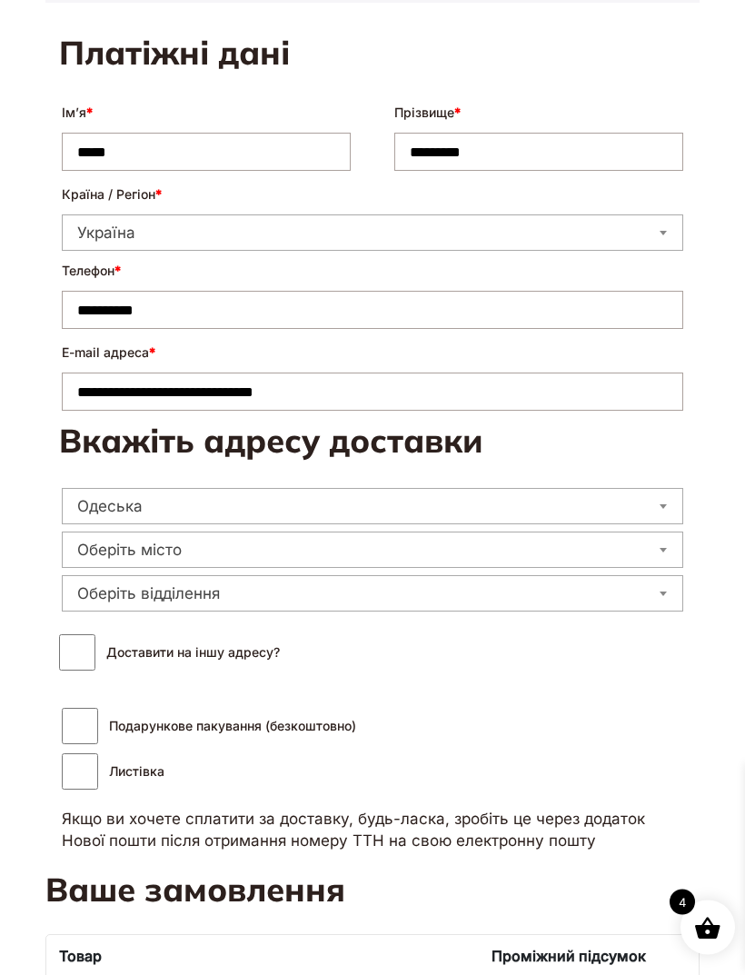
scroll to position [511, 0]
click at [401, 557] on span "Оберіть місто" at bounding box center [373, 549] width 620 height 25
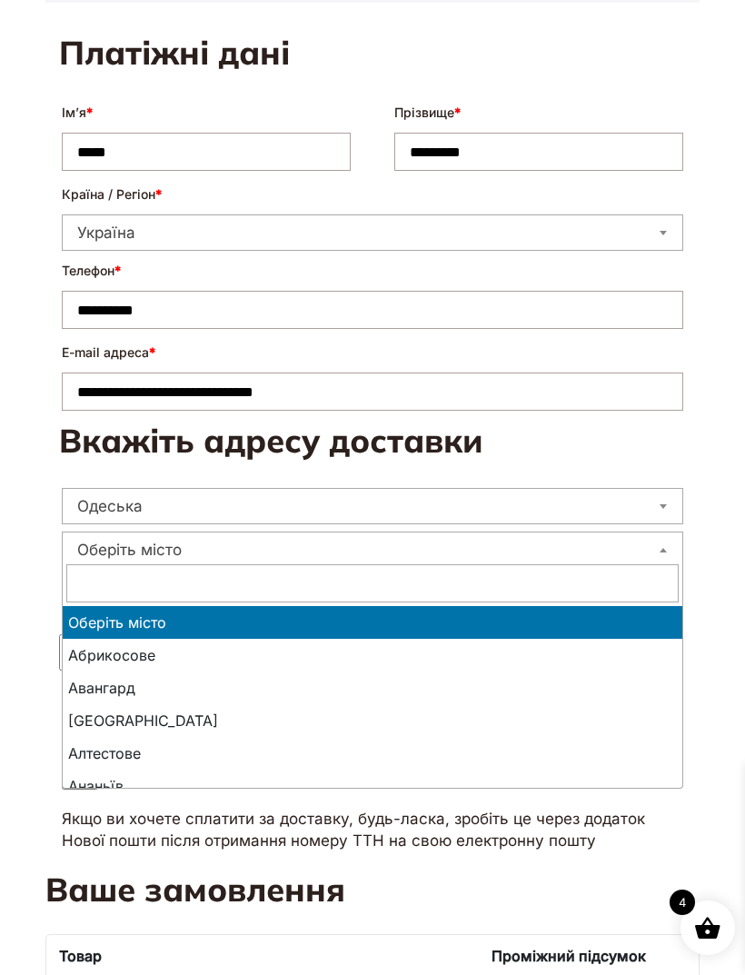
click at [498, 592] on input "text" at bounding box center [372, 583] width 612 height 38
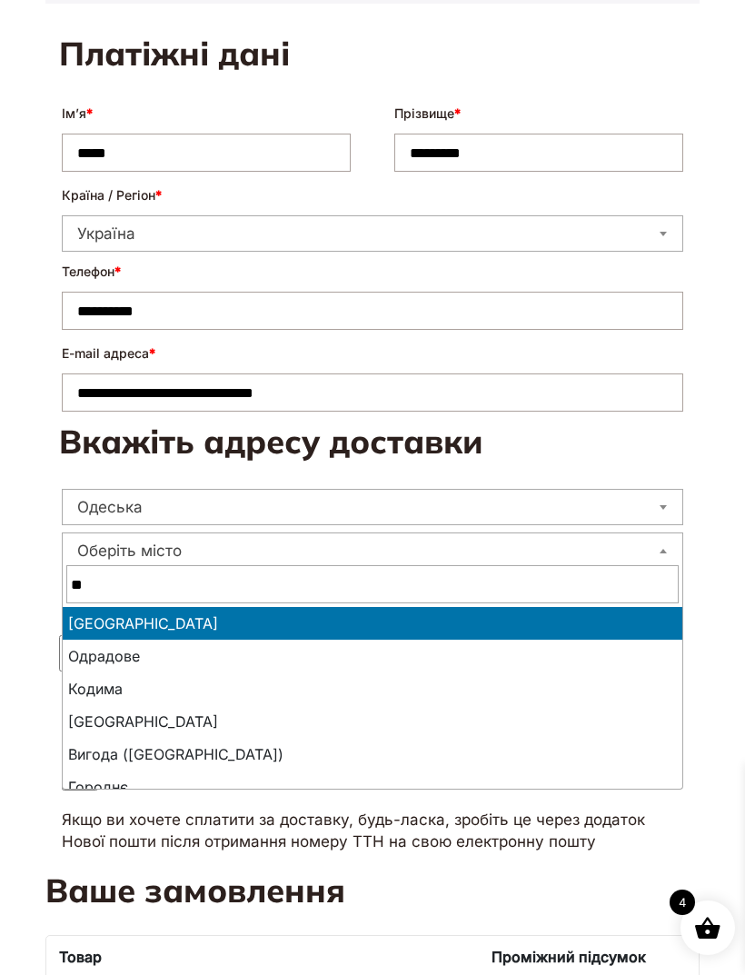
type input "***"
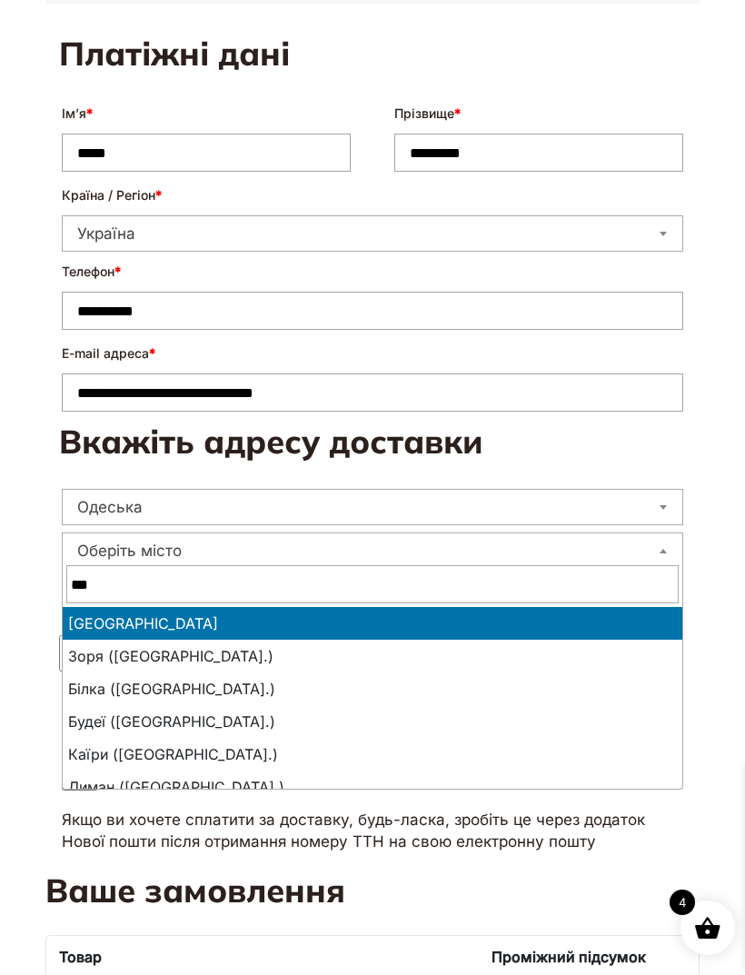
select select "**********"
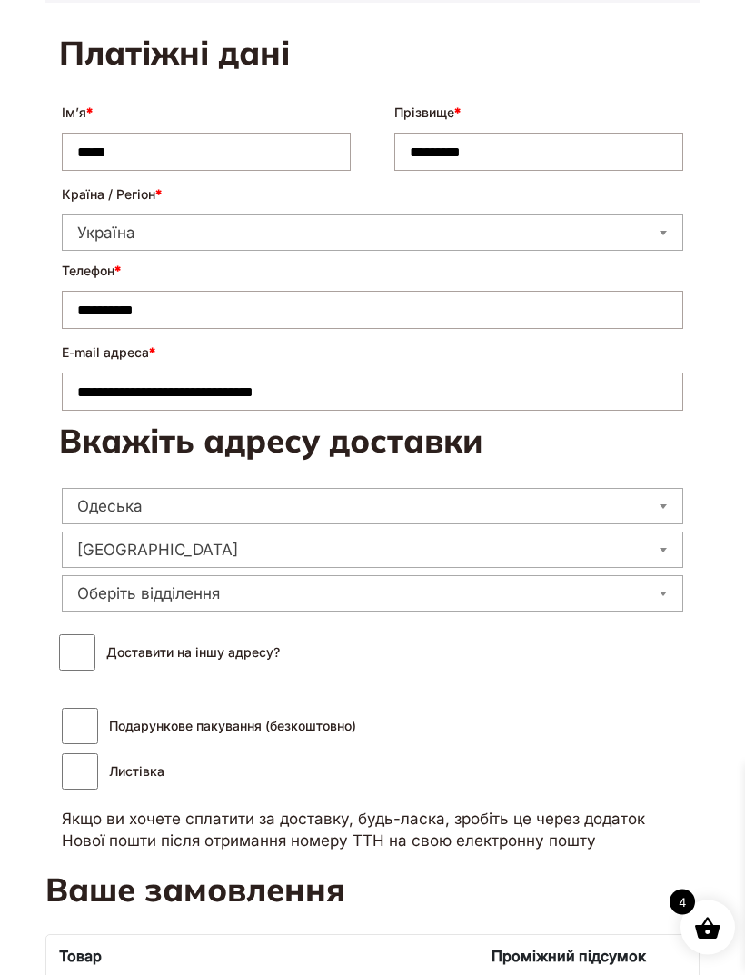
scroll to position [511, 0]
click at [402, 591] on span "Оберіть відділення" at bounding box center [373, 593] width 620 height 25
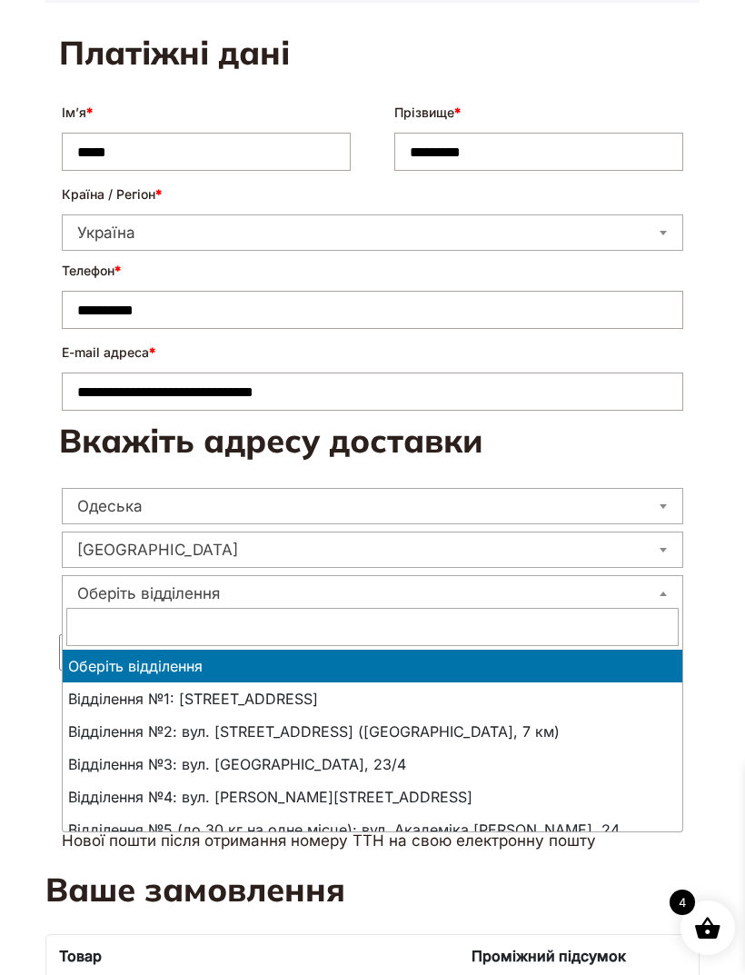
click at [457, 628] on input "text" at bounding box center [372, 627] width 612 height 38
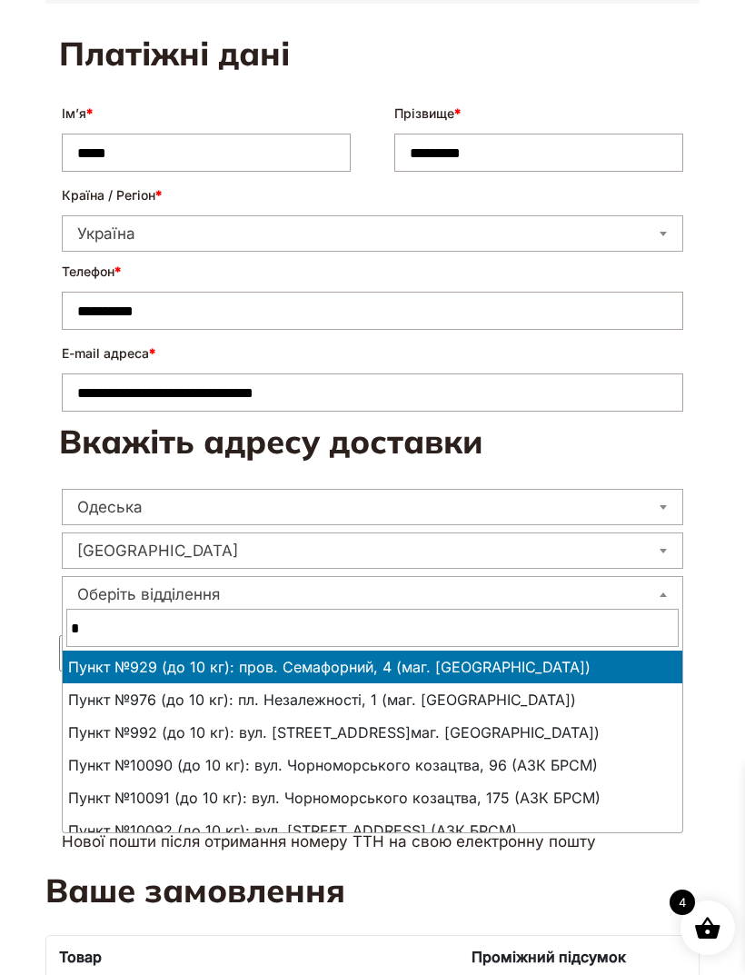
type input "**"
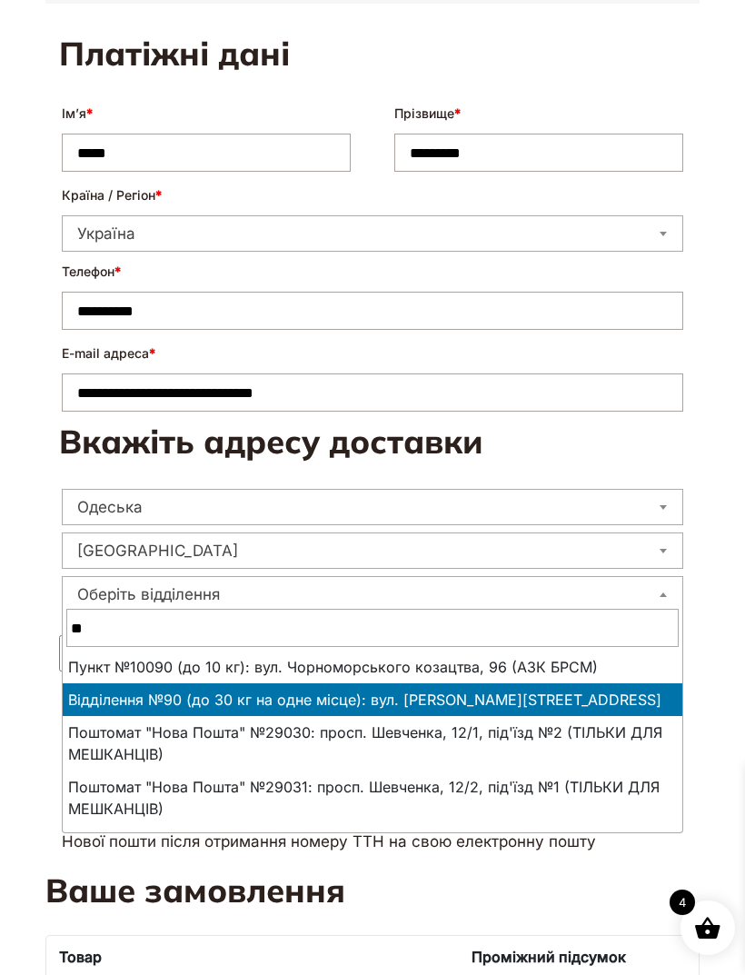
select select "**********"
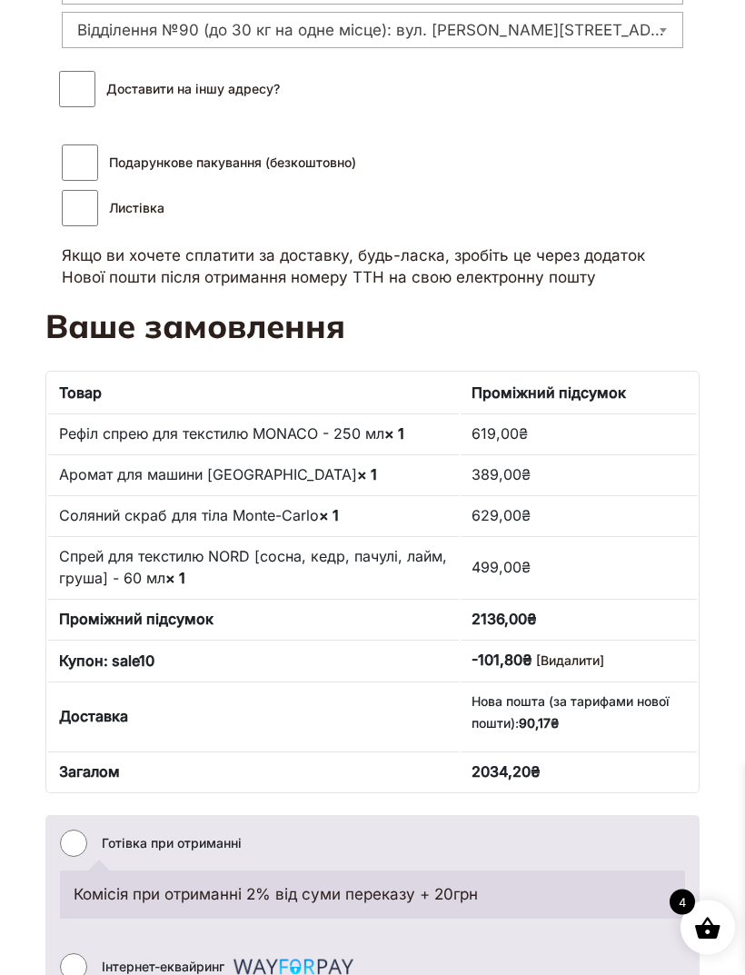
scroll to position [1075, 0]
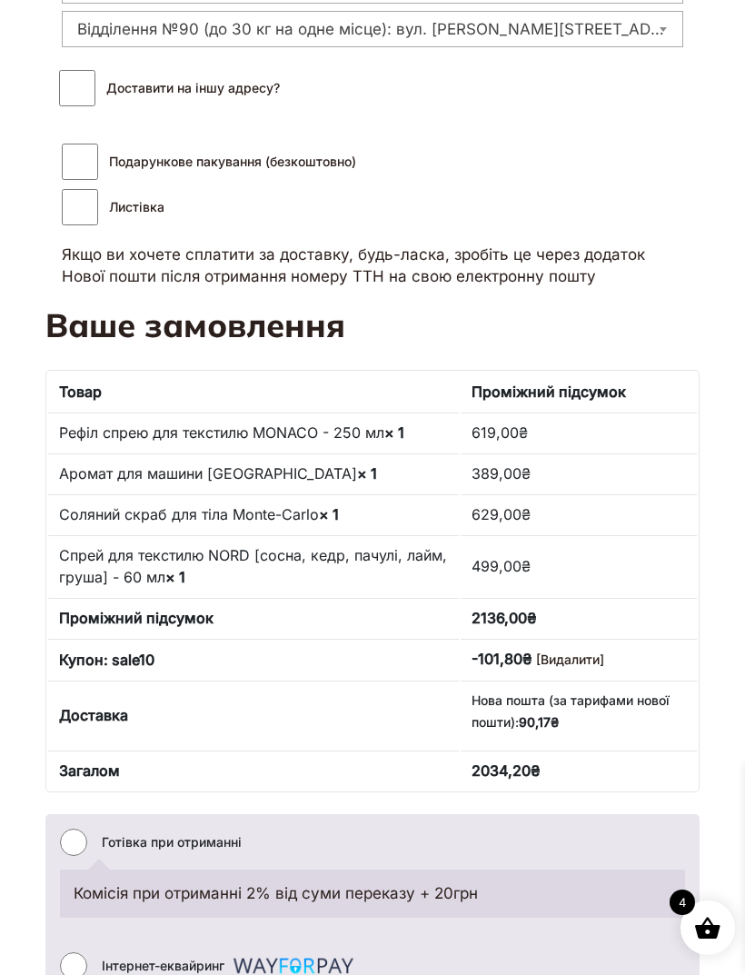
click at [652, 517] on td "629,00 ₴" at bounding box center [579, 513] width 236 height 39
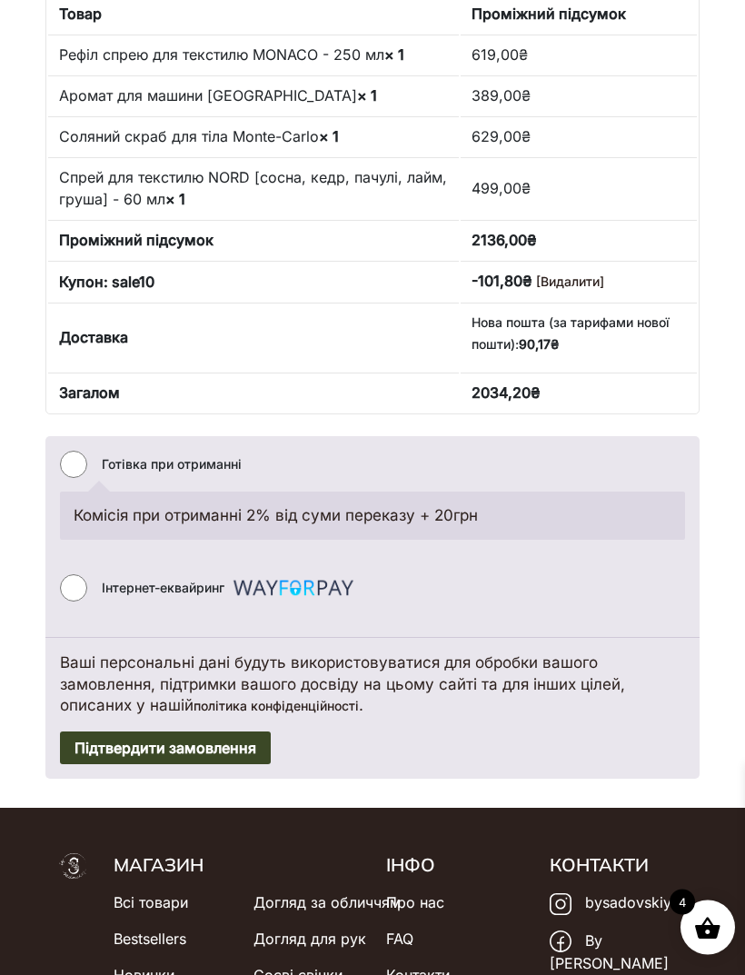
click at [230, 745] on button "Підтвердити замовлення" at bounding box center [165, 748] width 211 height 33
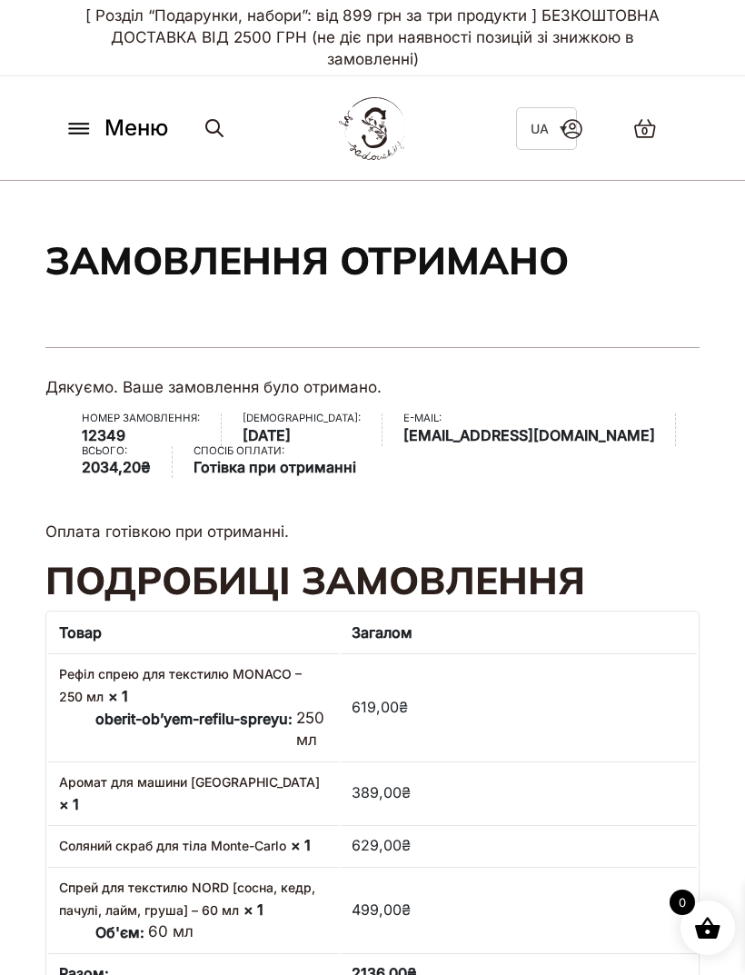
click at [107, 135] on span "Меню" at bounding box center [137, 128] width 64 height 33
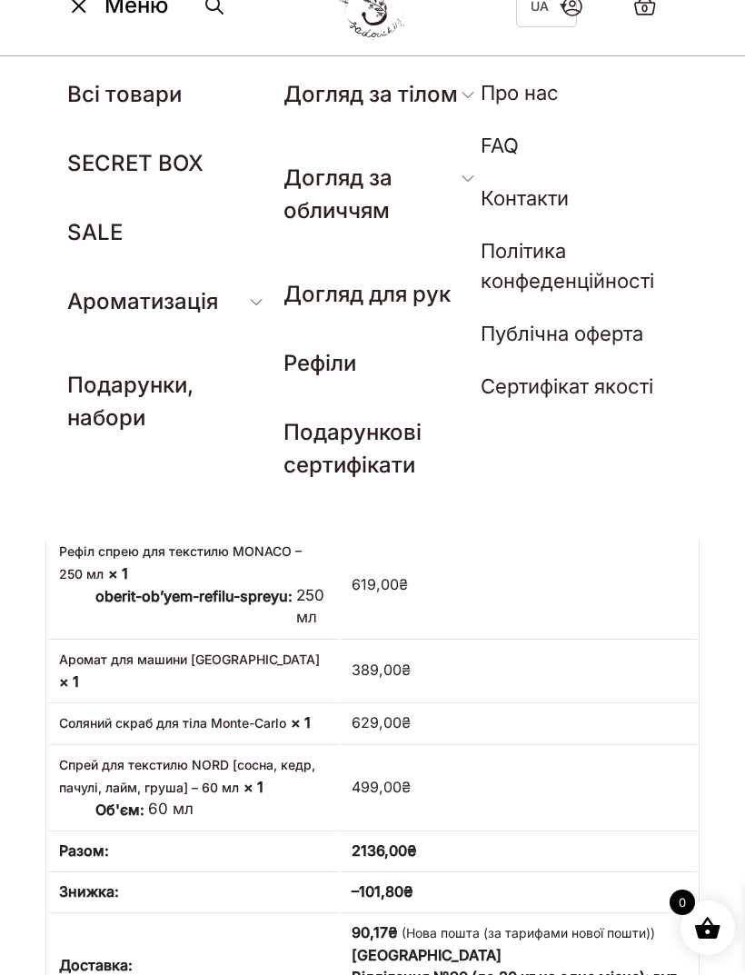
scroll to position [124, 0]
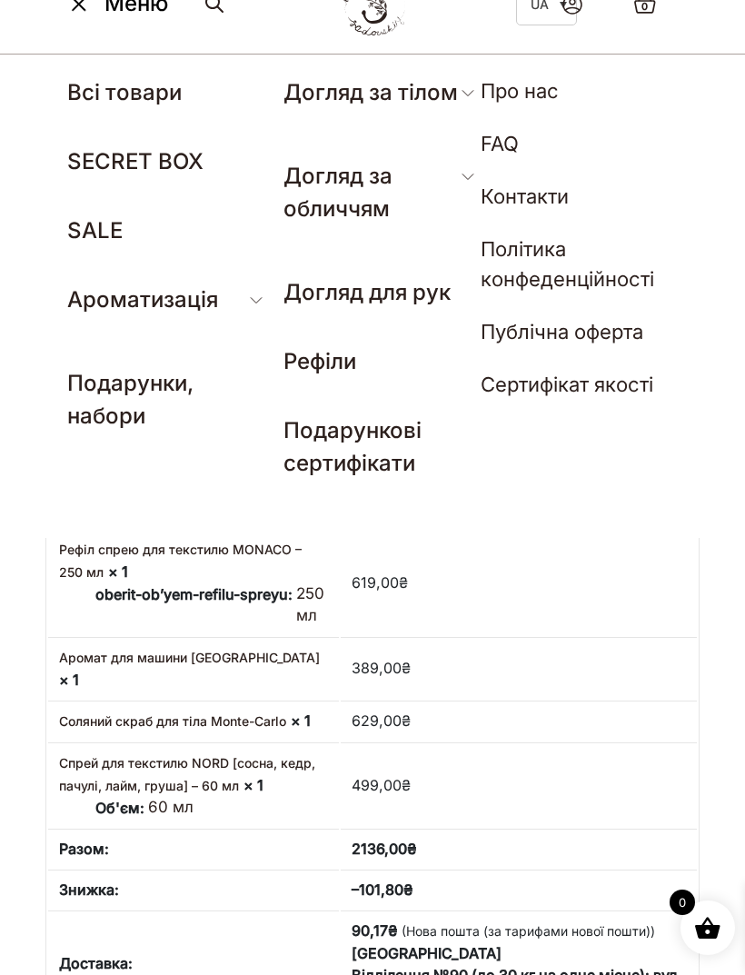
click at [300, 451] on link "Подарункові сертифікати" at bounding box center [353, 446] width 138 height 59
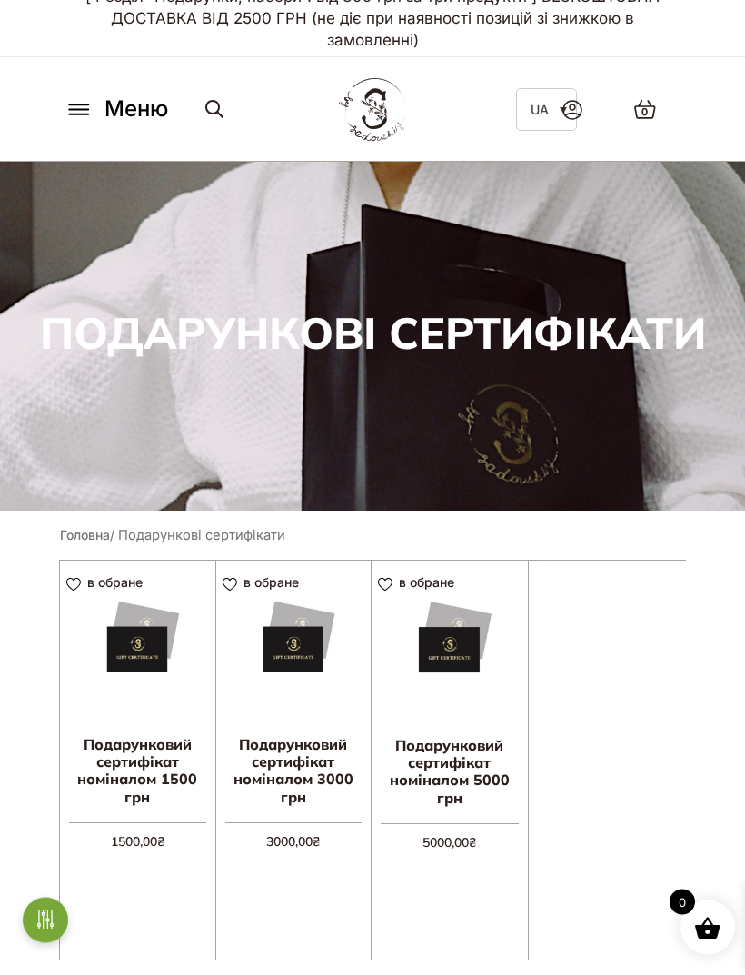
scroll to position [19, 0]
click at [116, 121] on span "Меню" at bounding box center [137, 109] width 64 height 33
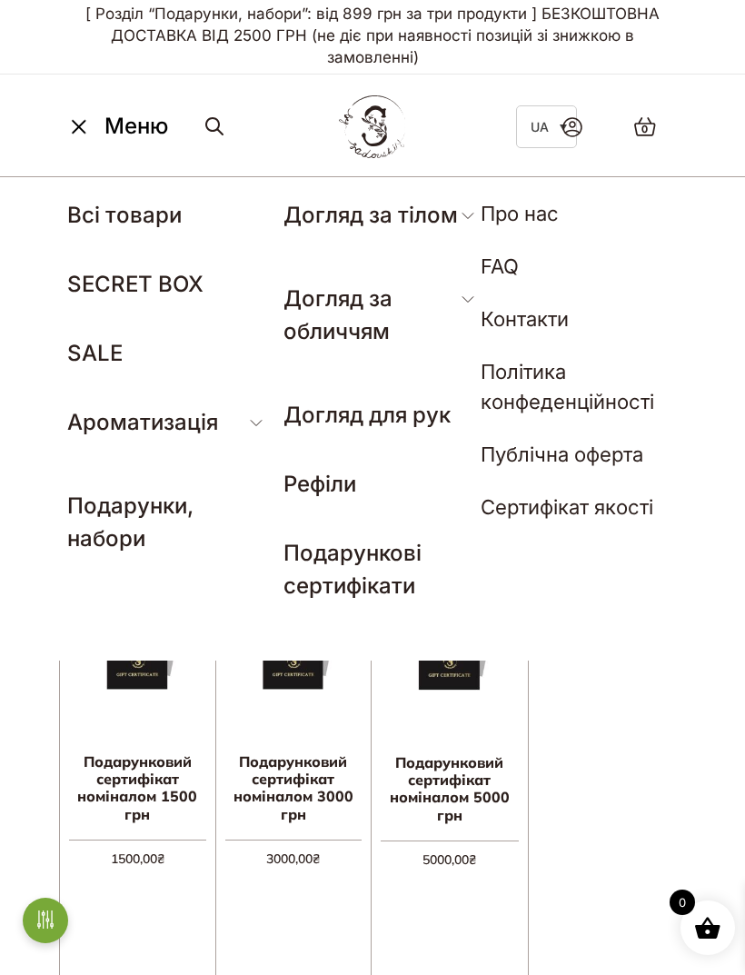
scroll to position [0, 0]
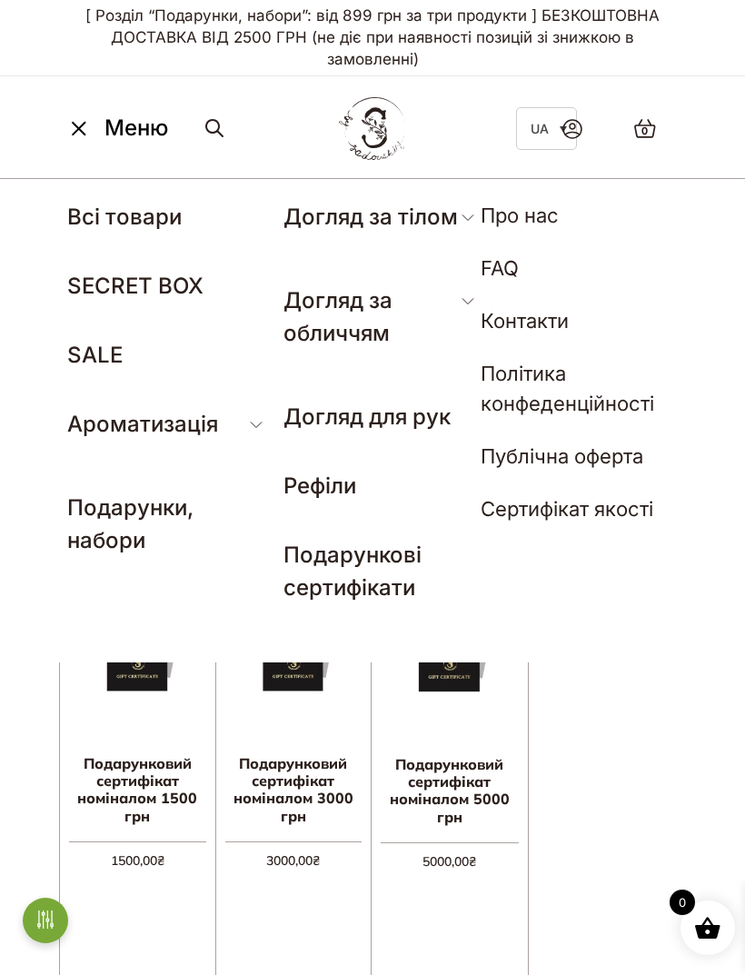
click at [557, 329] on link "Контакти" at bounding box center [525, 321] width 88 height 24
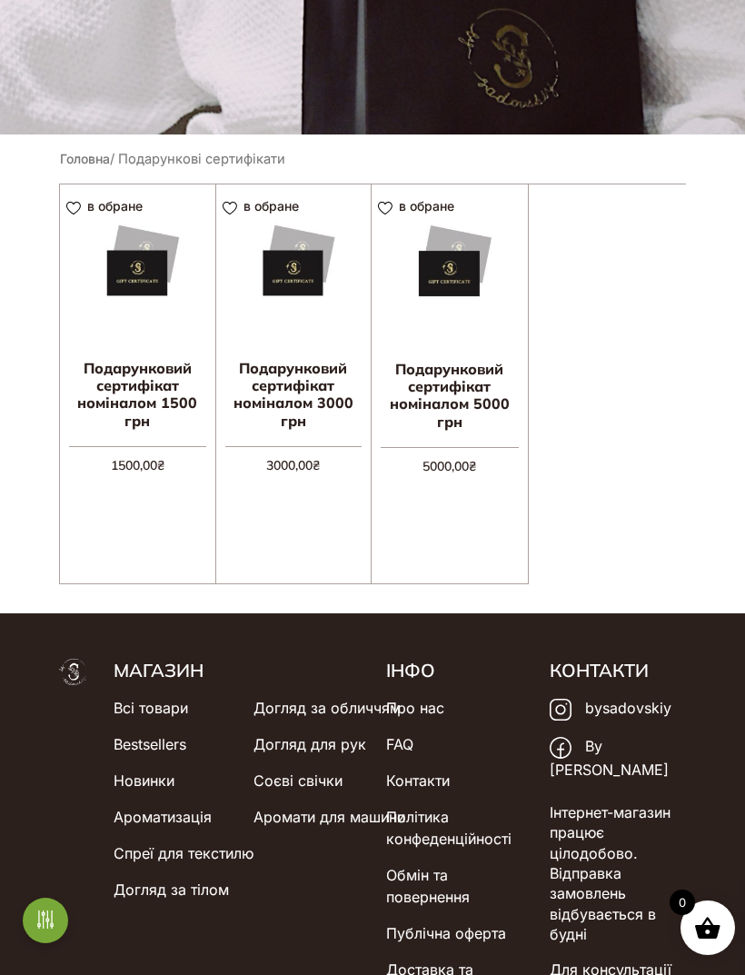
scroll to position [476, 0]
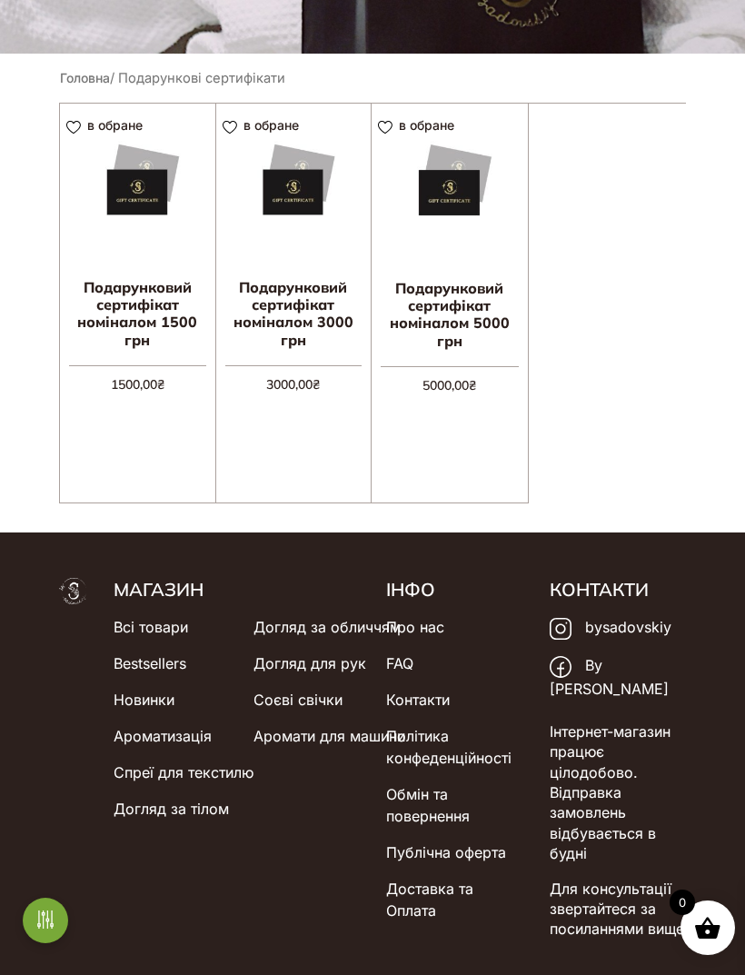
click at [351, 627] on link "Догляд за обличчям" at bounding box center [327, 627] width 147 height 36
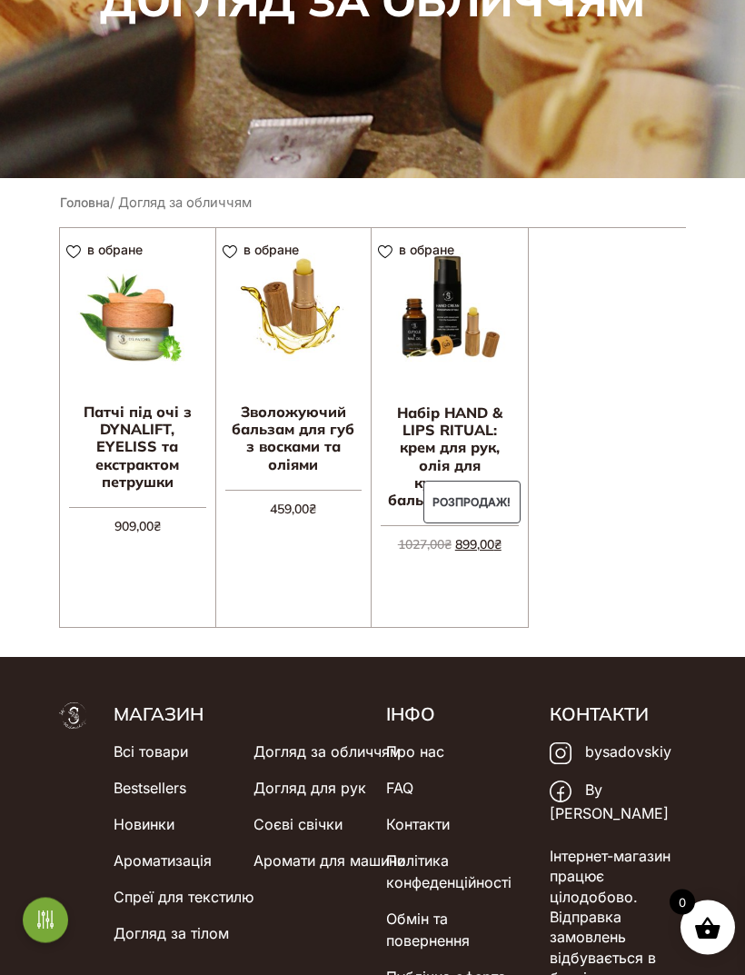
scroll to position [352, 0]
click at [114, 324] on img at bounding box center [137, 305] width 155 height 155
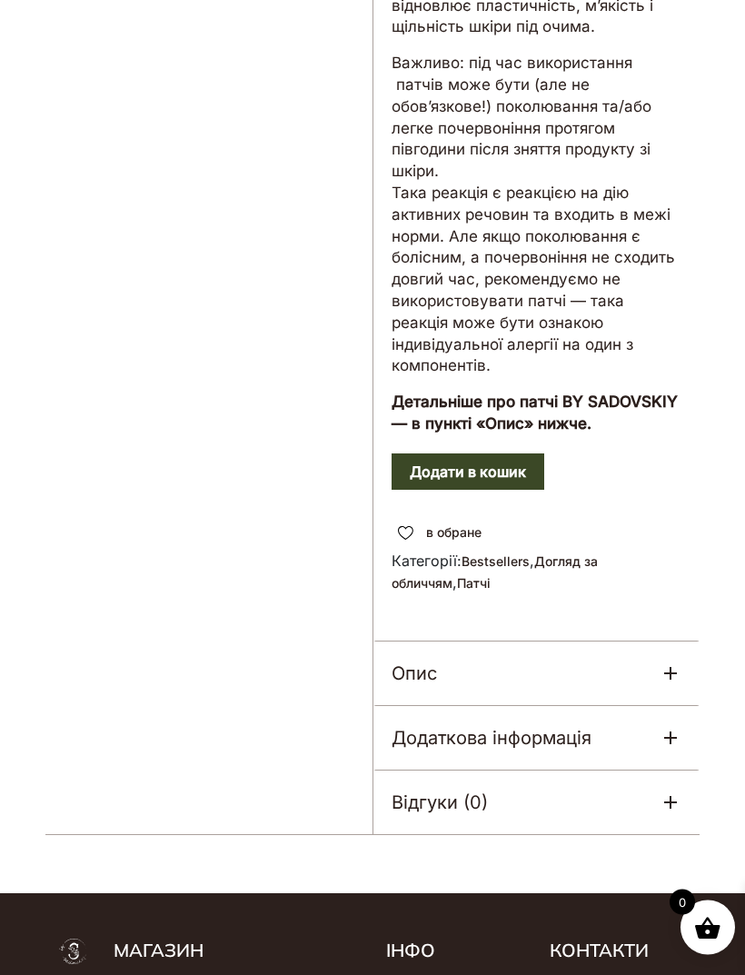
scroll to position [1188, 0]
click at [657, 673] on div "Опис" at bounding box center [536, 674] width 326 height 64
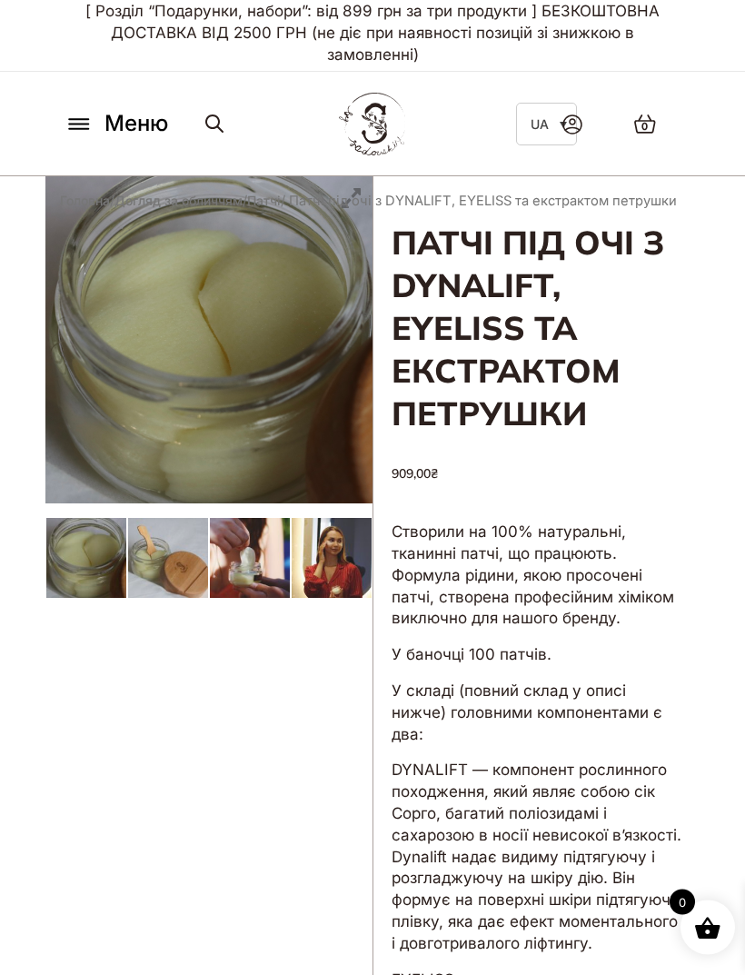
scroll to position [5, 0]
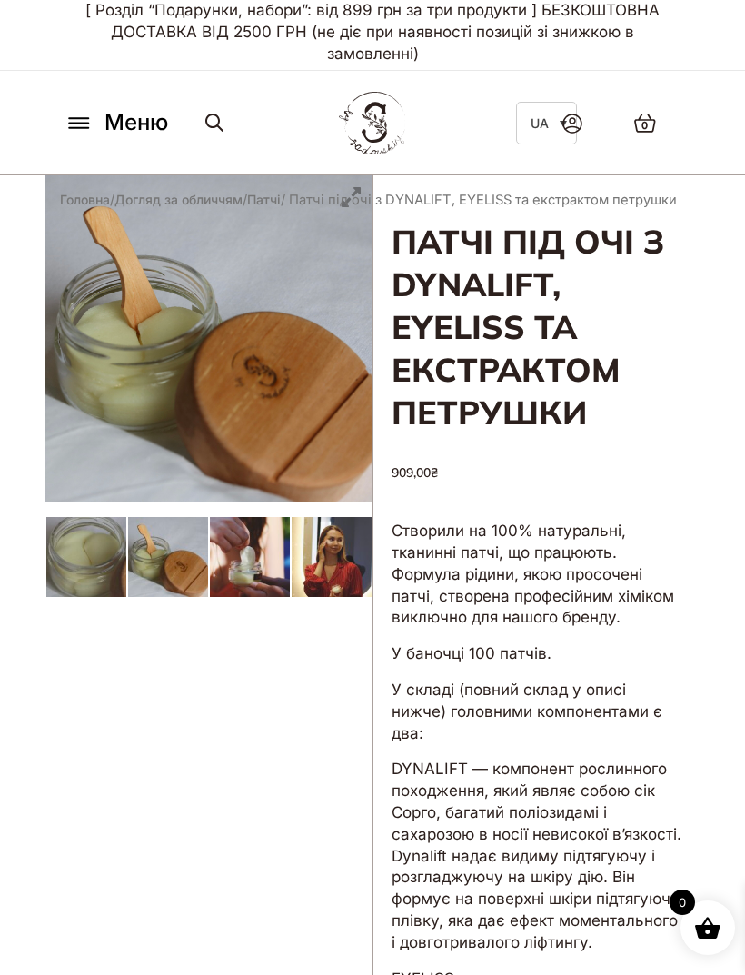
scroll to position [0, 0]
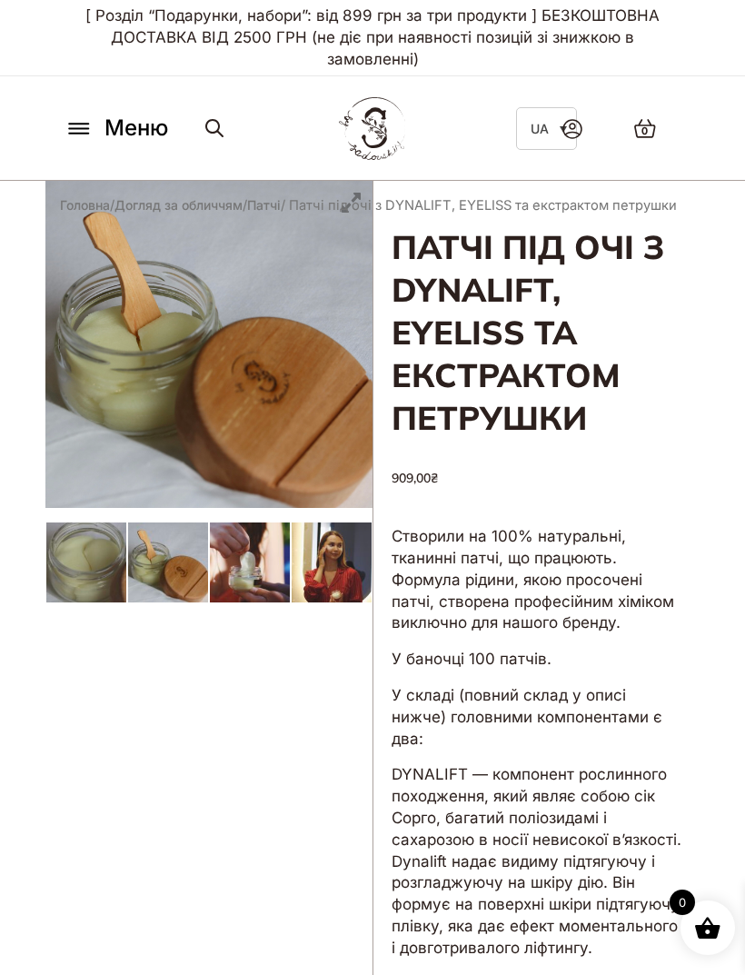
click at [132, 118] on span "Меню" at bounding box center [137, 128] width 64 height 33
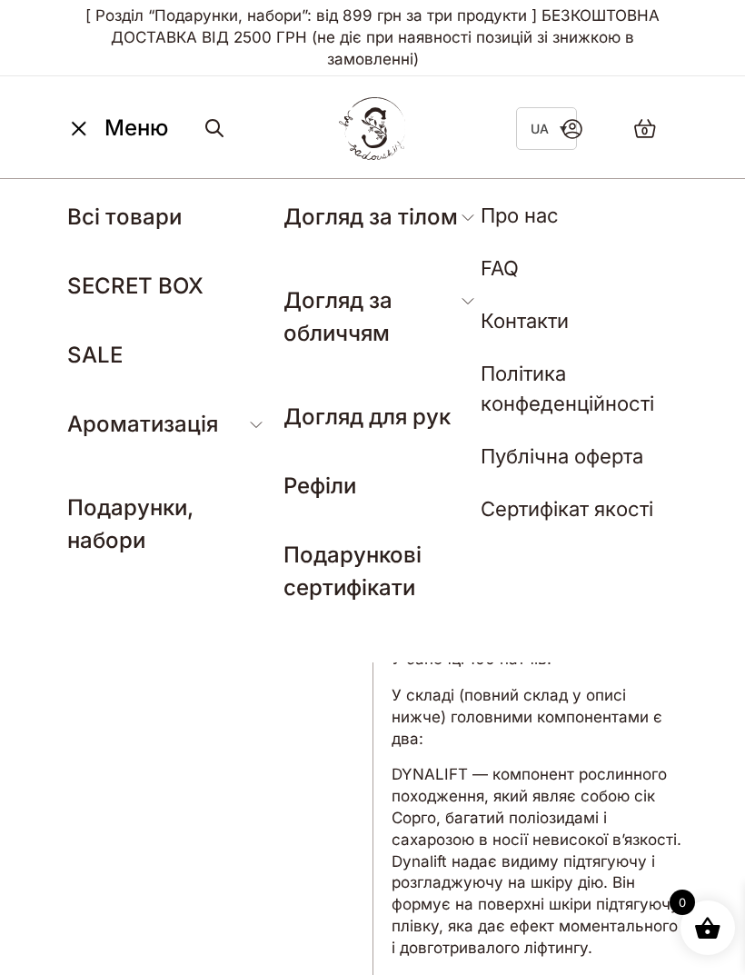
click at [126, 127] on span "Меню" at bounding box center [137, 128] width 64 height 33
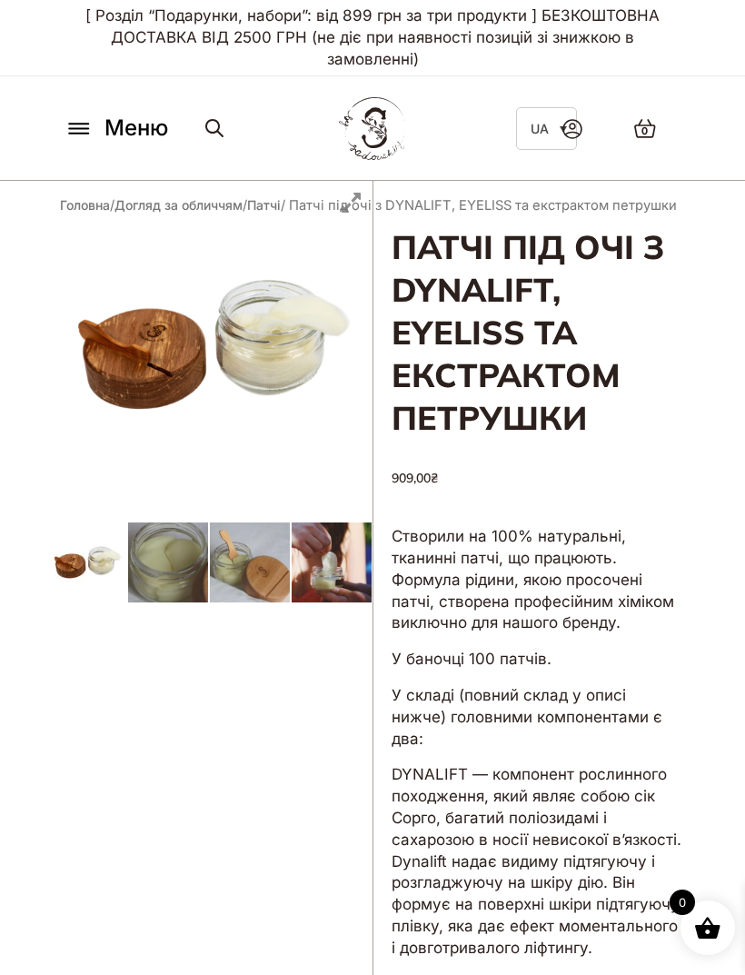
click at [75, 136] on button "Меню" at bounding box center [116, 128] width 114 height 35
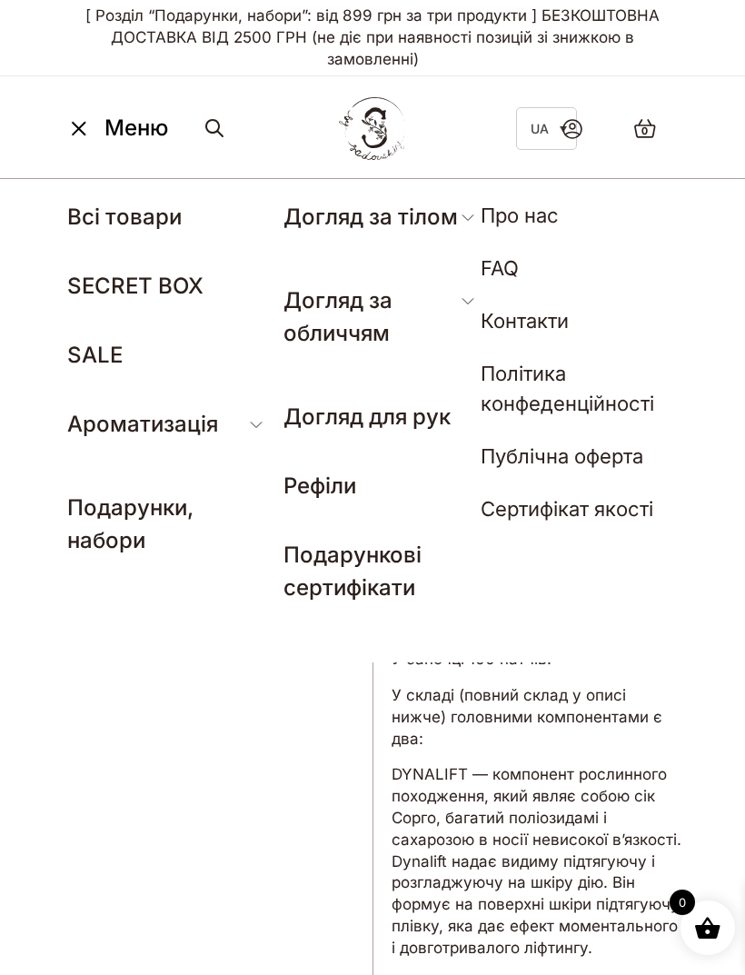
click at [100, 290] on link "SECRET BOX" at bounding box center [135, 286] width 136 height 26
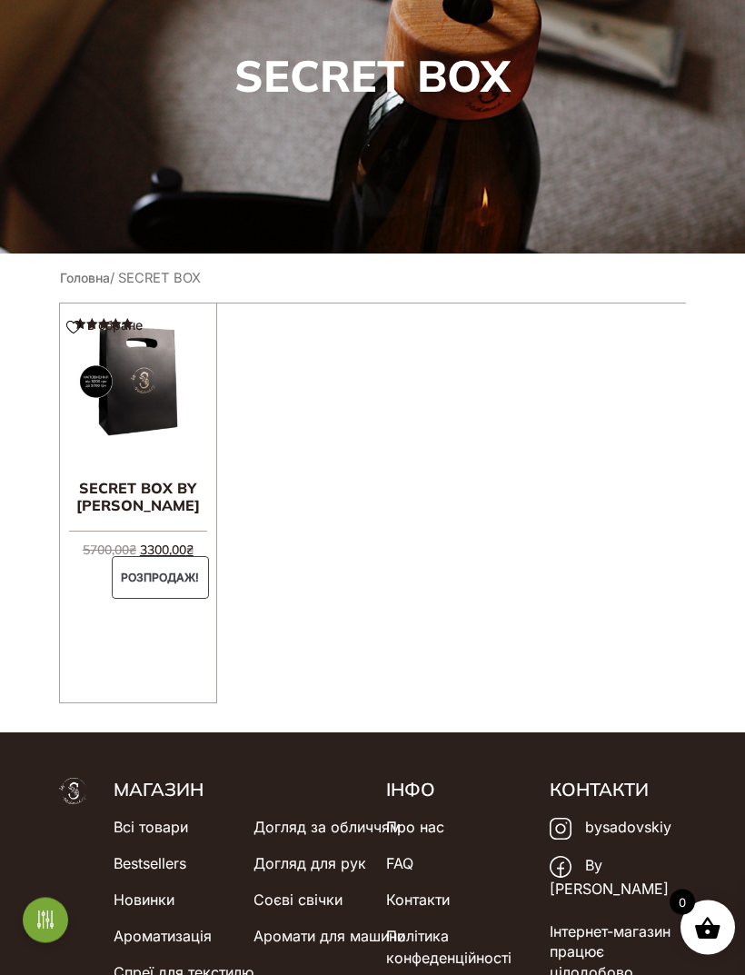
scroll to position [276, 0]
click at [138, 573] on span "Розпродаж!" at bounding box center [160, 578] width 96 height 44
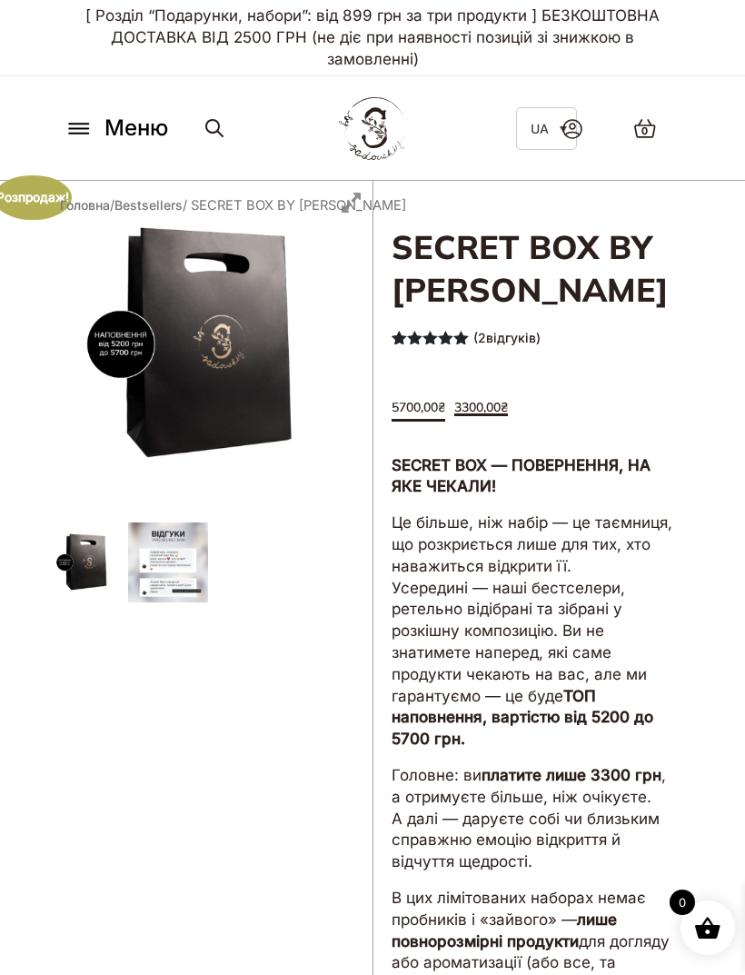
click at [524, 339] on link "( 2 відгуків)" at bounding box center [506, 337] width 67 height 15
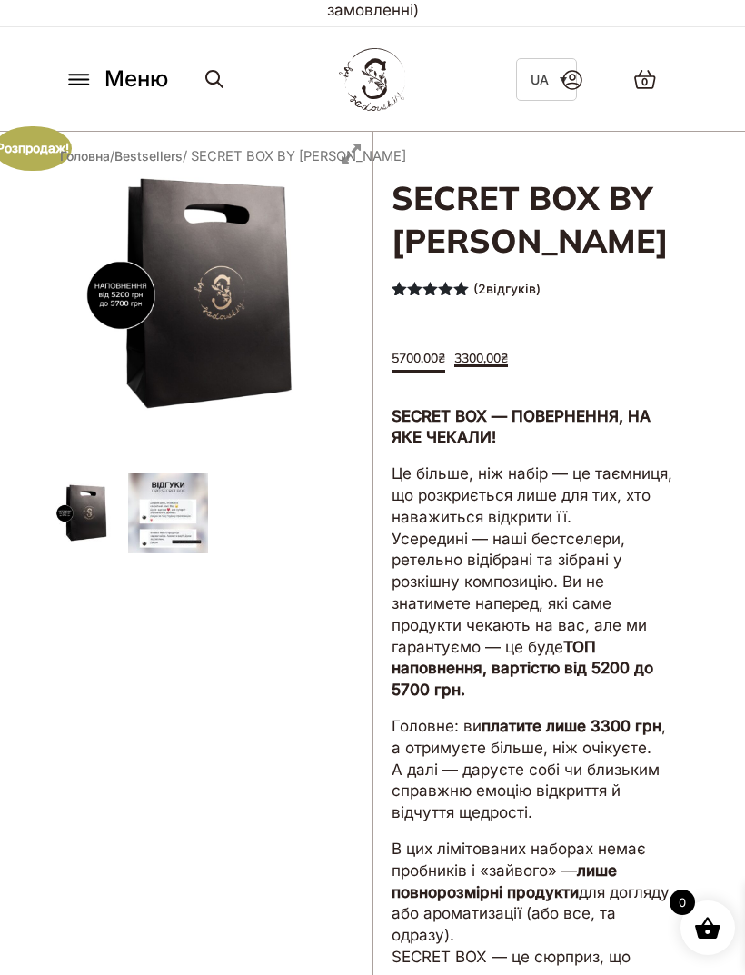
scroll to position [50, 0]
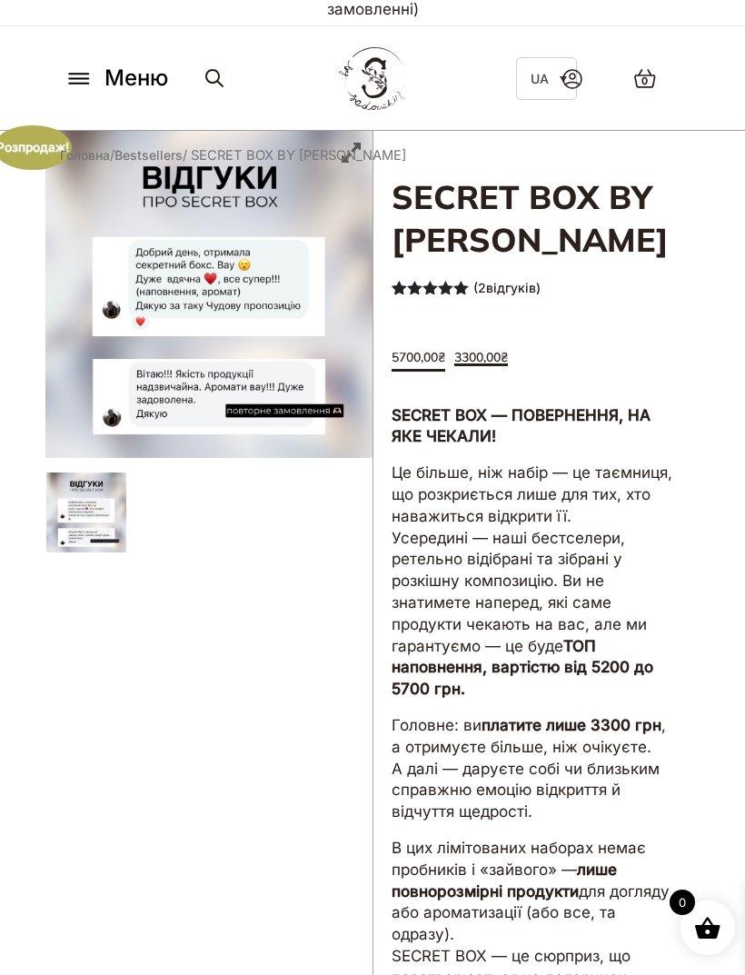
scroll to position [0, 0]
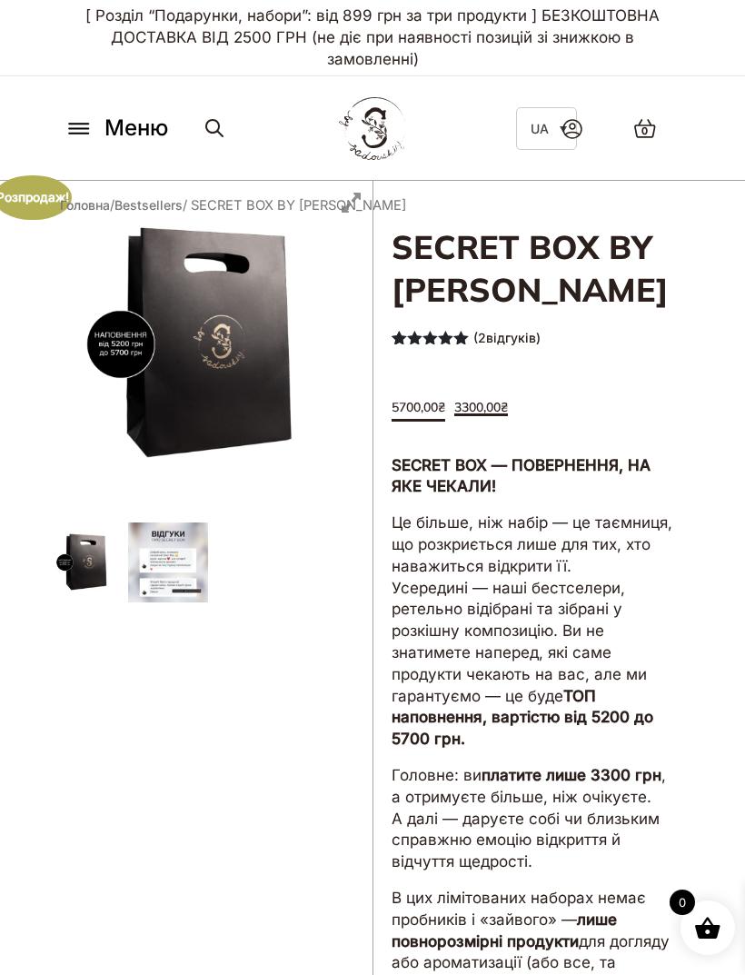
click at [121, 141] on span "Меню" at bounding box center [137, 128] width 64 height 33
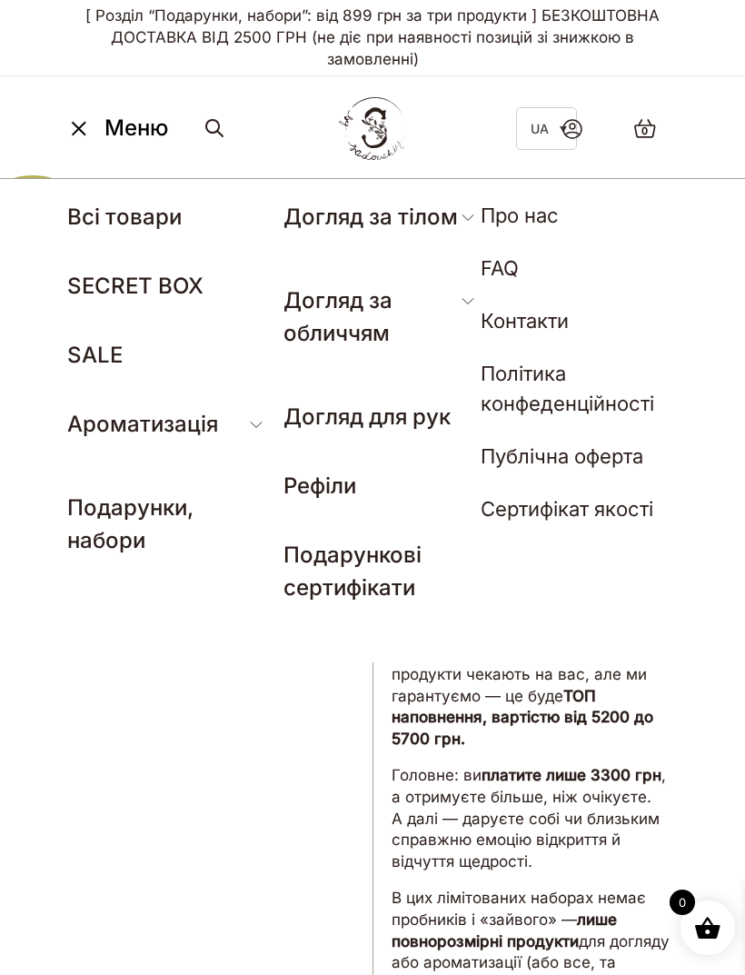
scroll to position [1, 0]
click at [79, 124] on icon at bounding box center [79, 128] width 13 height 13
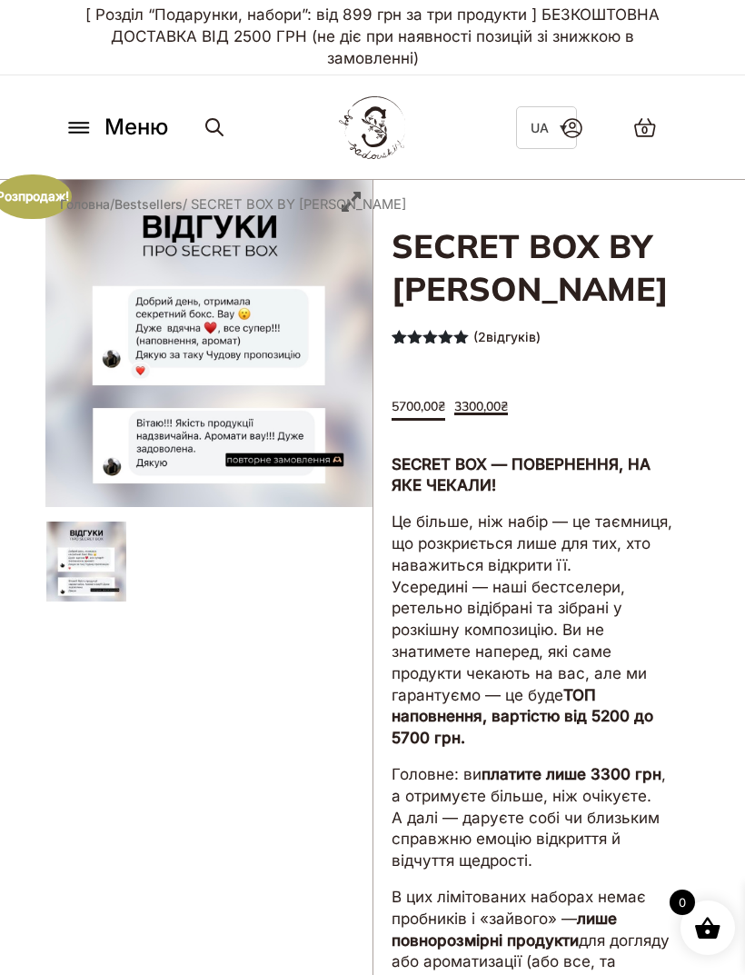
click at [80, 127] on icon at bounding box center [78, 127] width 19 height 0
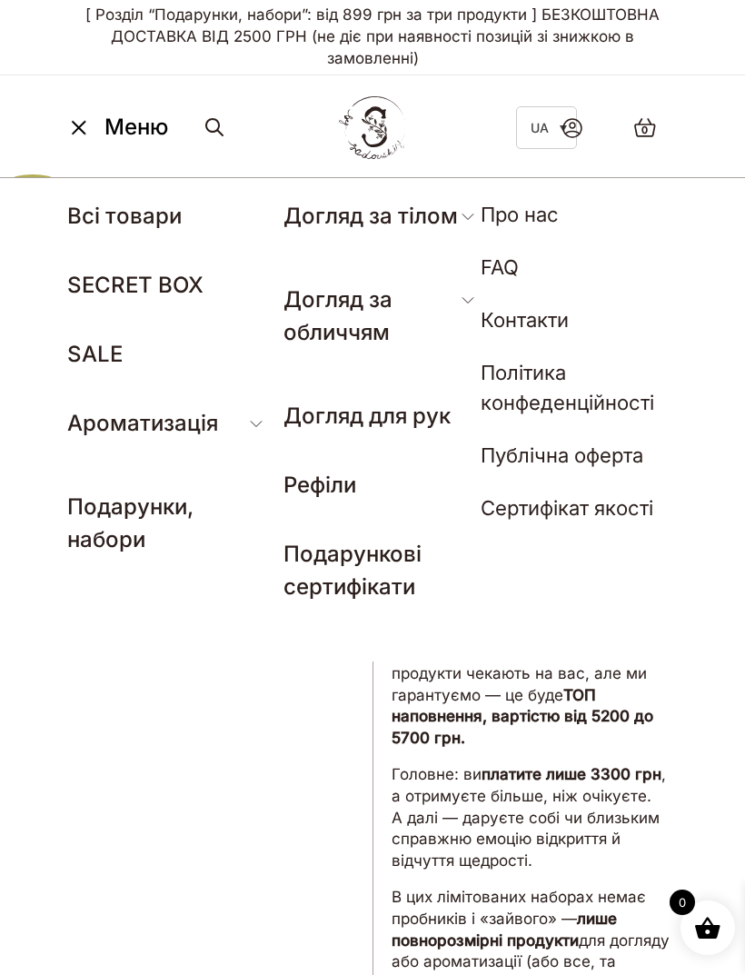
scroll to position [0, 0]
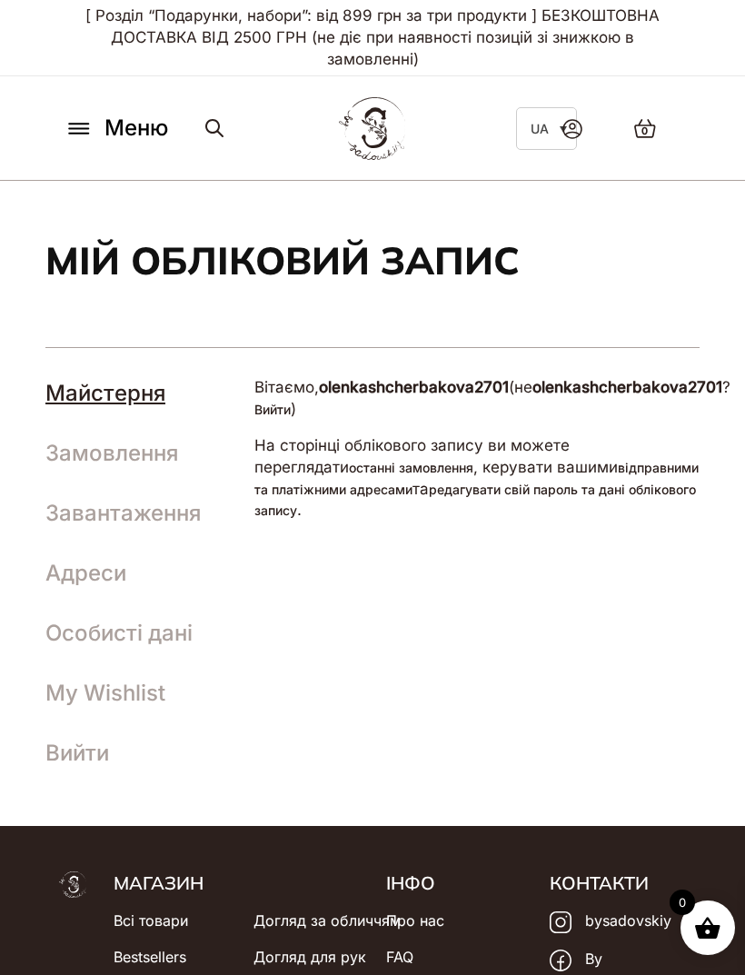
click at [81, 451] on link "Замовлення" at bounding box center [111, 453] width 133 height 26
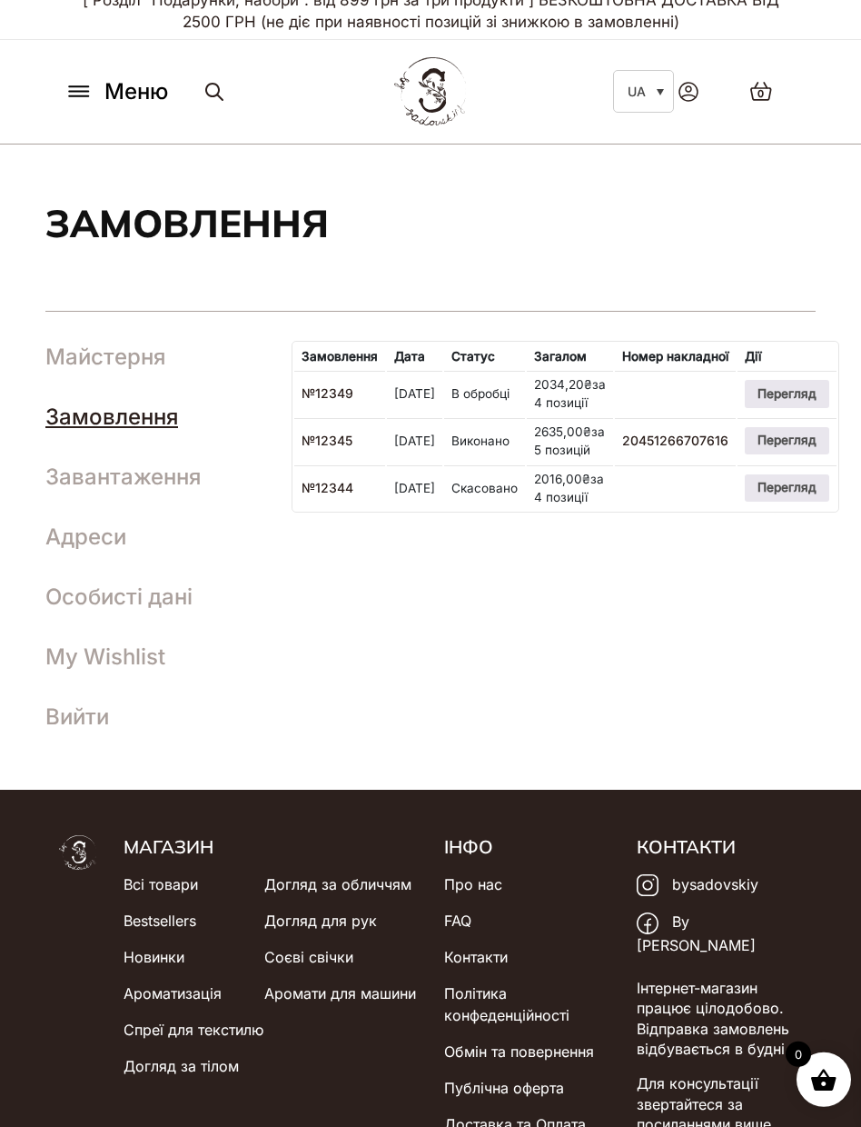
scroll to position [15, 34]
click at [712, 449] on link "20451266707616" at bounding box center [675, 440] width 106 height 15
click at [816, 455] on link "Перегляд" at bounding box center [787, 441] width 84 height 27
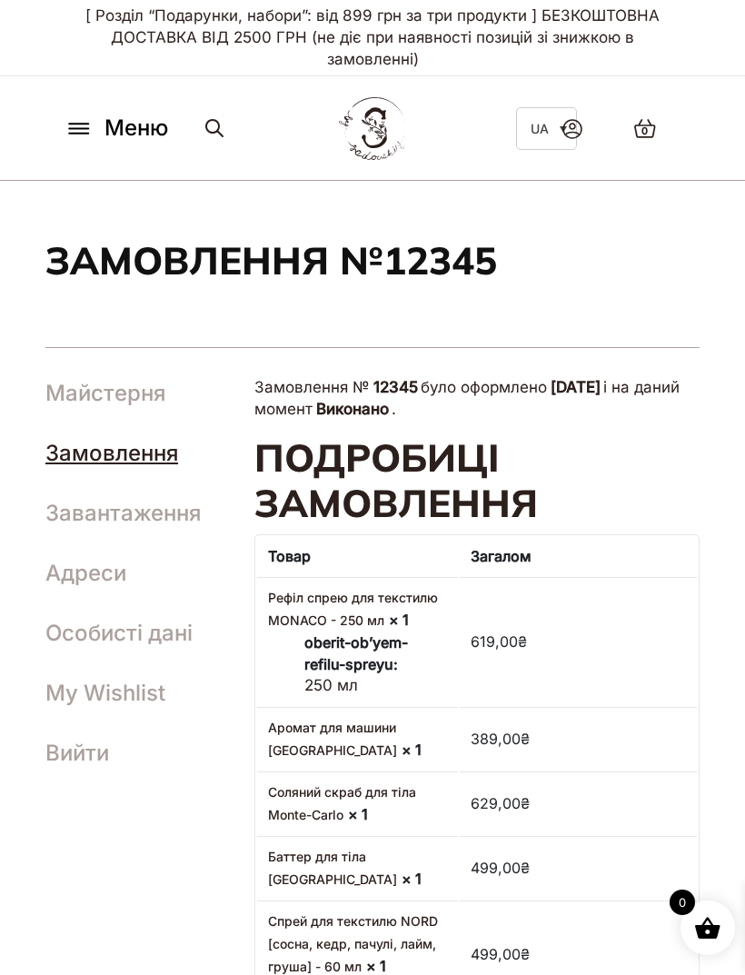
click at [78, 140] on button "Меню" at bounding box center [116, 128] width 114 height 35
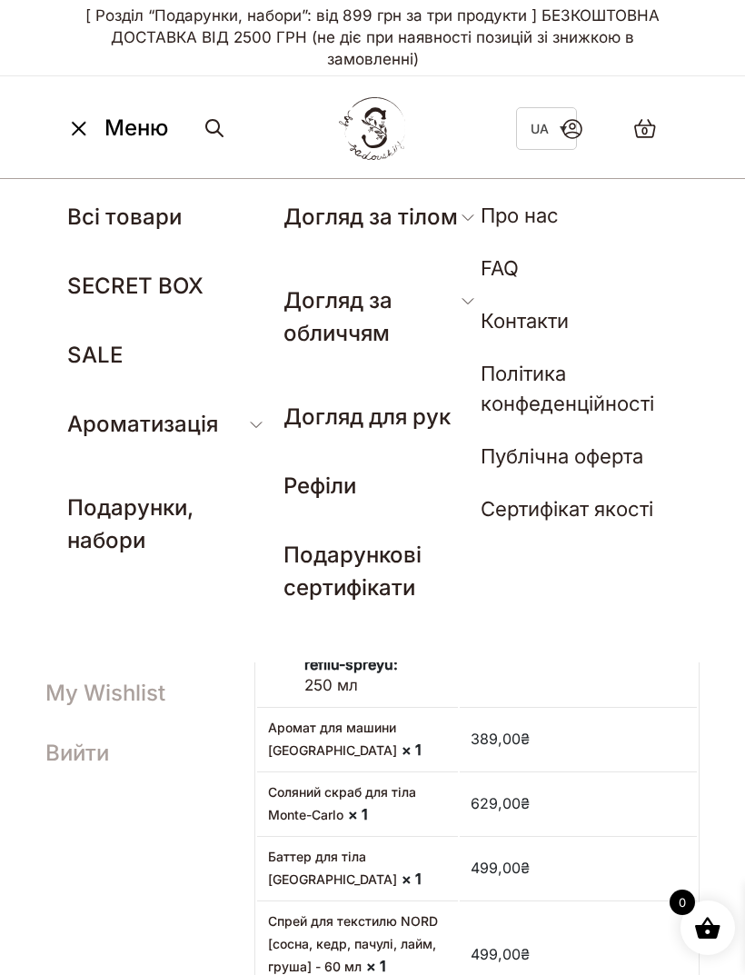
click at [79, 134] on icon at bounding box center [79, 128] width 29 height 19
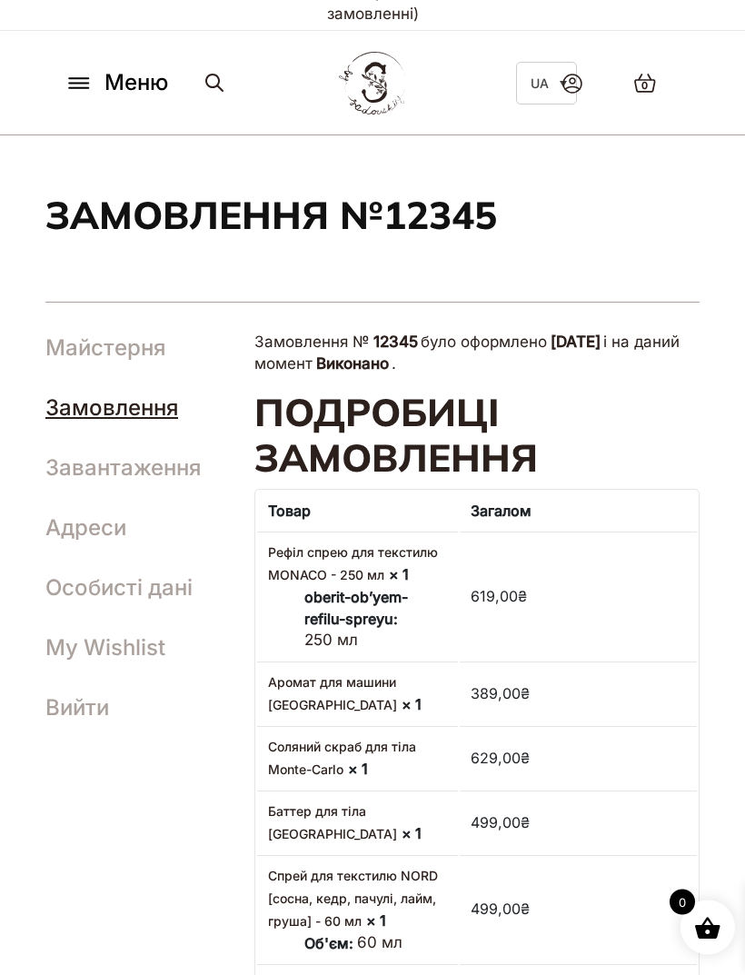
scroll to position [45, 0]
click at [77, 460] on link "Завантаження" at bounding box center [122, 467] width 155 height 26
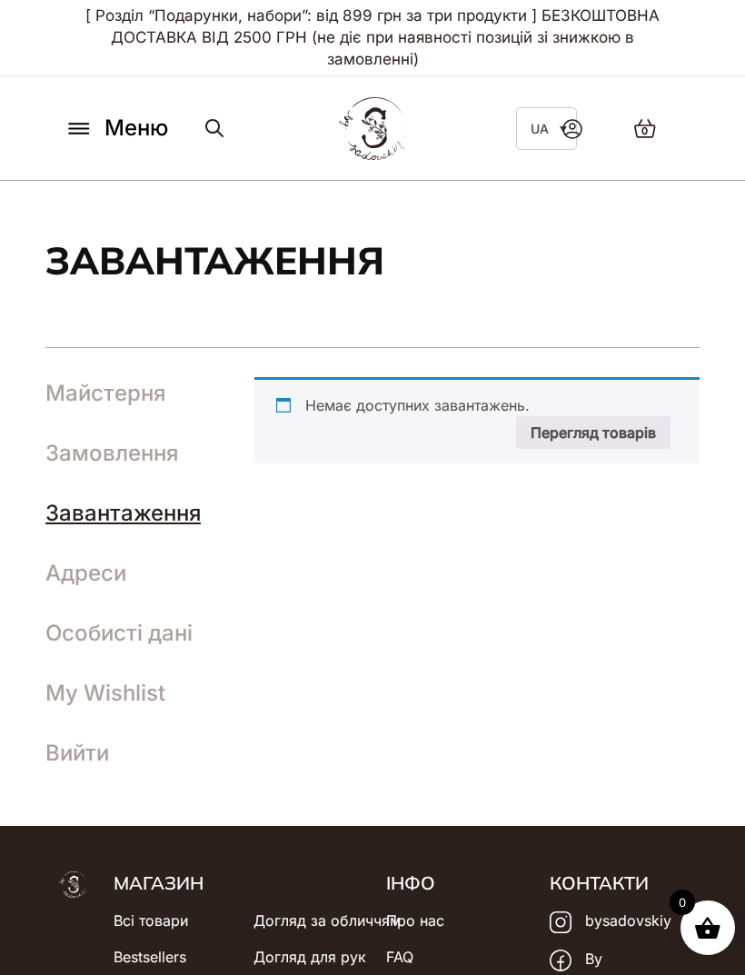
click at [85, 441] on link "Замовлення" at bounding box center [111, 453] width 133 height 26
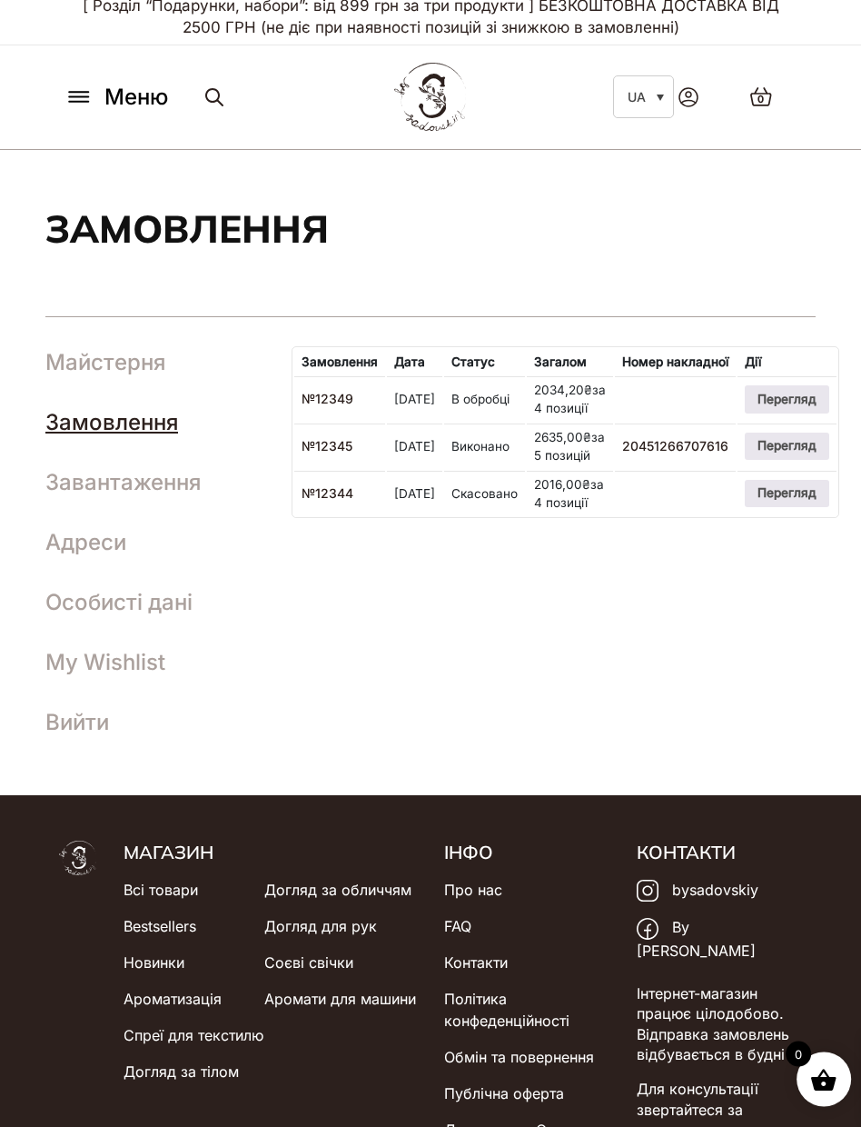
scroll to position [10, 34]
click at [815, 460] on link "Перегляд" at bounding box center [787, 446] width 84 height 27
